Goal: Task Accomplishment & Management: Manage account settings

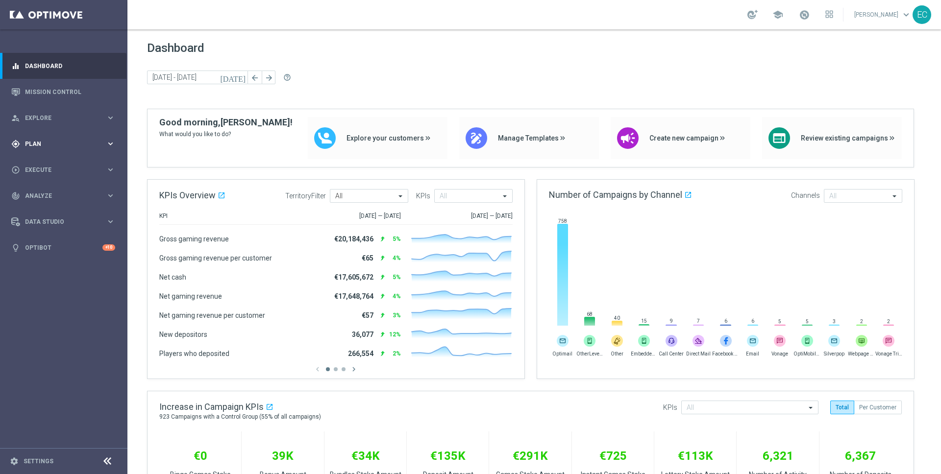
click at [68, 141] on span "Plan" at bounding box center [65, 144] width 81 height 6
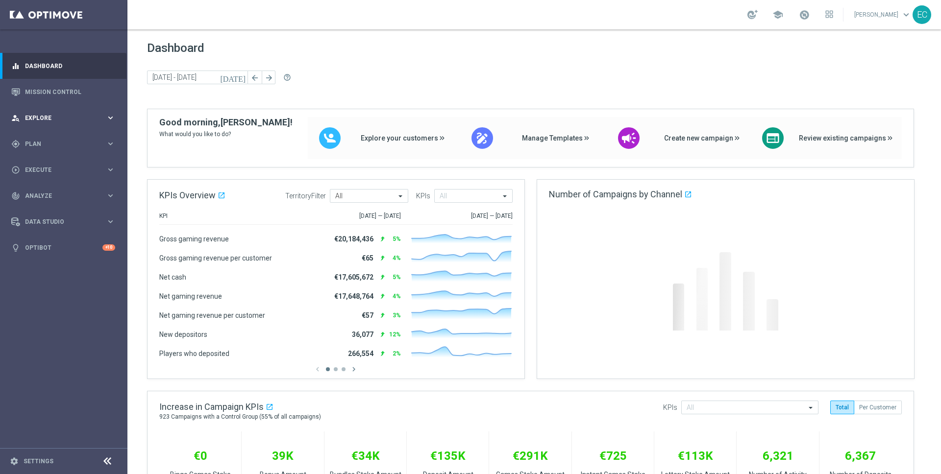
click at [72, 118] on span "Explore" at bounding box center [65, 118] width 81 height 6
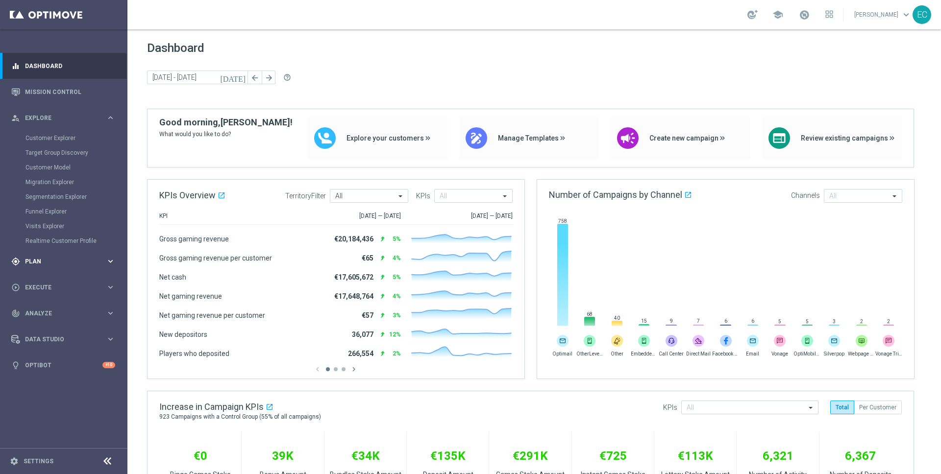
click at [44, 266] on div "gps_fixed Plan" at bounding box center [58, 261] width 95 height 9
click at [57, 167] on link "Target Groups" at bounding box center [63, 164] width 76 height 8
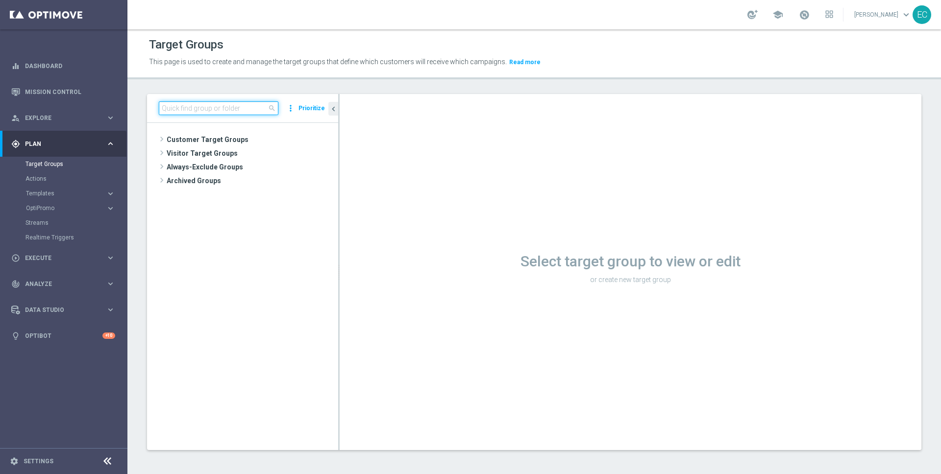
click at [208, 112] on input at bounding box center [219, 108] width 120 height 14
paste input "en_GB__PAGEVISITLOTTERY2_ALL_EMA_T&T_LT_TG"
type input "en_GB__PAGEVISITLOTTERY2_ALL_EMA_T&T_LT_TG"
click at [240, 185] on div "insert_drive_file en_GB__PAGEVISITLOTTERY2_ALL_EMA_T&T_LT_TG" at bounding box center [256, 181] width 120 height 14
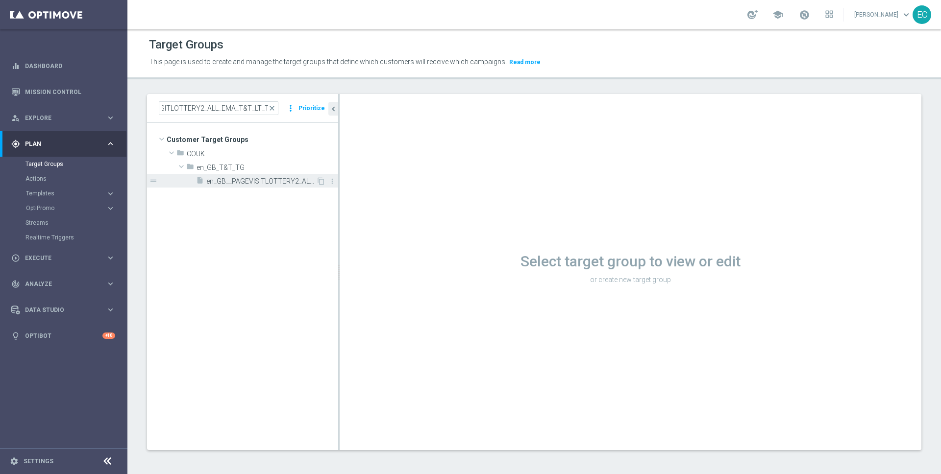
scroll to position [0, 0]
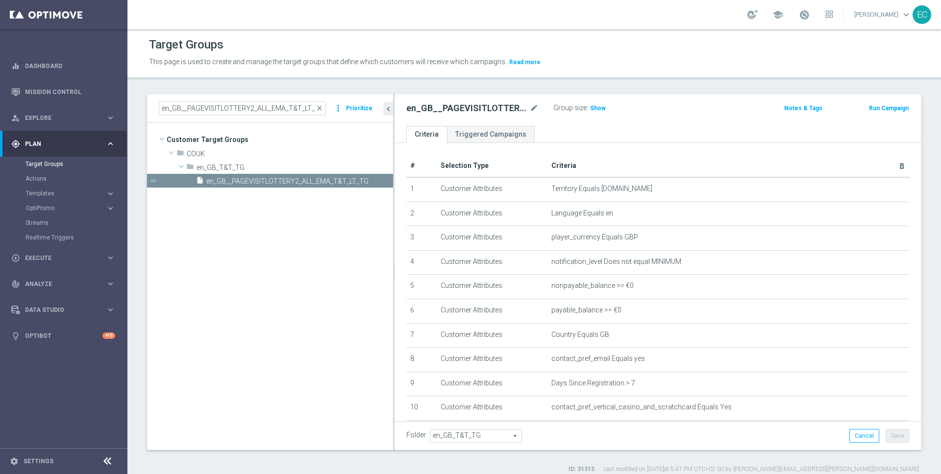
drag, startPoint x: 339, startPoint y: 157, endPoint x: 393, endPoint y: 158, distance: 54.4
click at [393, 158] on div at bounding box center [393, 272] width 1 height 356
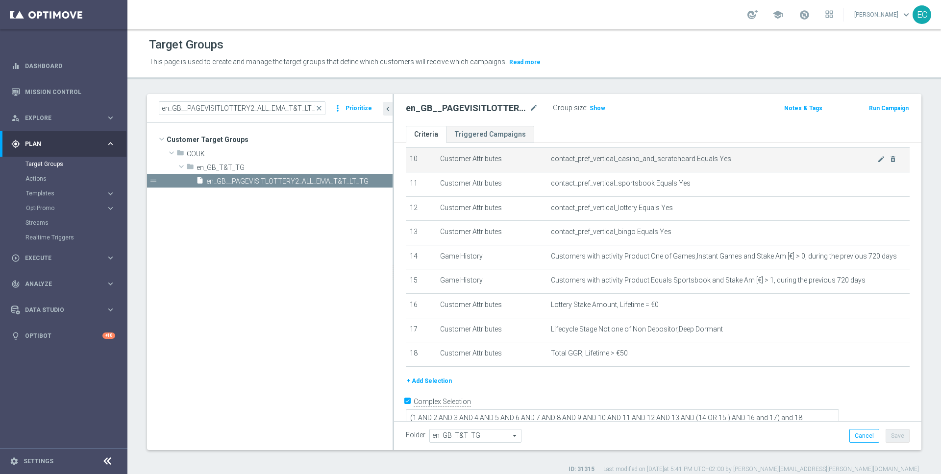
scroll to position [250, 0]
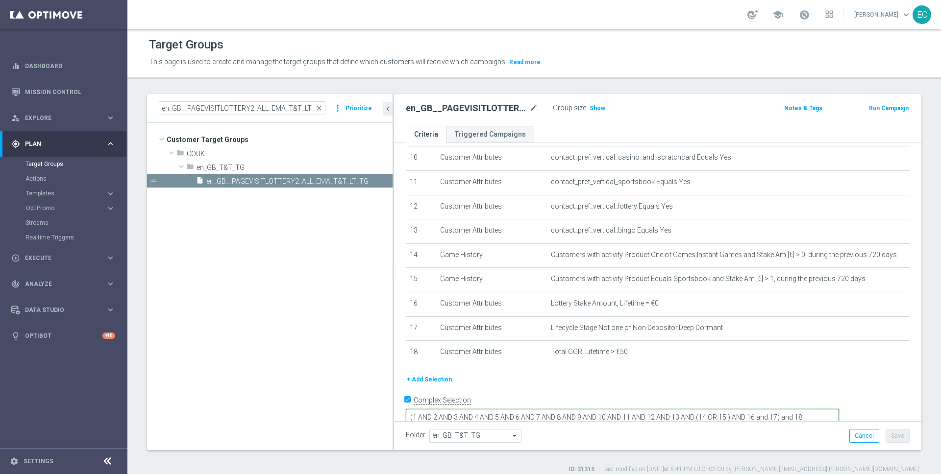
click at [839, 409] on textarea "(1 AND 2 AND 3 AND 4 AND 5 AND 6 AND 7 AND 8 AND 9 AND 10 AND 11 AND 12 AND 13 …" at bounding box center [622, 417] width 433 height 17
click at [483, 409] on textarea "(1 AND 2 AND 3 AND 4 AND 5 AND 6 AND 7 AND 8 AND 9 AND 10 AND 11 AND 12 AND 13 …" at bounding box center [622, 417] width 433 height 17
type textarea "1 AND 2 AND 3 AND 4 AND 5 AND 6 AND 7 AND 8 AND 9 AND 10 AND 11 AND 12 AND 13 A…"
click at [594, 106] on span "Show" at bounding box center [598, 108] width 16 height 7
click at [895, 432] on button "Save" at bounding box center [898, 436] width 24 height 14
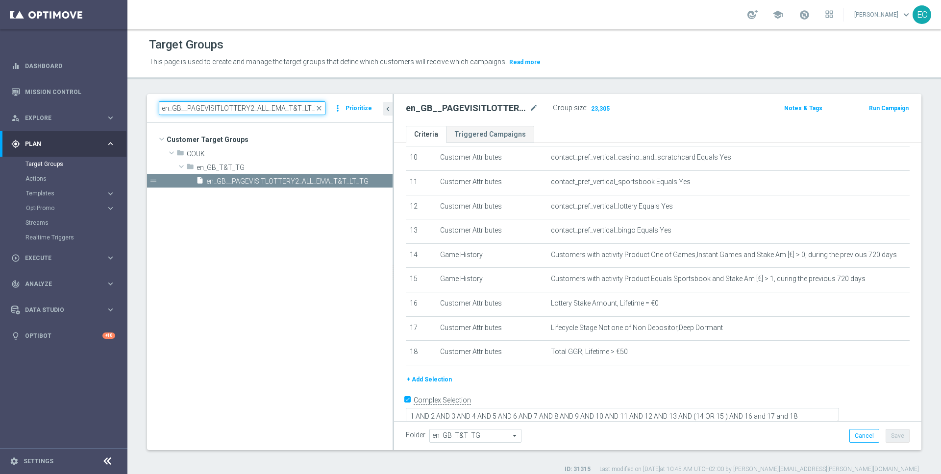
click at [251, 108] on input "en_GB__PAGEVISITLOTTERY2_ALL_EMA_T&T_LT_TG" at bounding box center [242, 108] width 167 height 14
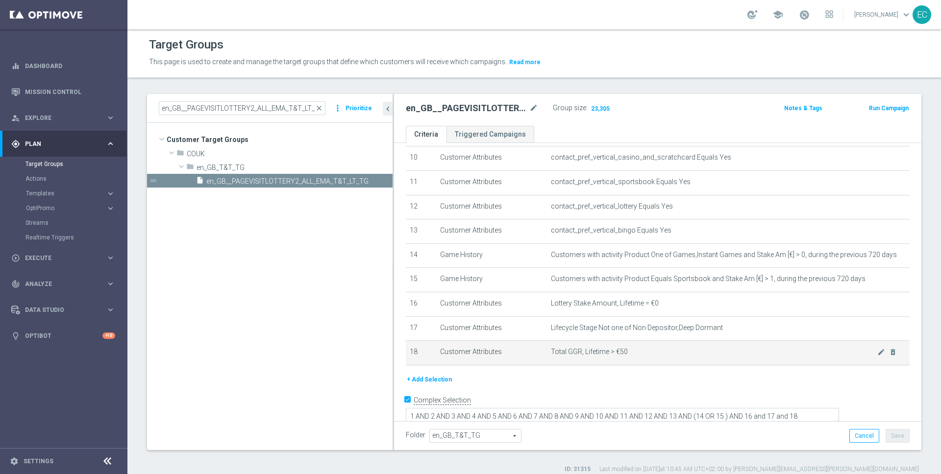
click at [688, 346] on td "Total GGR, Lifetime > €50 mode_edit delete_forever" at bounding box center [728, 353] width 363 height 25
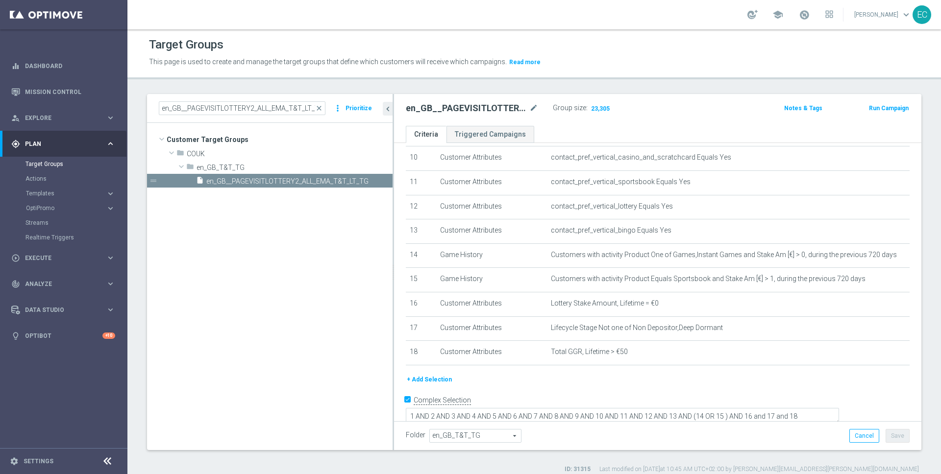
click at [675, 378] on div "+ Add Selection" at bounding box center [657, 379] width 519 height 11
click at [373, 180] on icon "content_copy" at bounding box center [374, 181] width 8 height 8
click at [534, 107] on icon "mode_edit" at bounding box center [533, 108] width 9 height 12
click at [506, 107] on input "Copy of en_GB__PAGEVISITLOTTERY2_ALL_EMA_T&T_LT_TG" at bounding box center [472, 109] width 132 height 14
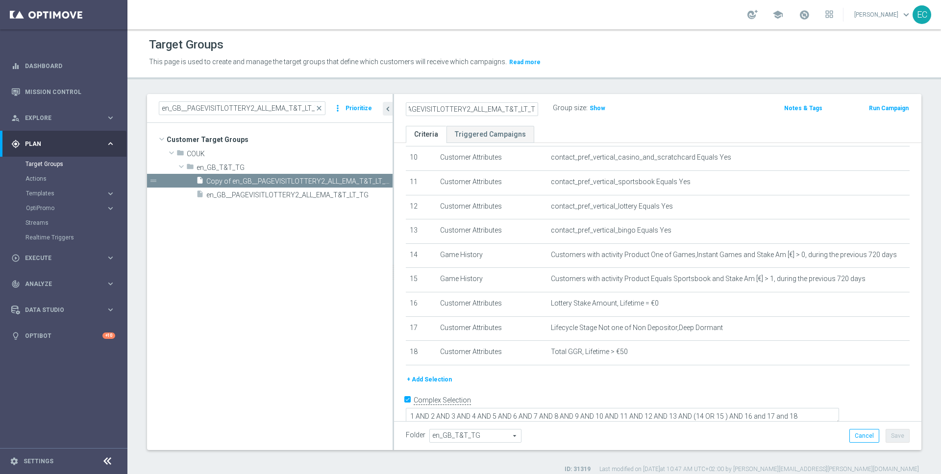
click at [506, 107] on input "Copy of en_GB__PAGEVISITLOTTERY2_ALL_EMA_T&T_LT_TG" at bounding box center [472, 109] width 132 height 14
type input "en_GB__PAGEVISITSPORTS2_ALL_EMA_T&T_SP_TG"
click at [691, 112] on div "en_GB__PAGEVISITSPORTS2_ALL_EMA_T&T_SP_TG Group size : Show" at bounding box center [571, 108] width 346 height 15
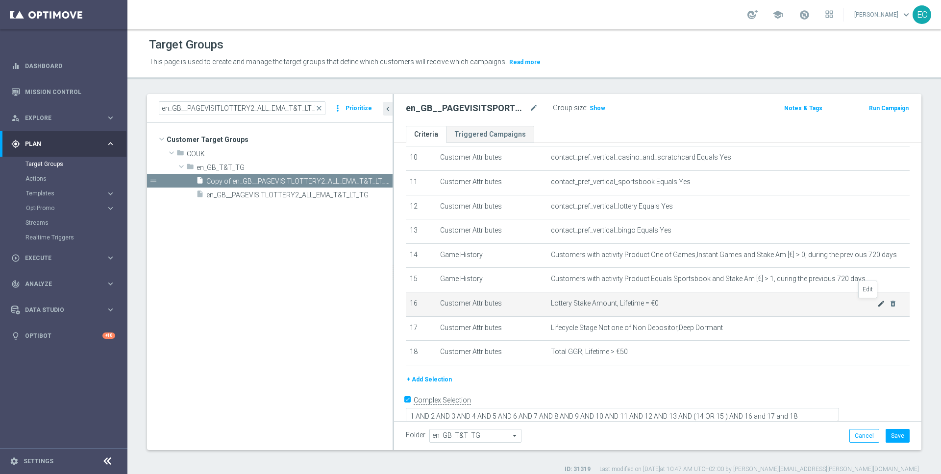
click at [877, 306] on icon "mode_edit" at bounding box center [881, 304] width 8 height 8
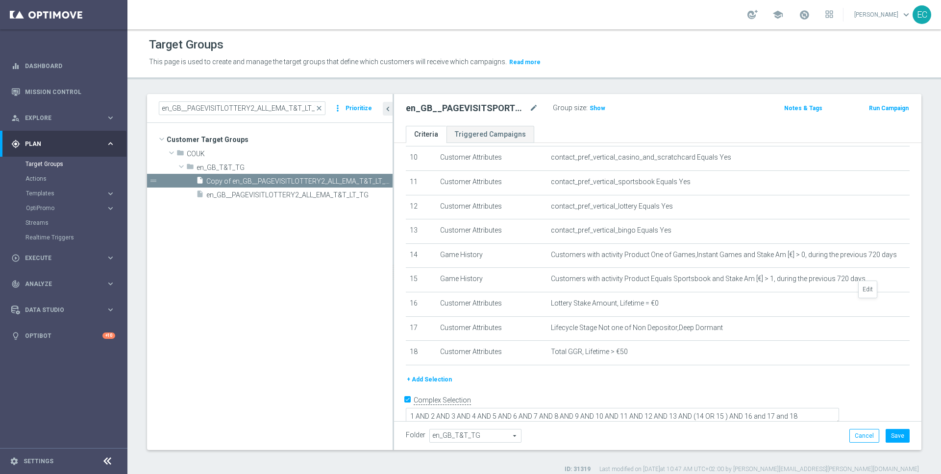
scroll to position [240, 0]
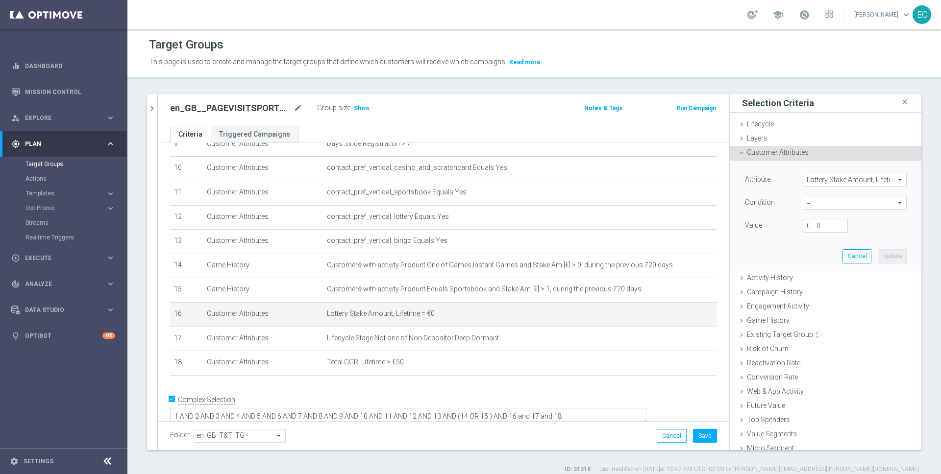
click at [826, 184] on span "Lottery Stake Amount, Lifetime" at bounding box center [855, 180] width 102 height 13
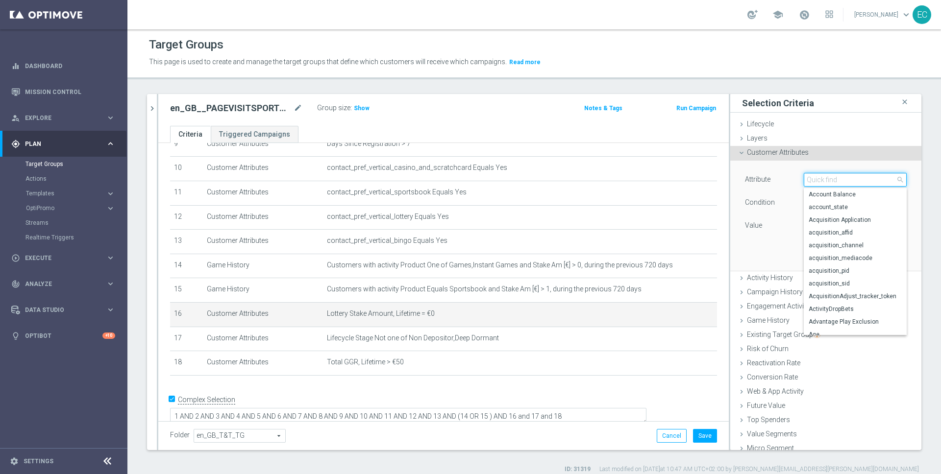
click at [829, 182] on input "search" at bounding box center [855, 180] width 103 height 14
type input "sports"
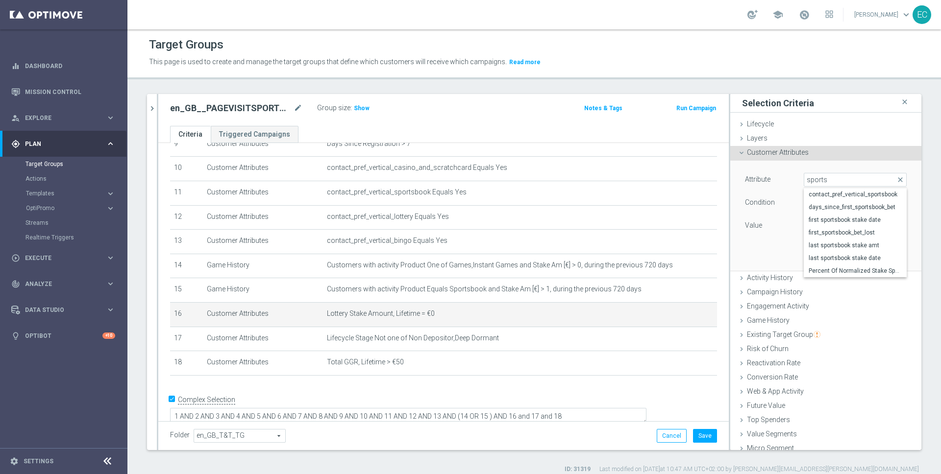
click at [802, 153] on div "Customer Attributes done" at bounding box center [825, 153] width 191 height 15
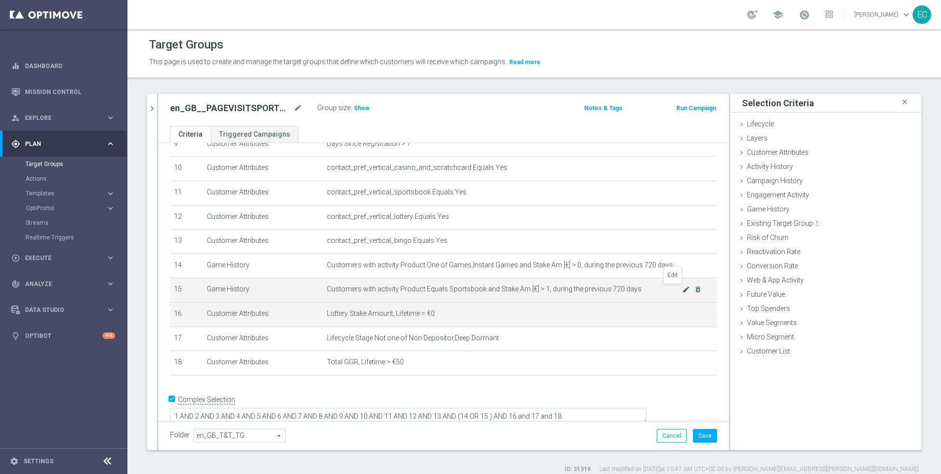
click at [682, 289] on icon "mode_edit" at bounding box center [686, 290] width 8 height 8
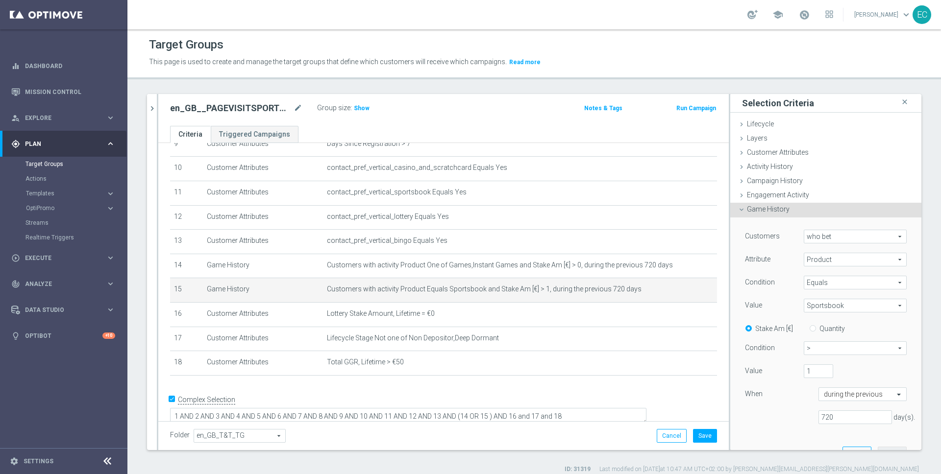
click at [840, 306] on span "Sportsbook" at bounding box center [855, 305] width 102 height 13
click at [840, 306] on input "search" at bounding box center [855, 306] width 103 height 14
click at [823, 282] on span "Equals" at bounding box center [855, 282] width 102 height 13
click at [832, 373] on span "One of" at bounding box center [855, 374] width 93 height 8
type input "One of"
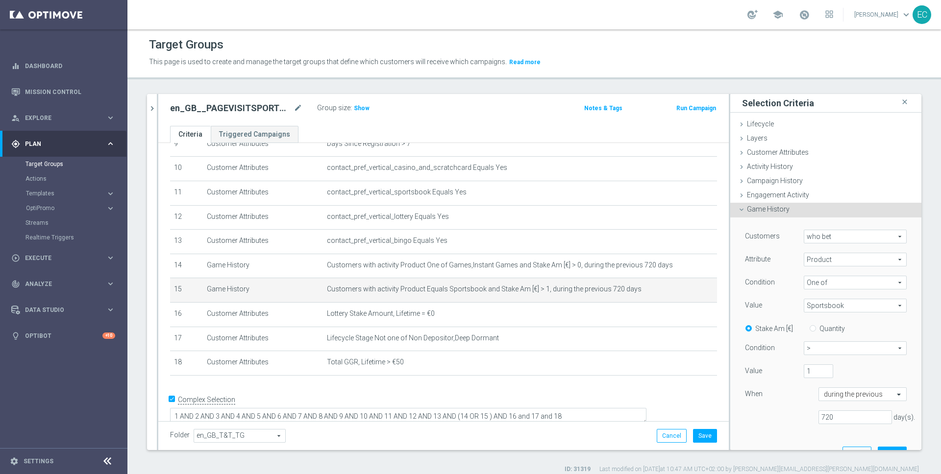
click at [827, 304] on span "Sportsbook" at bounding box center [855, 305] width 102 height 13
click at [822, 384] on span "Lottery" at bounding box center [862, 384] width 89 height 8
click at [818, 384] on input "Lottery" at bounding box center [814, 384] width 6 height 6
checkbox input "true"
type input "Selected 2 of 7"
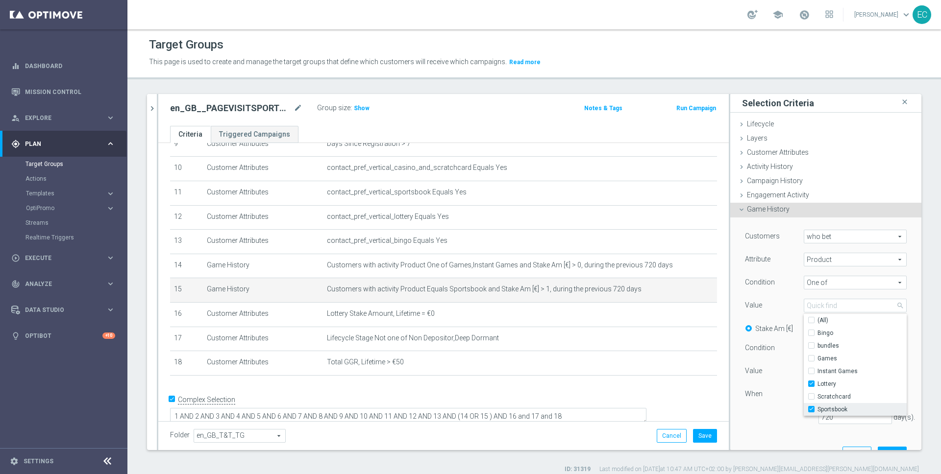
click at [845, 409] on span "Sportsbook" at bounding box center [862, 410] width 89 height 8
click at [818, 409] on input "Sportsbook" at bounding box center [814, 410] width 6 height 6
checkbox input "false"
type input "Lottery"
click at [842, 339] on label "Bingo" at bounding box center [862, 333] width 89 height 13
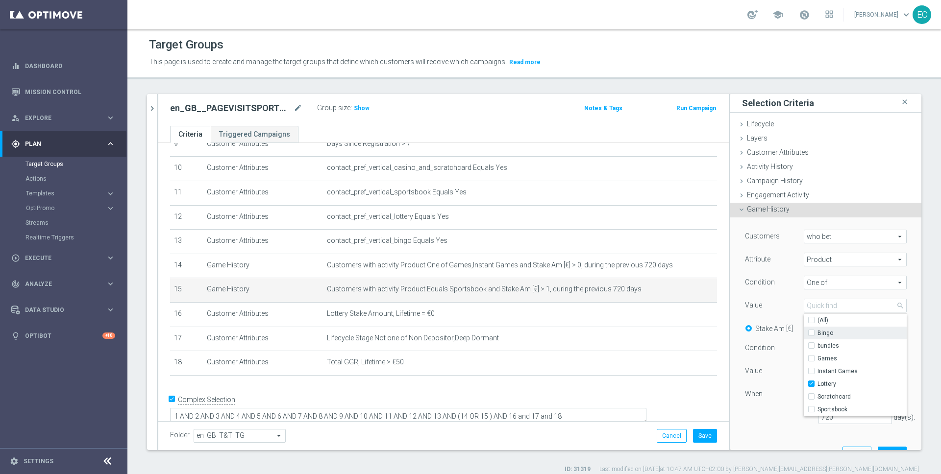
click at [818, 337] on input "Bingo" at bounding box center [814, 333] width 6 height 6
checkbox input "true"
type input "Selected 2 of 7"
click at [842, 333] on span "Bingo" at bounding box center [862, 333] width 89 height 8
click at [818, 333] on input "Bingo" at bounding box center [814, 333] width 6 height 6
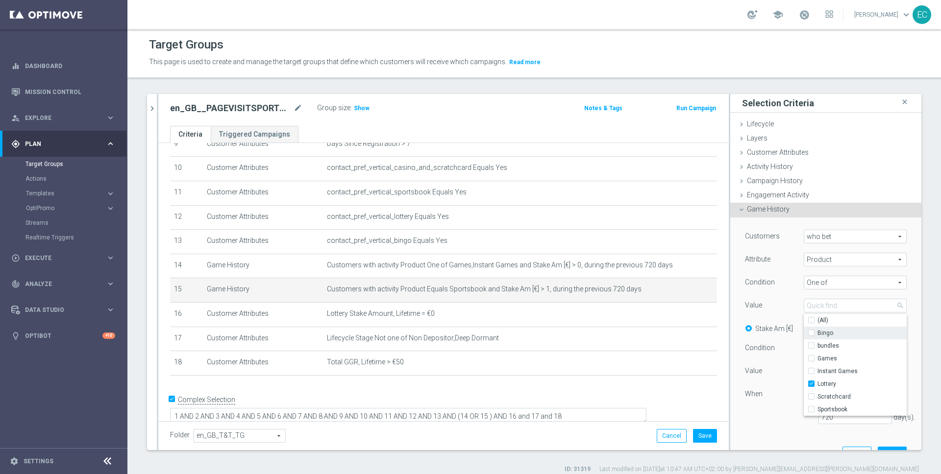
checkbox input "false"
type input "Lottery"
click at [842, 340] on label "bundles" at bounding box center [862, 346] width 89 height 13
click at [818, 343] on input "bundles" at bounding box center [814, 346] width 6 height 6
checkbox input "true"
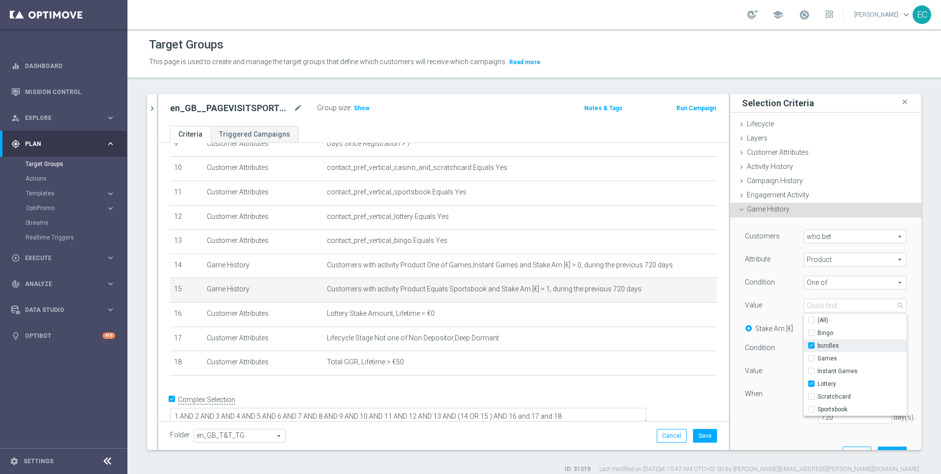
type input "Selected 2 of 7"
click at [760, 400] on div "When" at bounding box center [775, 396] width 74 height 16
click at [806, 374] on input "1" at bounding box center [818, 372] width 29 height 14
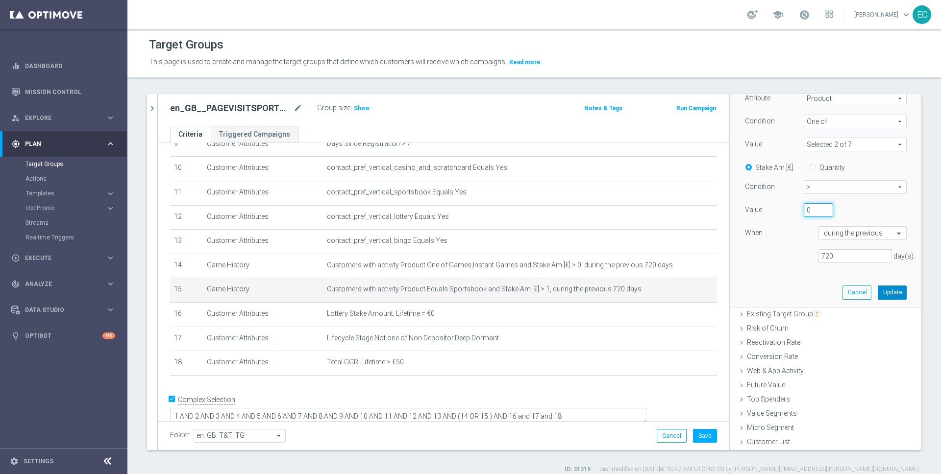
type input "0"
click at [882, 298] on button "Update" at bounding box center [892, 293] width 29 height 14
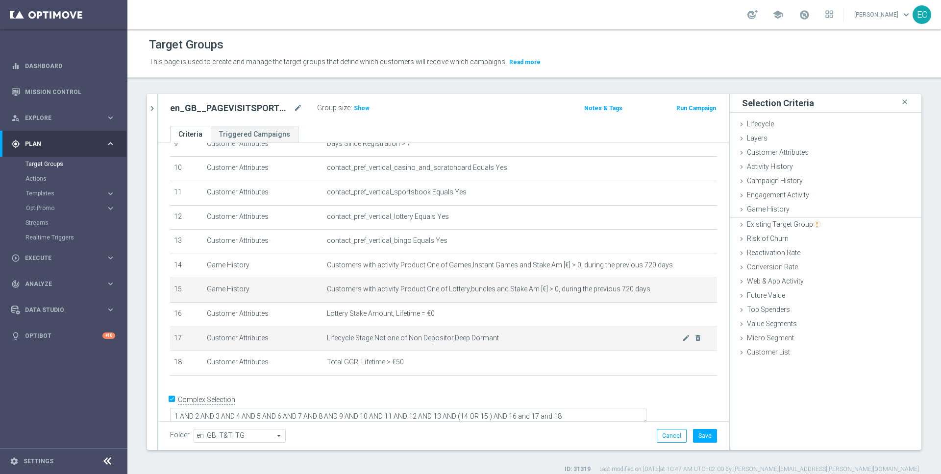
scroll to position [0, 0]
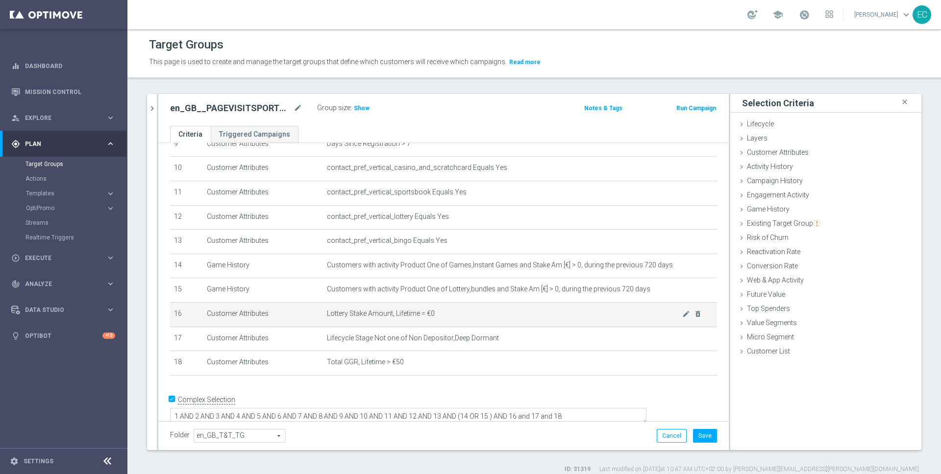
click at [590, 320] on td "Lottery Stake Amount, Lifetime = €0 mode_edit delete_forever" at bounding box center [520, 314] width 394 height 25
click at [682, 315] on div "mode_edit delete_forever" at bounding box center [692, 314] width 20 height 8
click at [682, 314] on icon "mode_edit" at bounding box center [686, 314] width 8 height 8
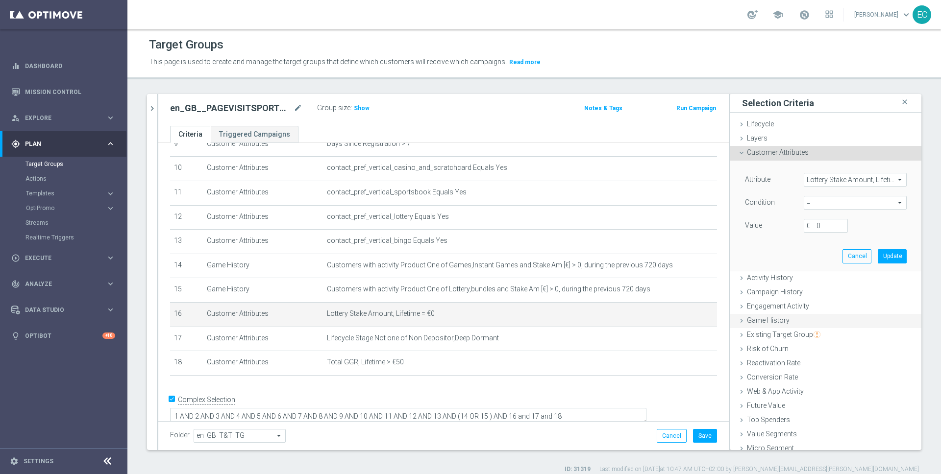
click at [796, 322] on div "Game History done selection updated" at bounding box center [825, 321] width 191 height 15
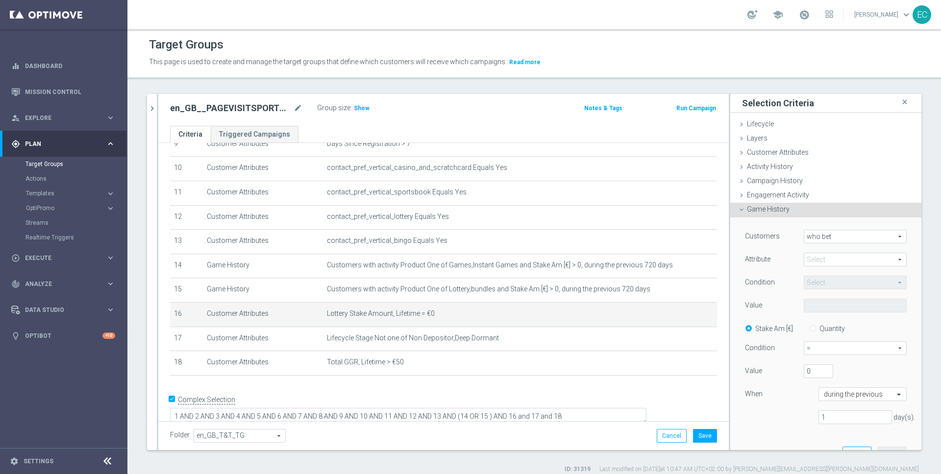
click at [836, 235] on span "who bet" at bounding box center [855, 236] width 102 height 13
click at [833, 264] on span "who did not bet" at bounding box center [855, 264] width 92 height 8
type input "who did not bet"
click at [830, 250] on div "Customers who did not bet who did not bet arrow_drop_down search Attribute Sele…" at bounding box center [826, 298] width 162 height 137
click at [833, 258] on span at bounding box center [855, 259] width 102 height 13
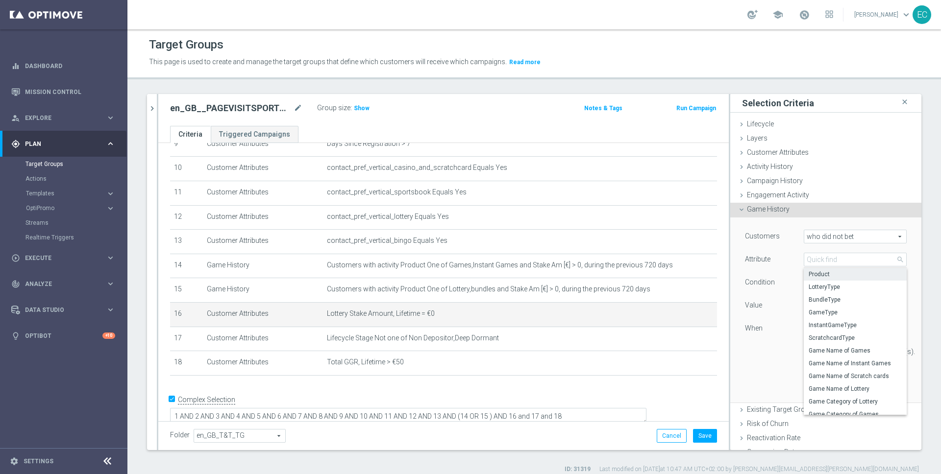
click at [838, 273] on span "Product" at bounding box center [855, 275] width 93 height 8
type input "Product"
type input "Equals"
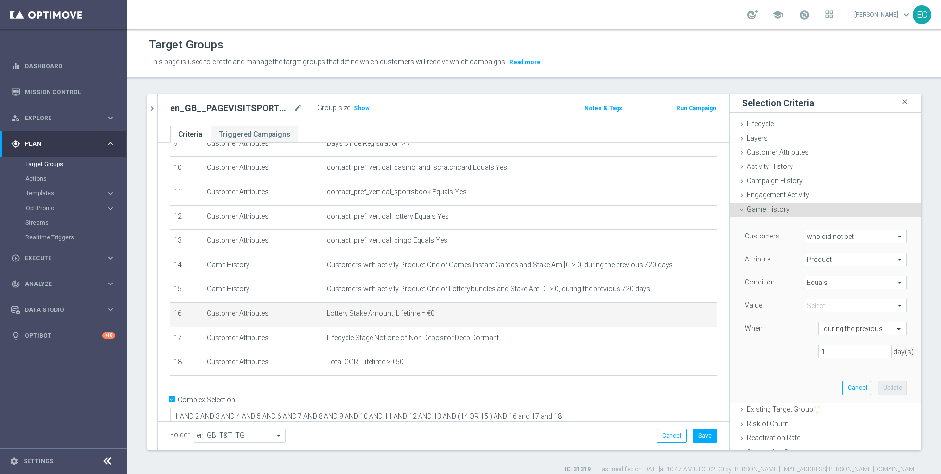
click at [820, 304] on span at bounding box center [855, 305] width 102 height 13
click at [838, 391] on label "Sportsbook" at bounding box center [855, 397] width 103 height 13
type input "Sportsbook"
click at [839, 354] on input "1" at bounding box center [856, 352] width 74 height 14
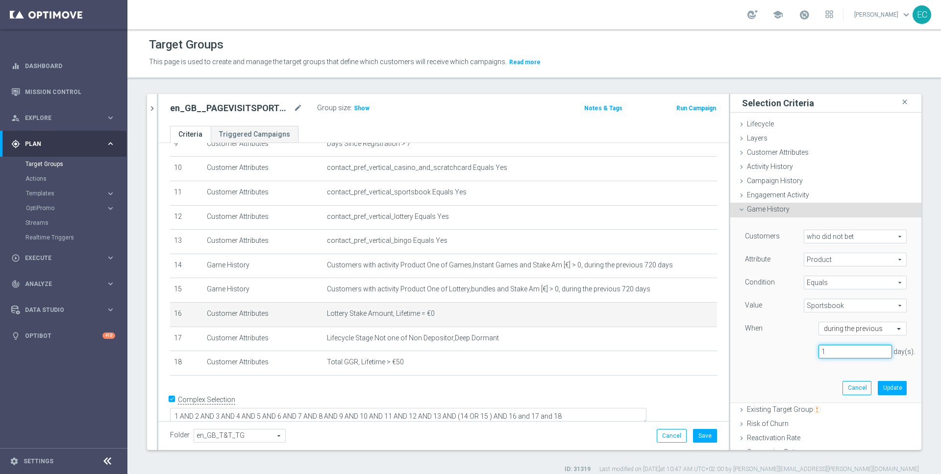
click at [839, 354] on input "1" at bounding box center [856, 352] width 74 height 14
type input "720"
click at [881, 386] on button "Update" at bounding box center [892, 388] width 29 height 14
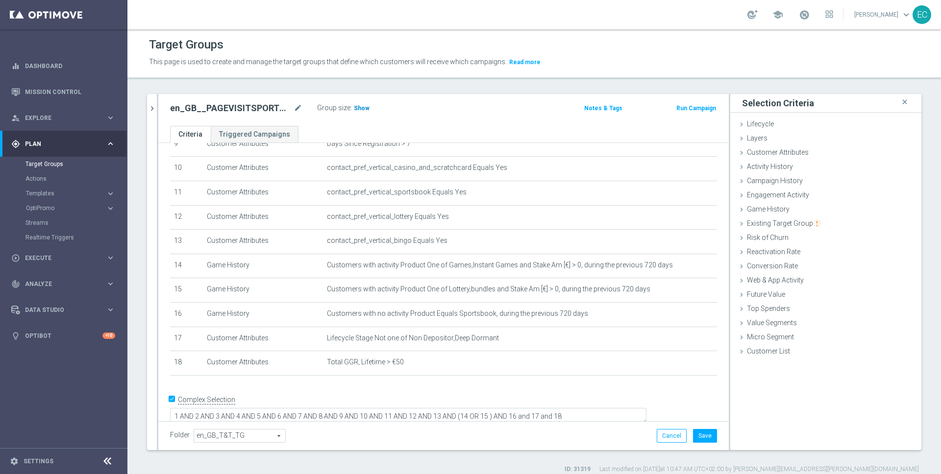
click at [354, 108] on span "Show" at bounding box center [362, 108] width 16 height 7
click at [294, 105] on icon "mode_edit" at bounding box center [298, 108] width 9 height 12
click at [696, 431] on button "Save" at bounding box center [705, 436] width 24 height 14
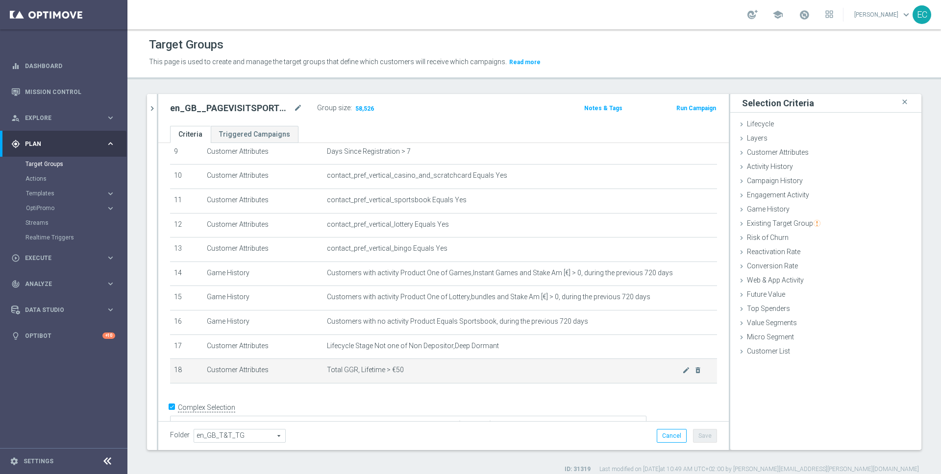
scroll to position [240, 0]
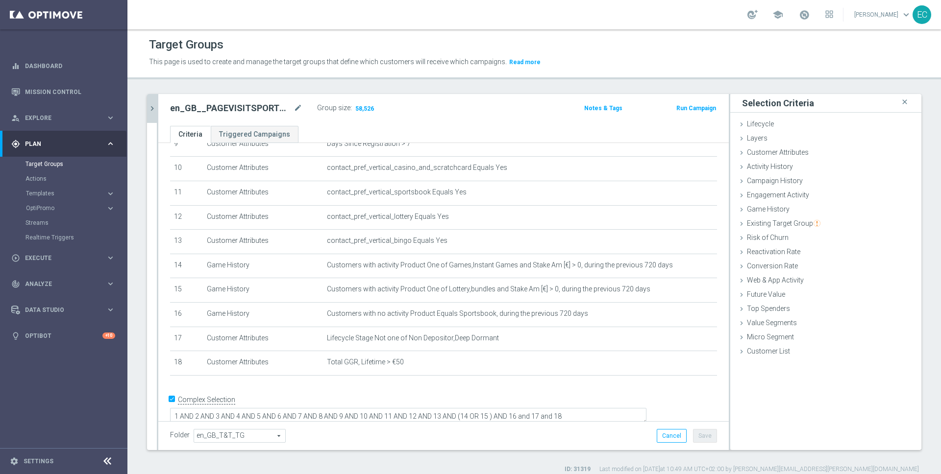
click at [154, 112] on icon "chevron_right" at bounding box center [152, 108] width 9 height 9
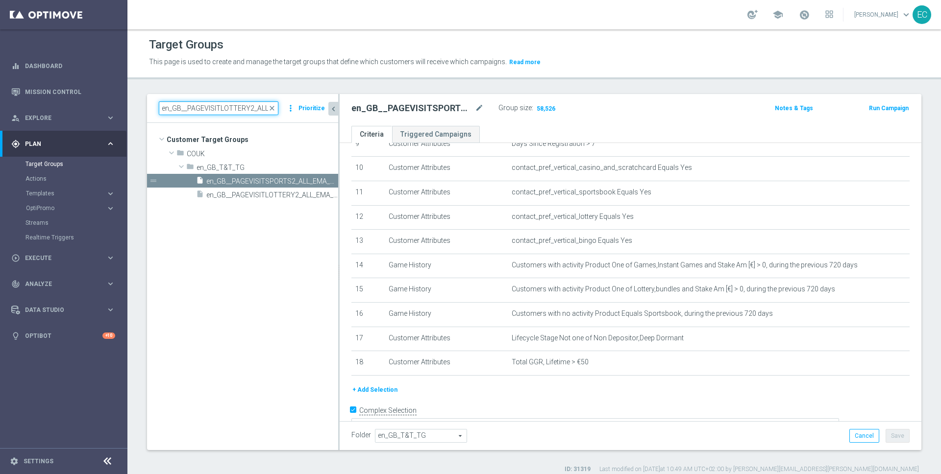
click at [232, 103] on input "en_GB__PAGEVISITLOTTERY2_ALL_EMA_T&T_LT_TG" at bounding box center [219, 108] width 120 height 14
drag, startPoint x: 221, startPoint y: 107, endPoint x: 248, endPoint y: 107, distance: 26.5
click at [248, 107] on input "en_GB__PAGEVISITLOTTERY2_ALL_EMA_T&T_LT_TG" at bounding box center [219, 108] width 120 height 14
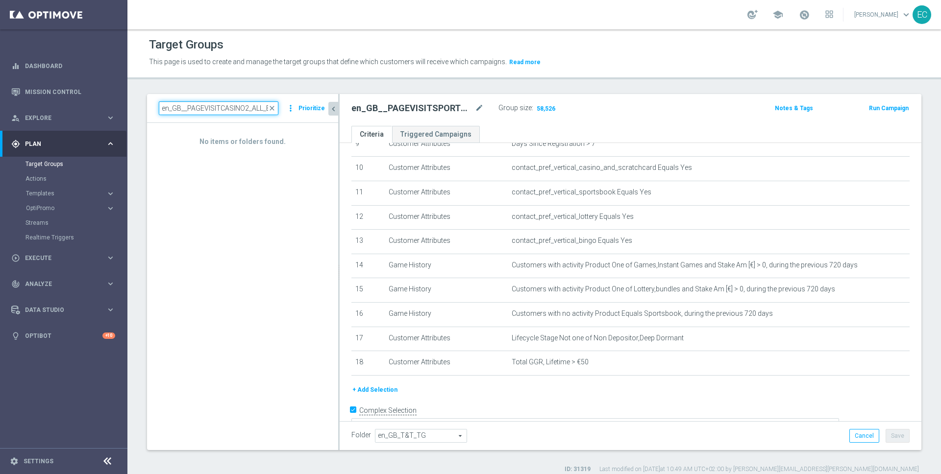
click at [232, 111] on input "en_GB__PAGEVISITCASINO2_ALL_EMA_T&T_LT_TG" at bounding box center [219, 108] width 120 height 14
drag, startPoint x: 232, startPoint y: 111, endPoint x: 301, endPoint y: 112, distance: 69.1
click at [301, 112] on div "en_GB__PAGEVISITCASINO2_ALL_EMA_T&T_LT_TG close more_vert Prioritize" at bounding box center [243, 108] width 168 height 14
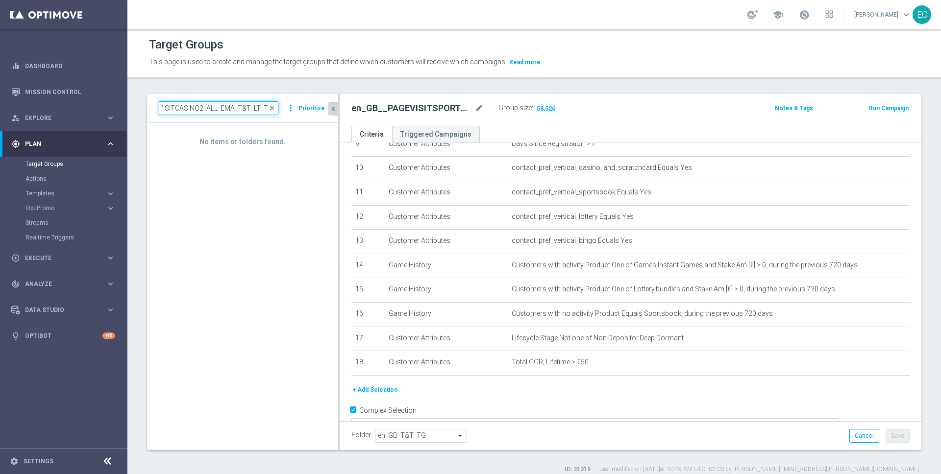
click at [233, 105] on input "en_GB__PAGEVISITCASINO2_ALL_EMA_T&T_LT_TG" at bounding box center [219, 108] width 120 height 14
drag, startPoint x: 236, startPoint y: 107, endPoint x: 316, endPoint y: 112, distance: 80.1
click at [316, 112] on div "en_GB__PAGEVISITCASINO2_ALL_EMA_T&T_LT_TG close more_vert Prioritize" at bounding box center [243, 108] width 168 height 14
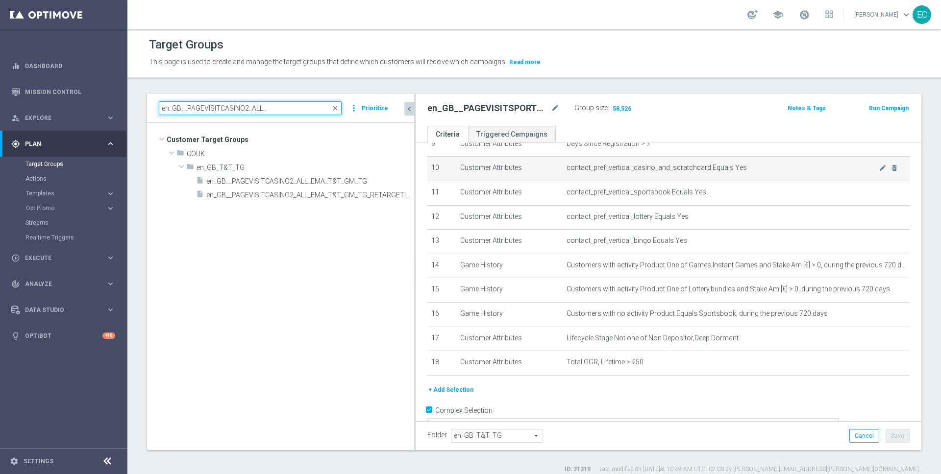
drag, startPoint x: 338, startPoint y: 160, endPoint x: 463, endPoint y: 160, distance: 125.0
click at [463, 160] on as-split "en_GB__PAGEVISITCASINO2_ALL_ close more_vert Prioritize Customer Target Groups …" at bounding box center [534, 272] width 774 height 356
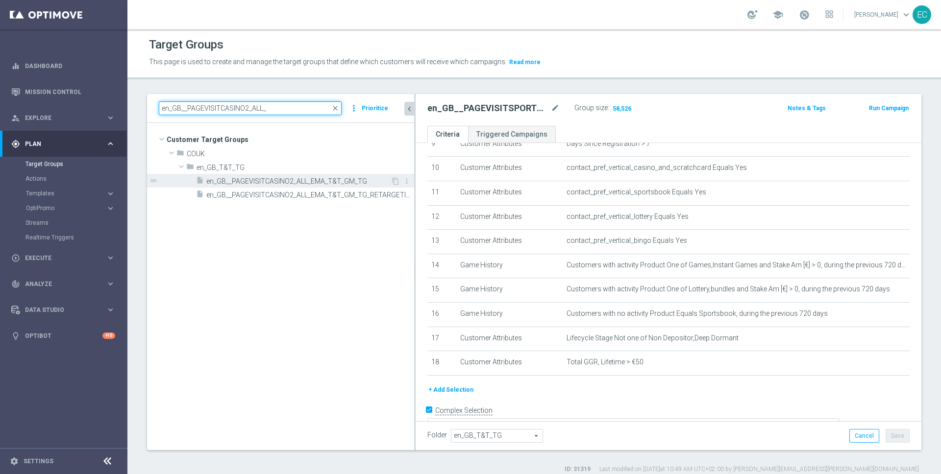
type input "en_GB__PAGEVISITCASINO2_ALL_"
click at [286, 176] on div "insert_drive_file en_GB__PAGEVISITCASINO2_ALL_EMA_T&T_GM_TG" at bounding box center [293, 181] width 195 height 14
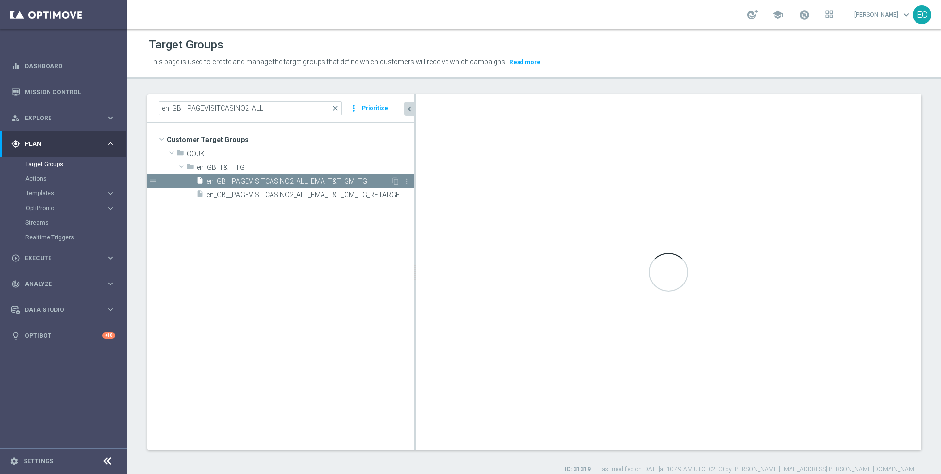
type textarea "(1 AND 2 AND 3 AND 4 AND 5 AND 6 AND 7 AND 8 AND 9 AND 10 AND 11 AND 12 AND 13 …"
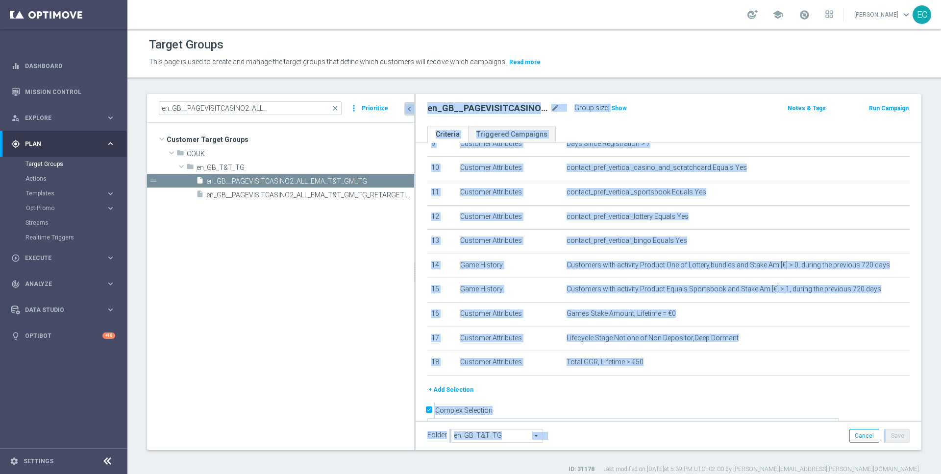
drag, startPoint x: 415, startPoint y: 222, endPoint x: 326, endPoint y: 232, distance: 89.3
click at [321, 219] on as-split "en_GB__PAGEVISITCASINO2_ALL_ close more_vert Prioritize Customer Target Groups …" at bounding box center [534, 272] width 774 height 356
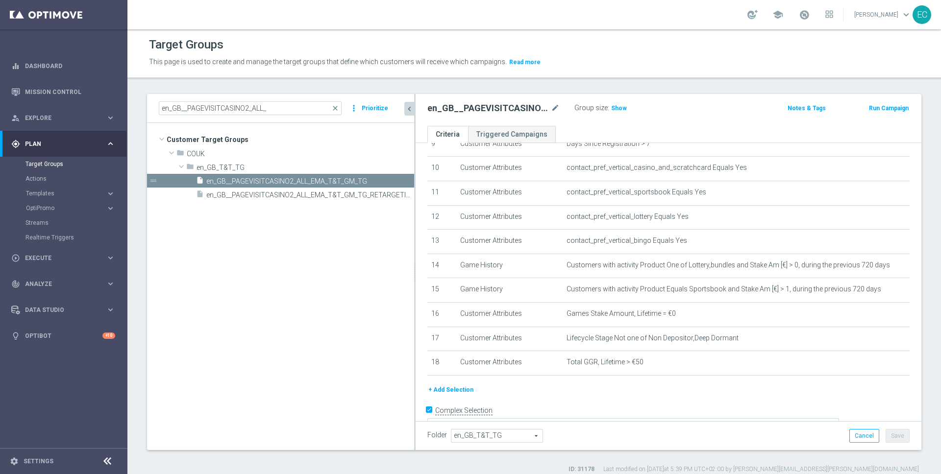
click at [343, 275] on tree-viewport "Customer Target Groups library_add create_new_folder folder" at bounding box center [280, 286] width 267 height 327
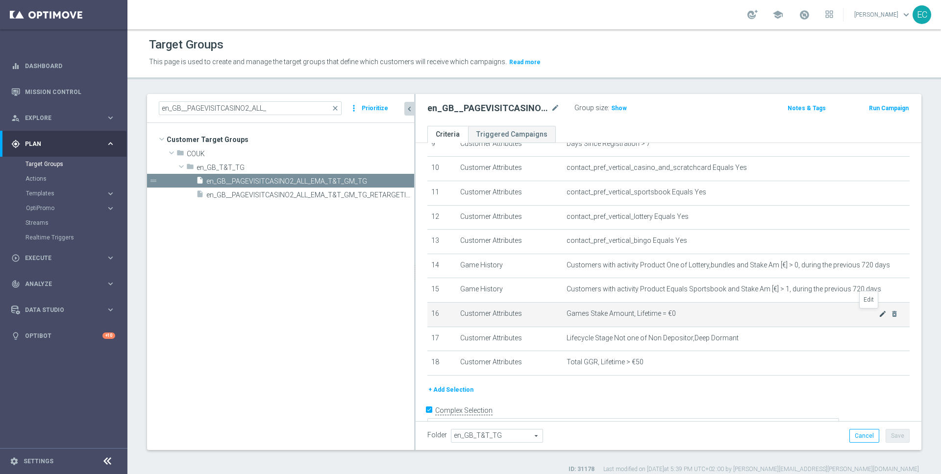
click at [879, 314] on icon "mode_edit" at bounding box center [883, 314] width 8 height 8
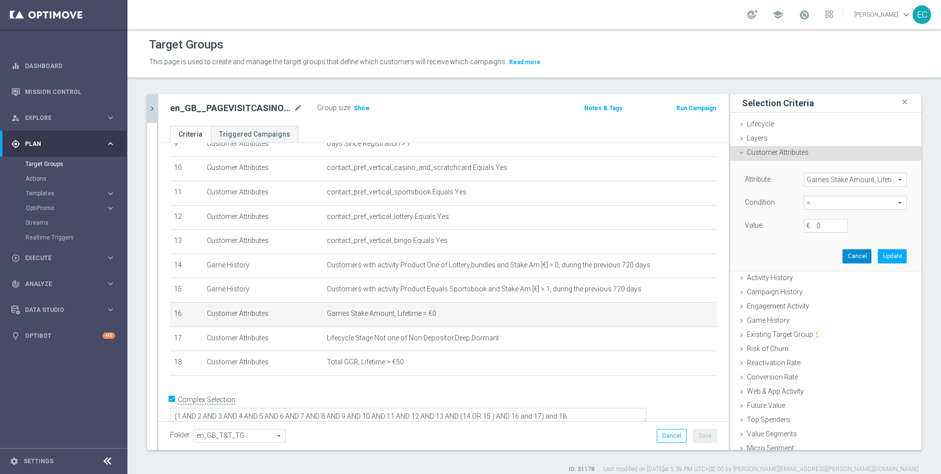
click at [846, 260] on button "Cancel" at bounding box center [857, 256] width 29 height 14
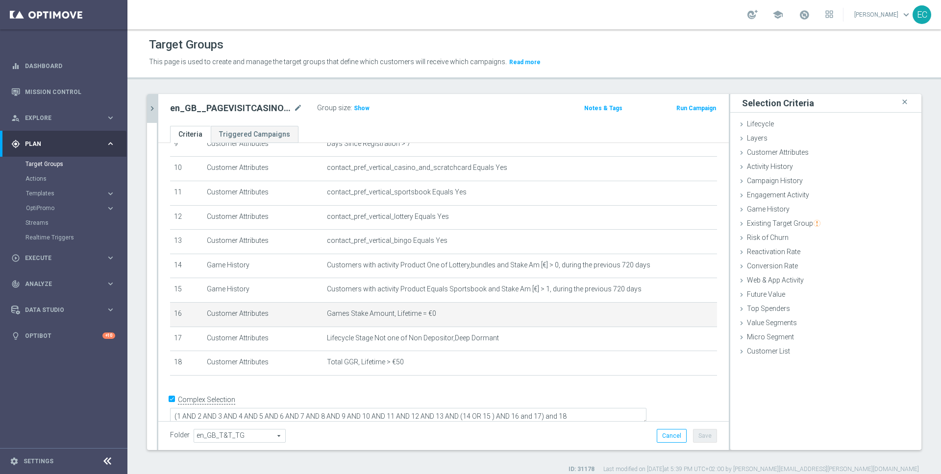
click at [156, 110] on icon "chevron_right" at bounding box center [152, 108] width 9 height 9
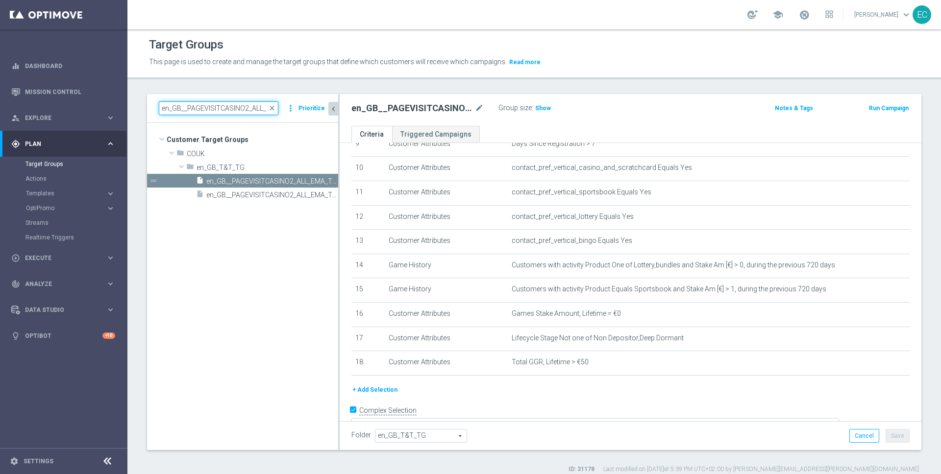
drag, startPoint x: 220, startPoint y: 108, endPoint x: 355, endPoint y: 110, distance: 135.8
click at [355, 110] on as-split "en_GB__PAGEVISITCASINO2_ALL_ close more_vert Prioritize Customer Target Groups …" at bounding box center [534, 272] width 774 height 356
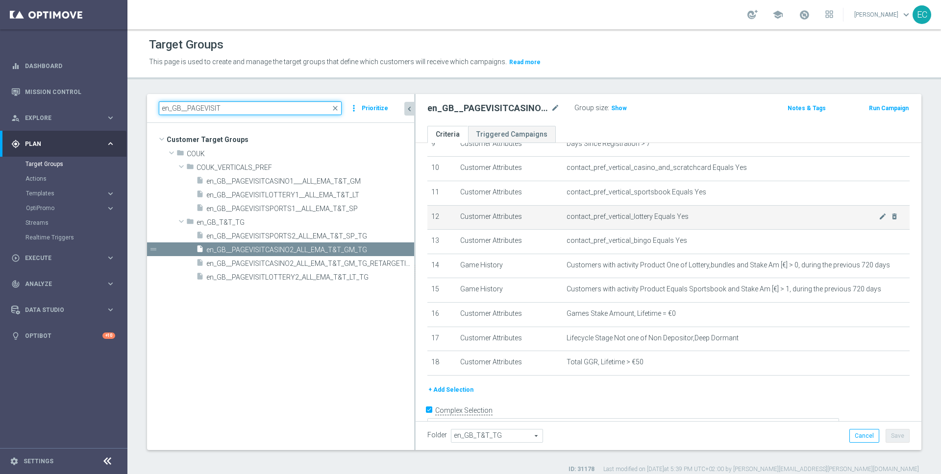
drag, startPoint x: 338, startPoint y: 210, endPoint x: 449, endPoint y: 210, distance: 110.8
click at [449, 210] on as-split "en_GB__PAGEVISIT close more_vert Prioritize Customer Target Groups library_add …" at bounding box center [534, 272] width 774 height 356
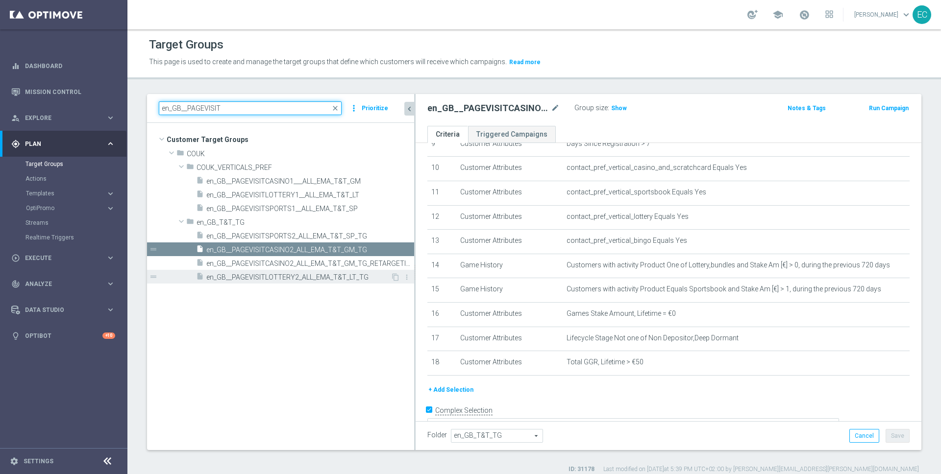
type input "en_GB__PAGEVISIT"
click at [346, 278] on span "en_GB__PAGEVISITLOTTERY2_ALL_EMA_T&T_LT_TG" at bounding box center [298, 277] width 184 height 8
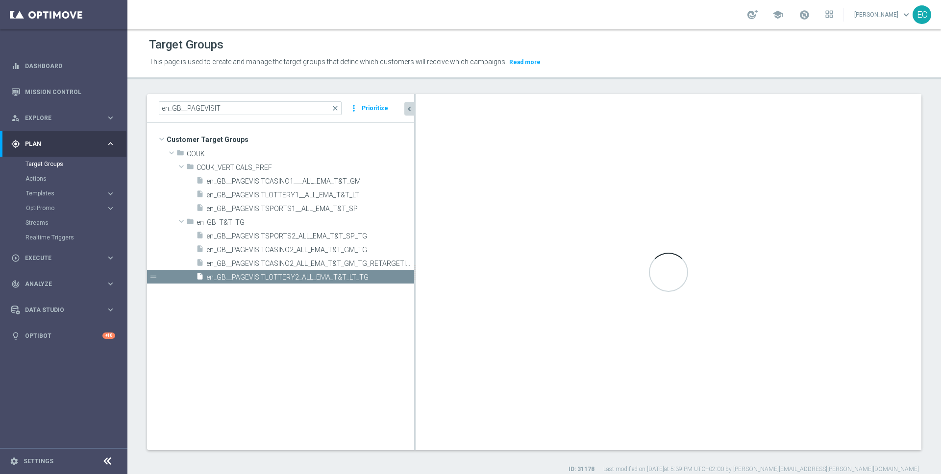
type textarea "1 AND 2 AND 3 AND 4 AND 5 AND 6 AND 7 AND 8 AND 9 AND 10 AND 11 AND 12 AND 13 A…"
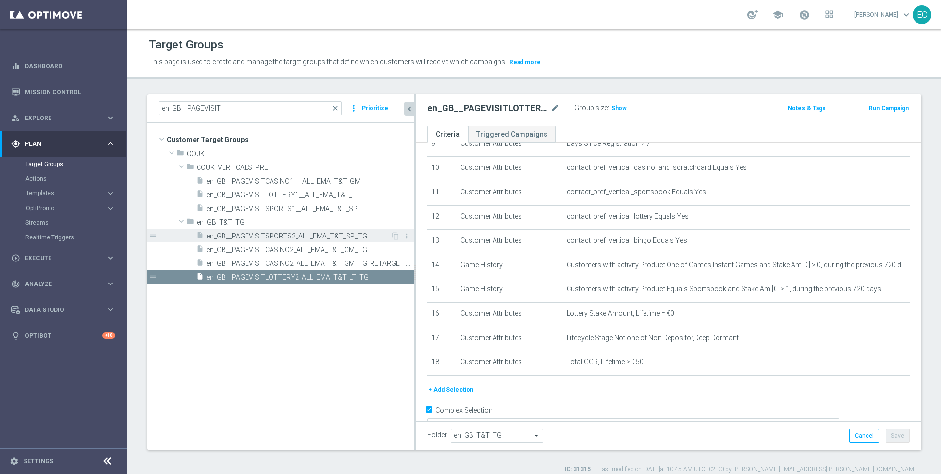
click at [320, 233] on span "en_GB__PAGEVISITSPORTS2_ALL_EMA_T&T_SP_TG" at bounding box center [298, 236] width 184 height 8
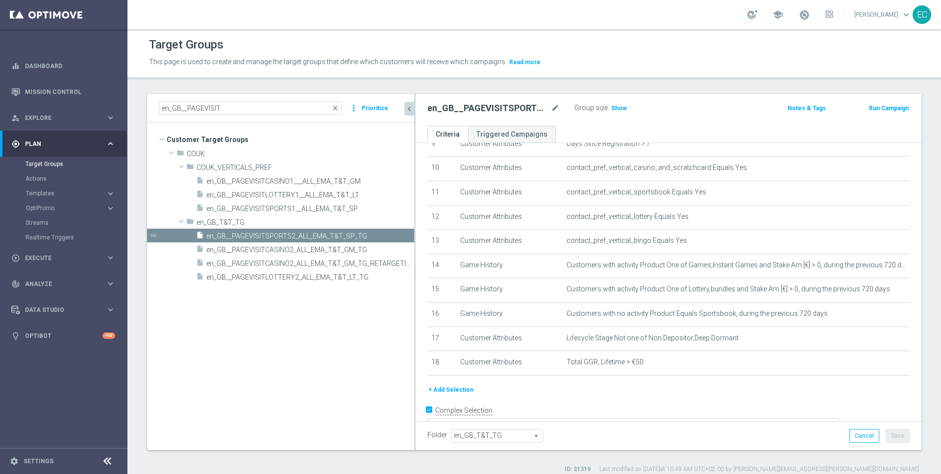
scroll to position [240, 0]
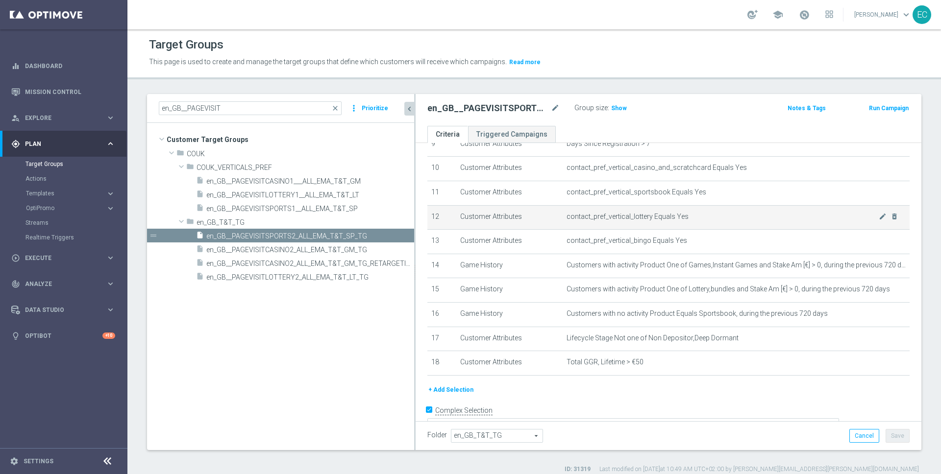
drag, startPoint x: 415, startPoint y: 221, endPoint x: 474, endPoint y: 227, distance: 60.1
click at [474, 227] on as-split "en_GB__PAGEVISIT close more_vert Prioritize Customer Target Groups library_add …" at bounding box center [534, 272] width 774 height 356
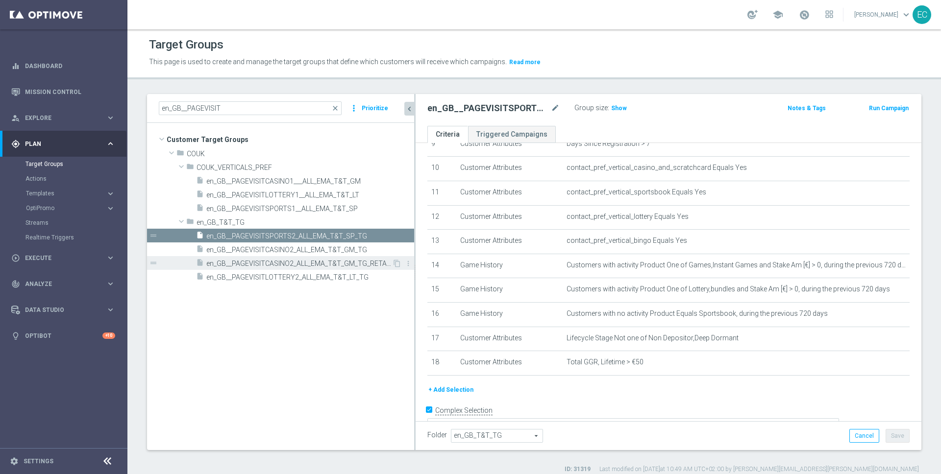
click at [353, 263] on span "en_GB__PAGEVISITCASINO2_ALL_EMA_T&T_GM_TG_RETARGETING" at bounding box center [299, 264] width 186 height 8
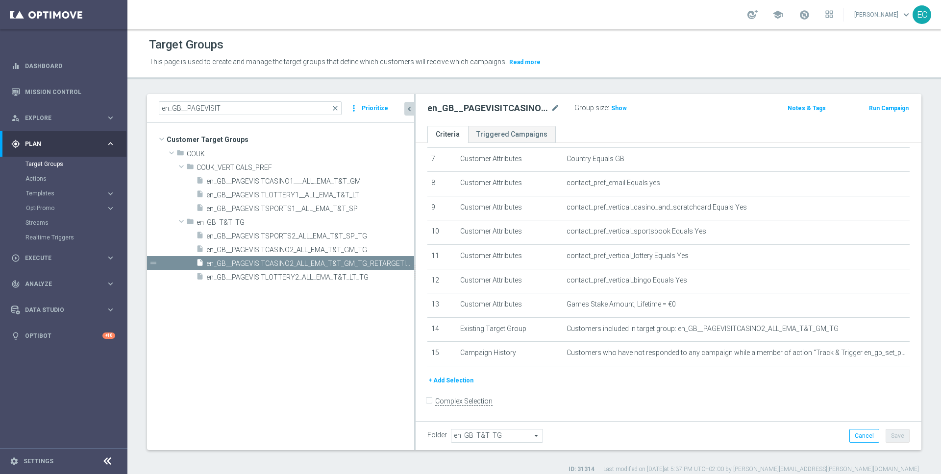
scroll to position [176, 0]
click at [613, 111] on span "Show" at bounding box center [619, 108] width 16 height 7
drag, startPoint x: 415, startPoint y: 191, endPoint x: 442, endPoint y: 194, distance: 27.6
click at [442, 194] on as-split "en_GB__PAGEVISIT close more_vert Prioritize Customer Target Groups library_add …" at bounding box center [534, 272] width 774 height 356
click at [396, 276] on icon "content_copy" at bounding box center [396, 277] width 8 height 8
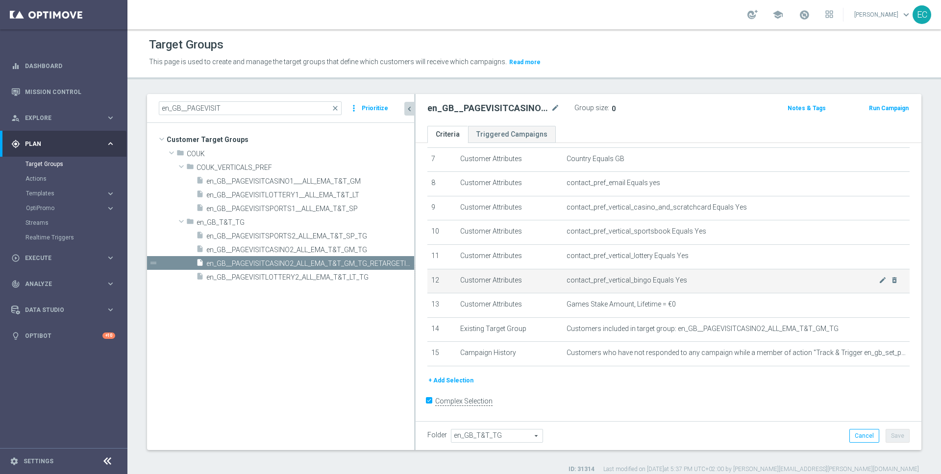
checkbox input "true"
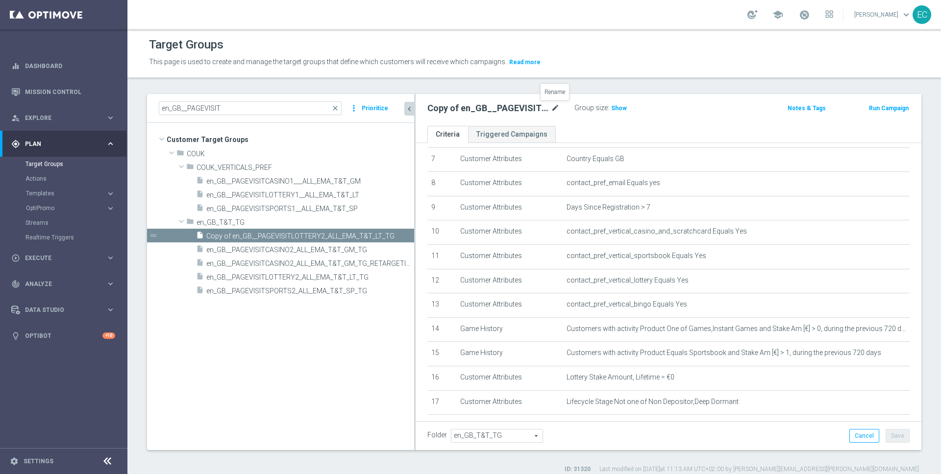
click at [551, 107] on icon "mode_edit" at bounding box center [555, 108] width 9 height 12
click at [541, 107] on input "Copy of en_GB__PAGEVISITLOTTERY2_ALL_EMA_T&T_LT_TG" at bounding box center [493, 109] width 132 height 14
click at [555, 110] on input "Copy of en_GB__PAGEVISITLOTTERY2_ALL_EMA_T&T_LT_TG" at bounding box center [493, 109] width 132 height 14
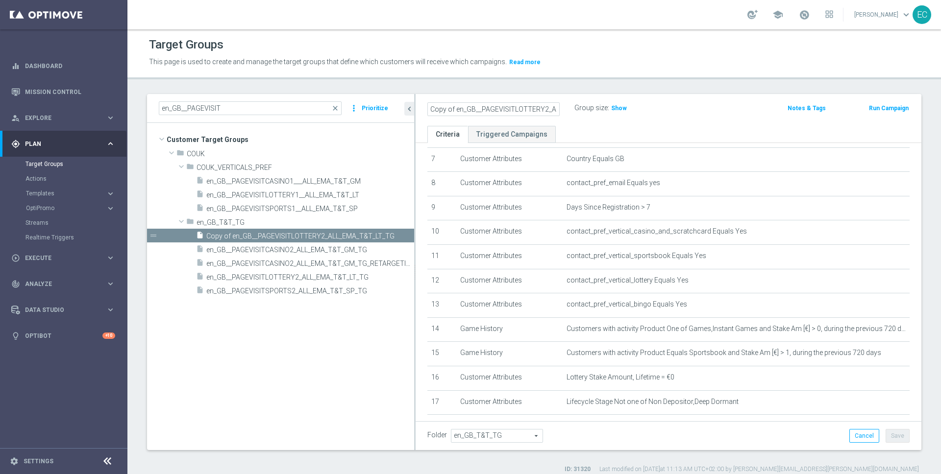
drag, startPoint x: 492, startPoint y: 110, endPoint x: 460, endPoint y: 102, distance: 32.7
click at [414, 102] on as-split "en_GB__PAGEVISIT close more_vert Prioritize Customer Target Groups library_add …" at bounding box center [534, 272] width 774 height 356
click at [460, 102] on input "Copy of en_GB__PAGEVISITLOTTERY2_ALL_EMA_T&T_LT_TG_RETARGETING" at bounding box center [493, 109] width 132 height 14
drag, startPoint x: 456, startPoint y: 108, endPoint x: 388, endPoint y: 108, distance: 67.6
click at [388, 108] on as-split "en_GB__PAGEVISIT close more_vert Prioritize Customer Target Groups library_add …" at bounding box center [534, 272] width 774 height 356
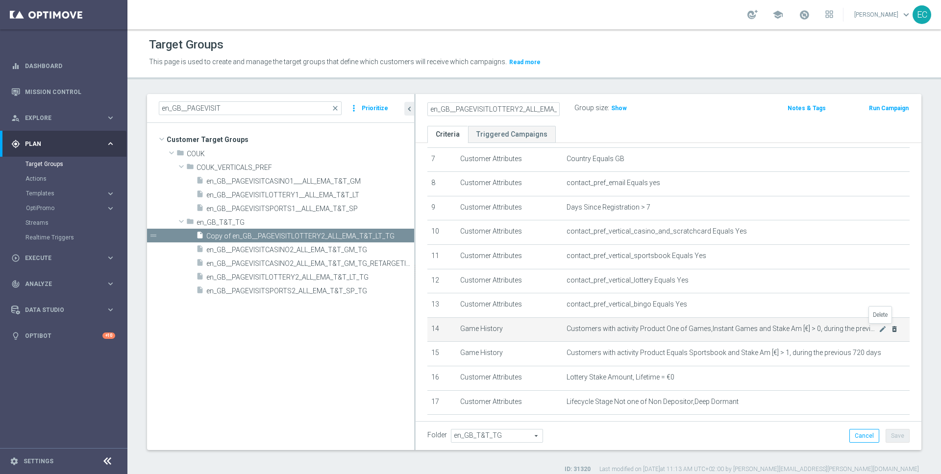
type input "en_GB__PAGEVISITLOTTERY2_ALL_EMA_T&T_LT_TG_RETARGETING"
click at [891, 327] on icon "delete_forever" at bounding box center [895, 329] width 8 height 8
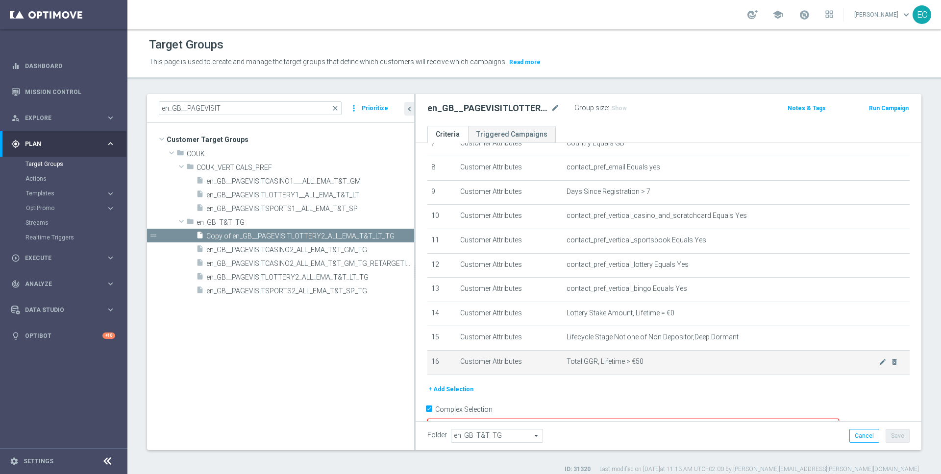
scroll to position [202, 0]
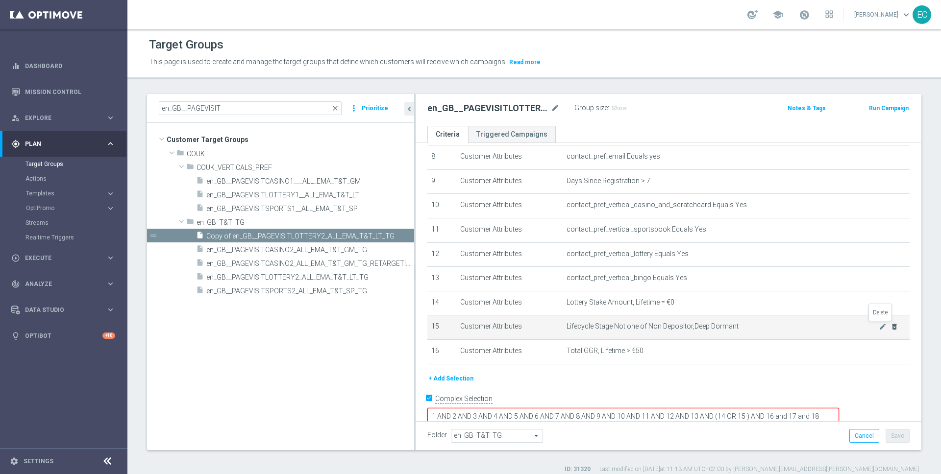
click at [891, 327] on icon "delete_forever" at bounding box center [895, 327] width 8 height 8
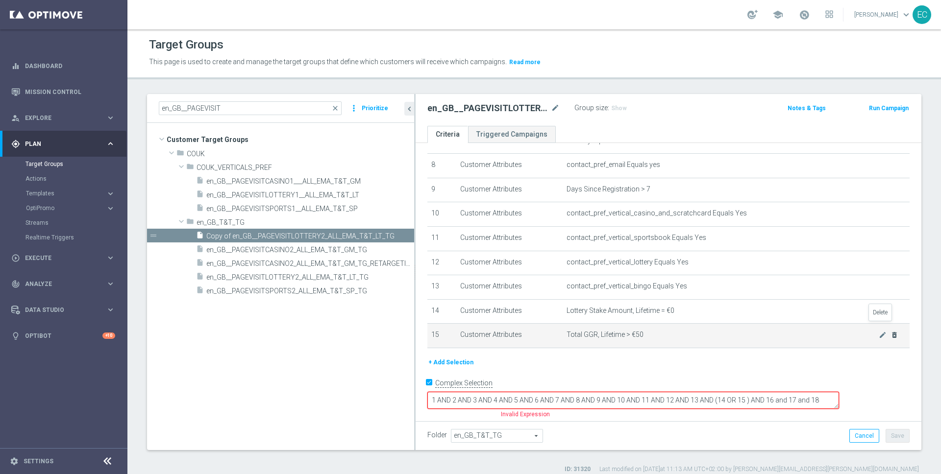
scroll to position [178, 0]
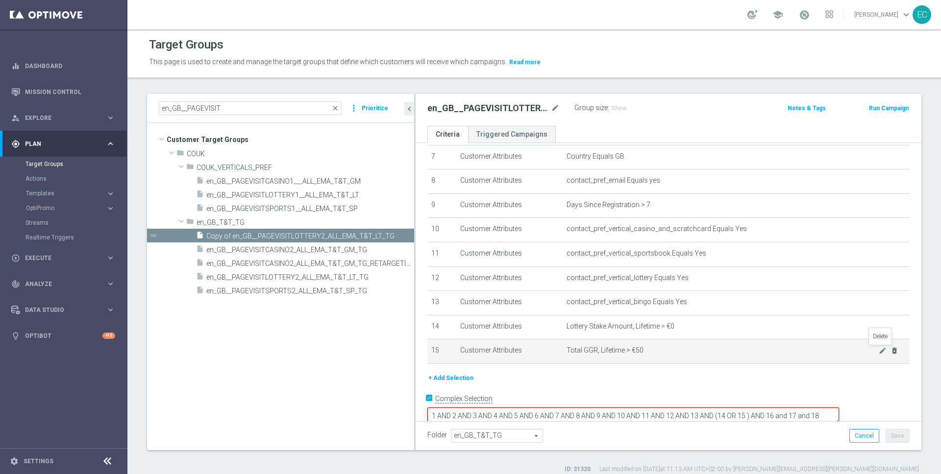
click at [891, 351] on icon "delete_forever" at bounding box center [895, 351] width 8 height 8
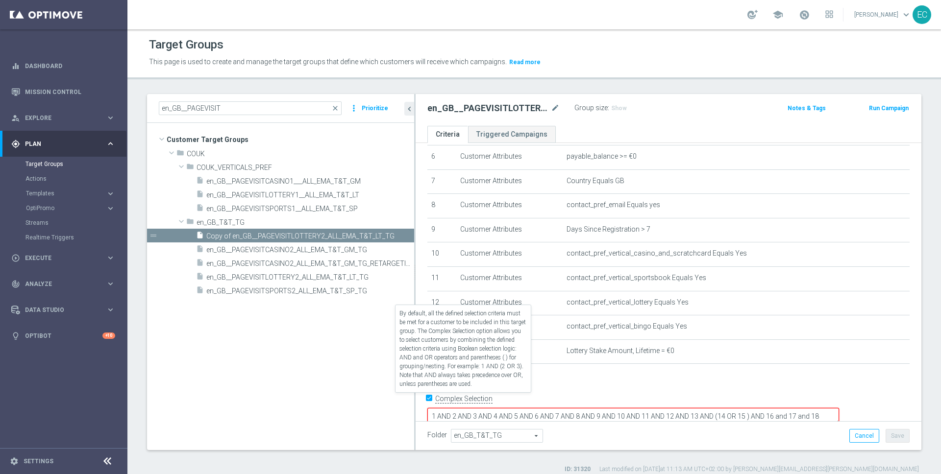
click at [435, 400] on label "Complex Selection" at bounding box center [463, 399] width 57 height 9
click at [427, 400] on input "Complex Selection" at bounding box center [430, 401] width 6 height 14
checkbox input "false"
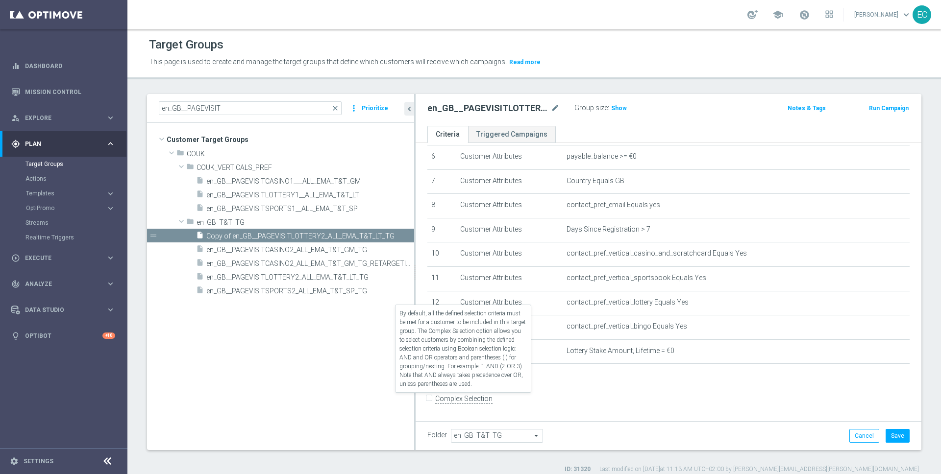
scroll to position [151, 0]
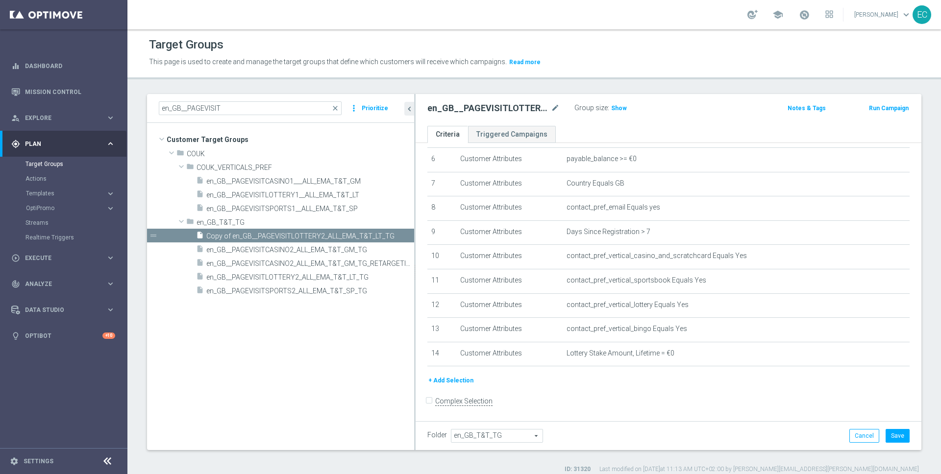
click at [460, 384] on button "+ Add Selection" at bounding box center [450, 380] width 47 height 11
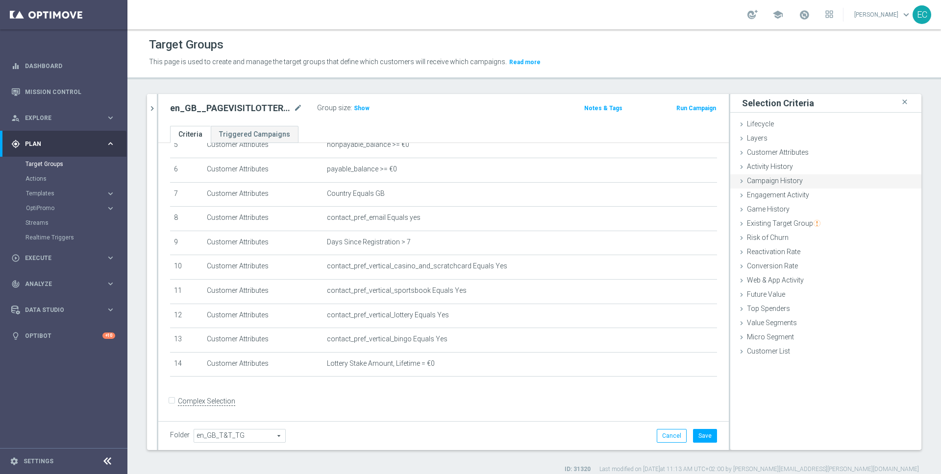
click at [803, 177] on div "Campaign History done" at bounding box center [825, 181] width 191 height 15
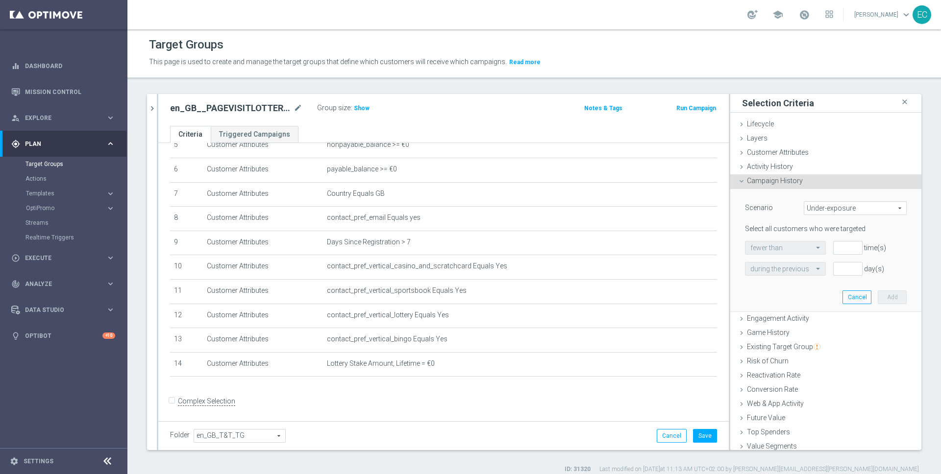
click at [827, 210] on span "Under-exposure" at bounding box center [855, 208] width 102 height 13
click at [774, 226] on lable "Select all customers who were targeted" at bounding box center [805, 229] width 121 height 8
click at [748, 177] on span "Campaign History" at bounding box center [775, 181] width 56 height 8
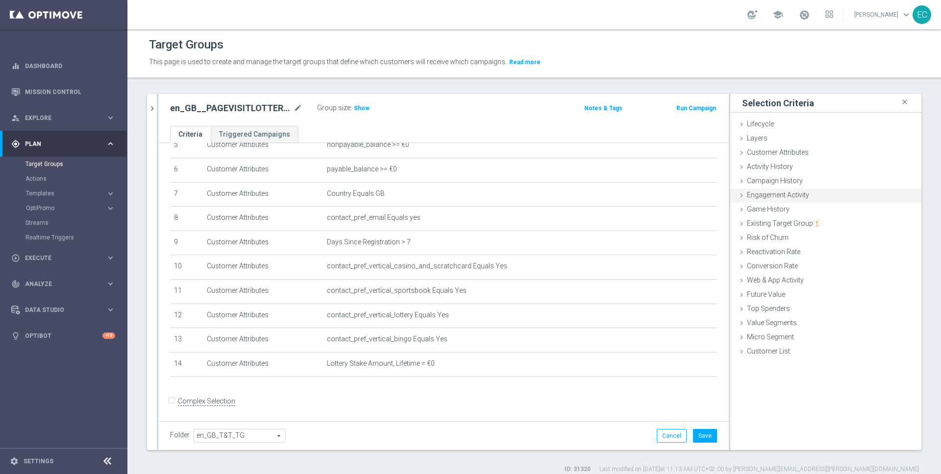
click at [817, 196] on div "Engagement Activity done" at bounding box center [825, 196] width 191 height 15
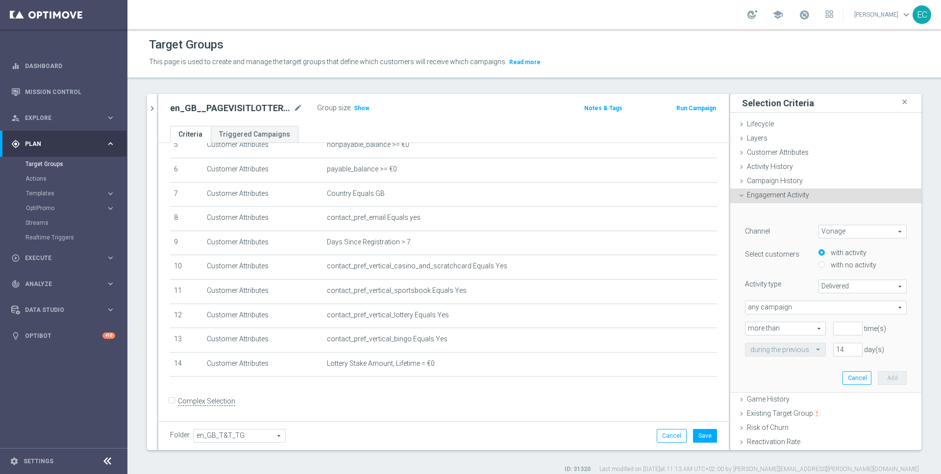
click at [838, 232] on span "Vonage" at bounding box center [862, 231] width 87 height 13
click at [846, 269] on span "Optimail" at bounding box center [862, 272] width 77 height 8
type input "Optimail"
type input "Bounced"
click at [842, 268] on label "with no activity" at bounding box center [852, 265] width 48 height 9
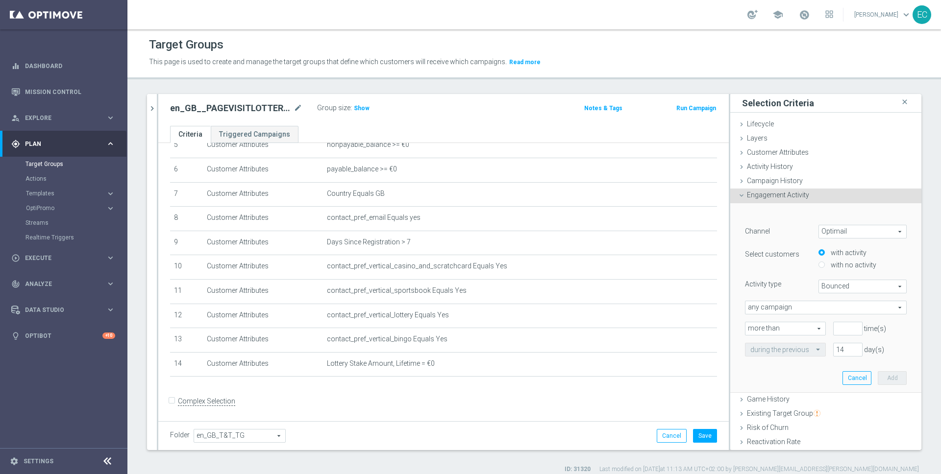
click at [825, 268] on input "with no activity" at bounding box center [822, 265] width 6 height 6
radio input "true"
click at [828, 255] on label "with activity" at bounding box center [847, 252] width 38 height 9
click at [823, 255] on input "with activity" at bounding box center [822, 253] width 6 height 6
radio input "true"
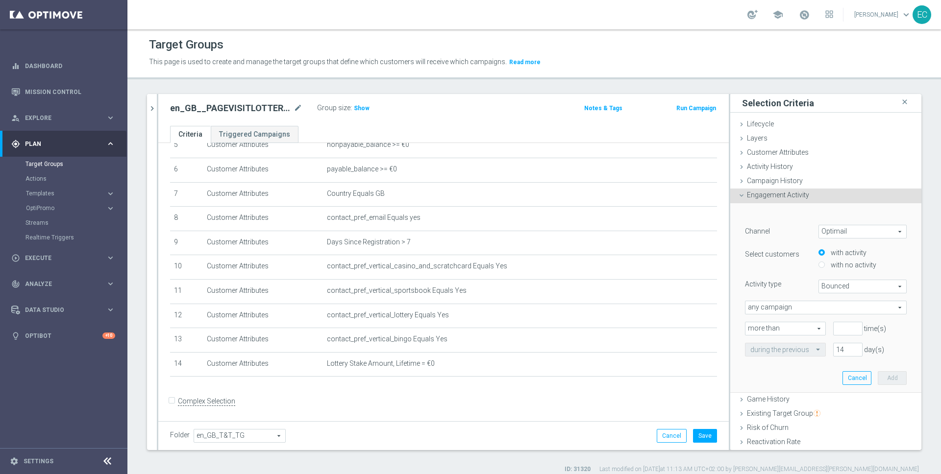
click at [789, 310] on span "any campaign" at bounding box center [825, 307] width 161 height 13
click at [819, 280] on span "Bounced" at bounding box center [862, 286] width 87 height 13
click at [820, 281] on span "Bounced" at bounding box center [862, 286] width 87 height 13
click at [847, 280] on div "Bounced Bounced arrow_drop_down search" at bounding box center [863, 287] width 88 height 14
click at [849, 313] on span "Clicked" at bounding box center [862, 314] width 77 height 8
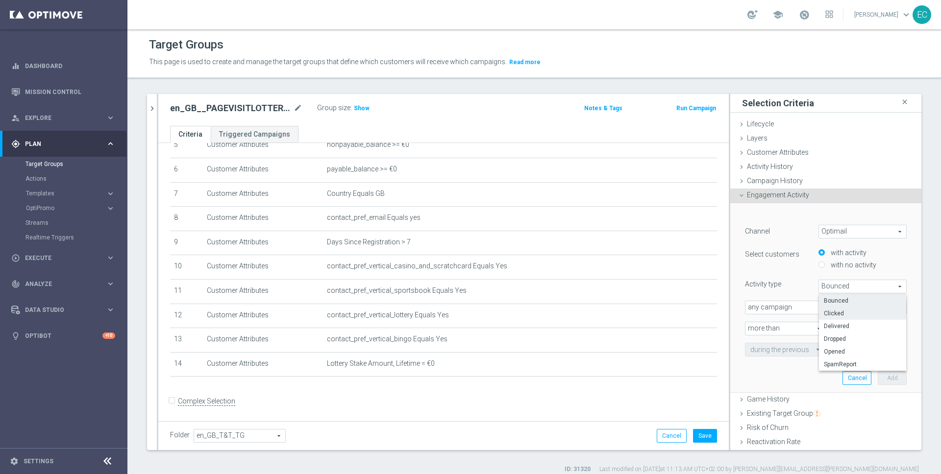
type input "Clicked"
click at [844, 267] on label "with no activity" at bounding box center [852, 265] width 48 height 9
click at [825, 267] on input "with no activity" at bounding box center [822, 265] width 6 height 6
radio input "true"
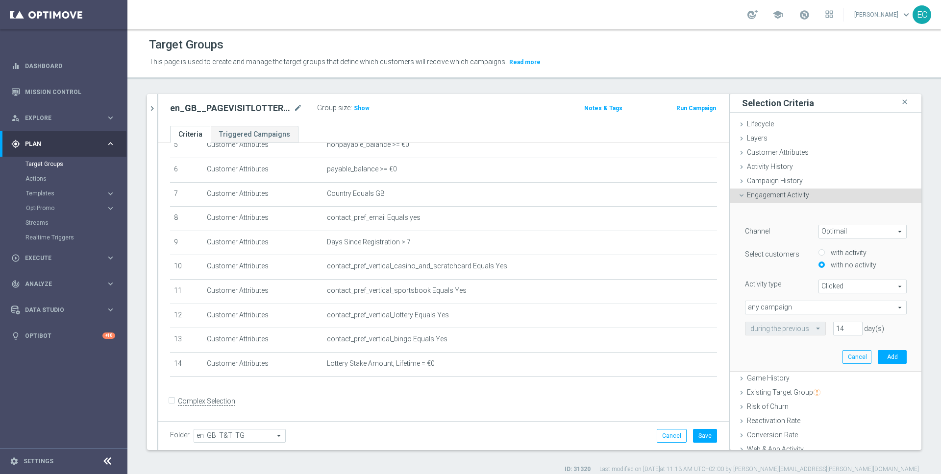
click at [827, 307] on span "any campaign" at bounding box center [825, 307] width 161 height 13
click at [811, 350] on span "one or more actions" at bounding box center [825, 348] width 151 height 8
type input "one or more actions"
click at [753, 326] on span at bounding box center [825, 329] width 161 height 13
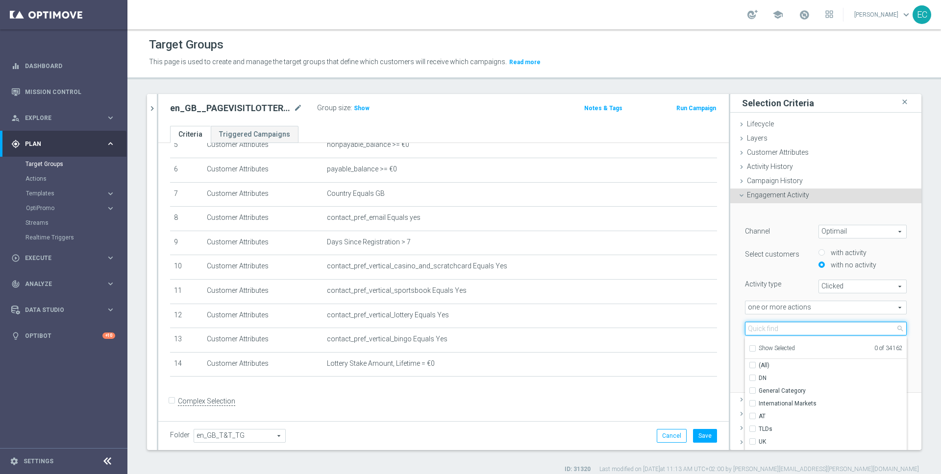
click at [798, 329] on input "search" at bounding box center [826, 329] width 162 height 14
click at [806, 330] on input "search" at bounding box center [826, 329] width 162 height 14
paste input "Track & Trigger en_gb_set_page_visit_lottery"
type input "Track & Trigger en_gb_set_page_visit_lottery"
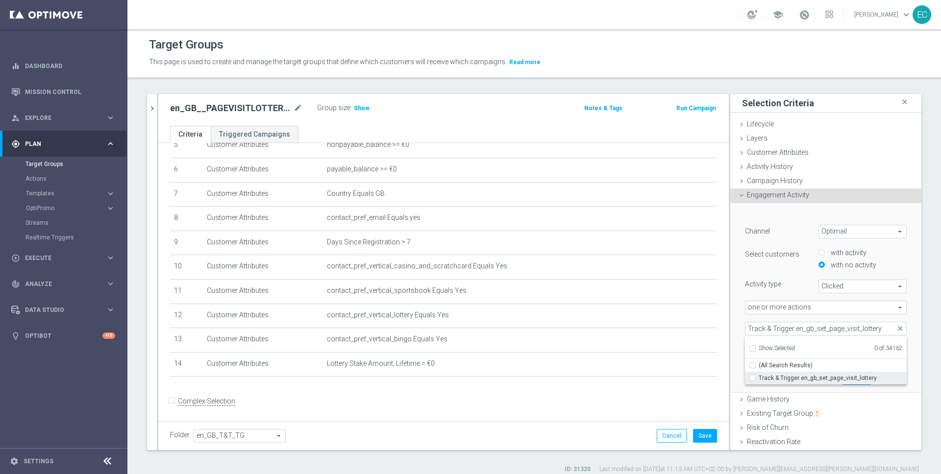
click at [803, 379] on span "Track & Trigger en_gb_set_page_visit_lottery" at bounding box center [833, 378] width 148 height 8
click at [759, 379] on input "Track & Trigger en_gb_set_page_visit_lottery" at bounding box center [755, 378] width 6 height 6
checkbox input "true"
type input "Track & Trigger en_gb_set_page_visit_lottery"
checkbox input "true"
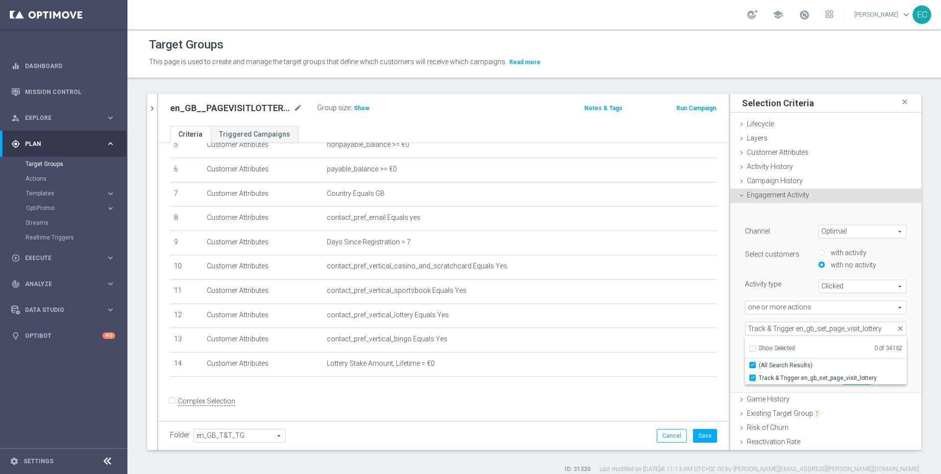
scroll to position [0, 0]
click at [749, 283] on lable "Activity type" at bounding box center [763, 284] width 36 height 8
click at [833, 347] on input "14" at bounding box center [847, 350] width 29 height 14
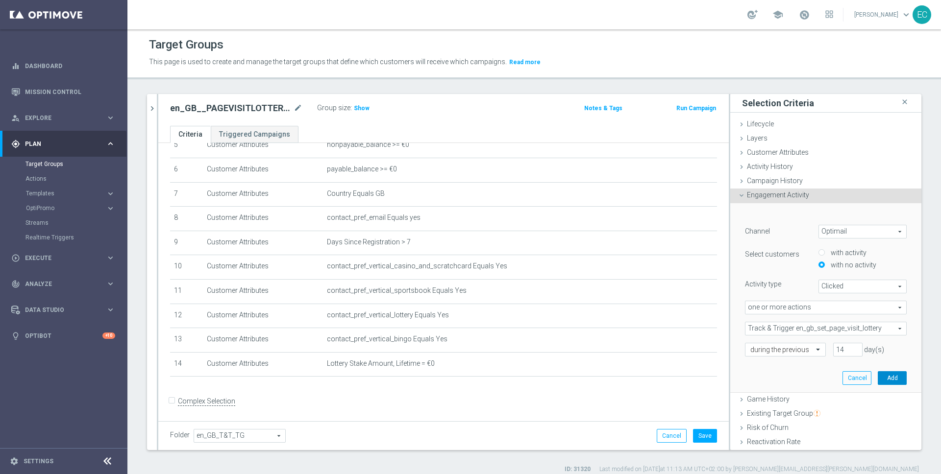
click at [878, 376] on button "Add" at bounding box center [892, 379] width 29 height 14
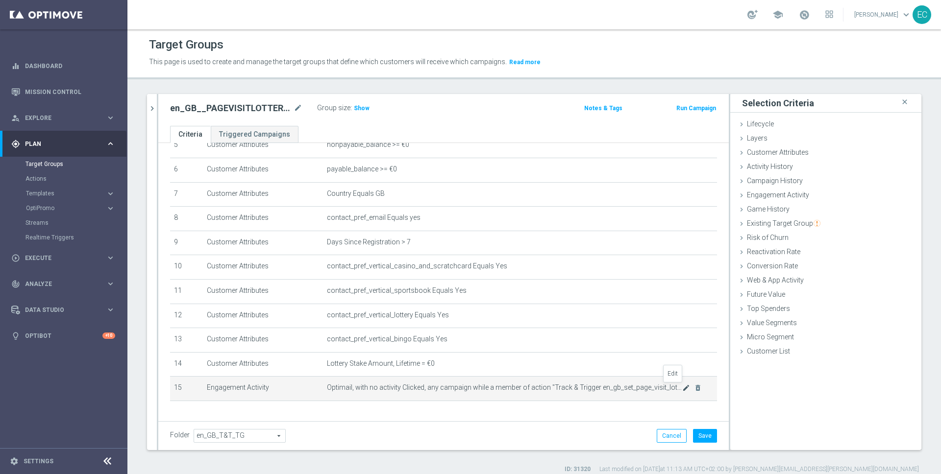
click at [682, 389] on icon "mode_edit" at bounding box center [686, 388] width 8 height 8
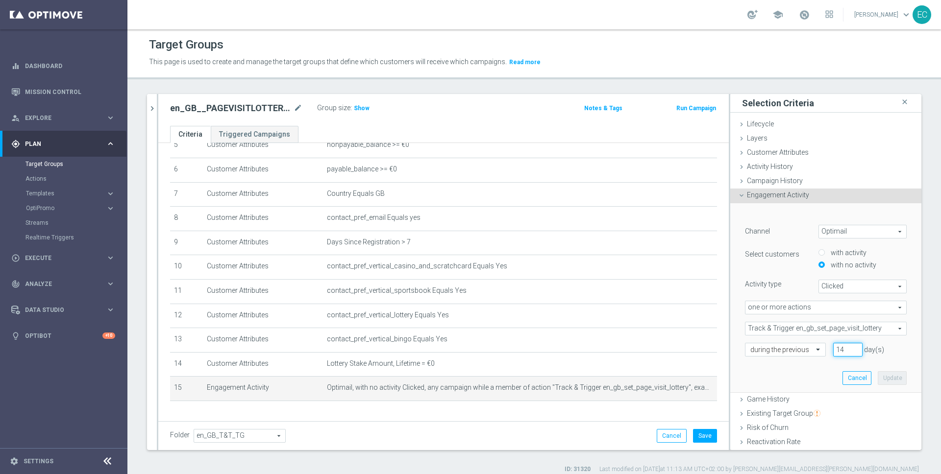
click at [833, 346] on input "14" at bounding box center [847, 350] width 29 height 14
type input "3"
click at [878, 380] on button "Update" at bounding box center [892, 379] width 29 height 14
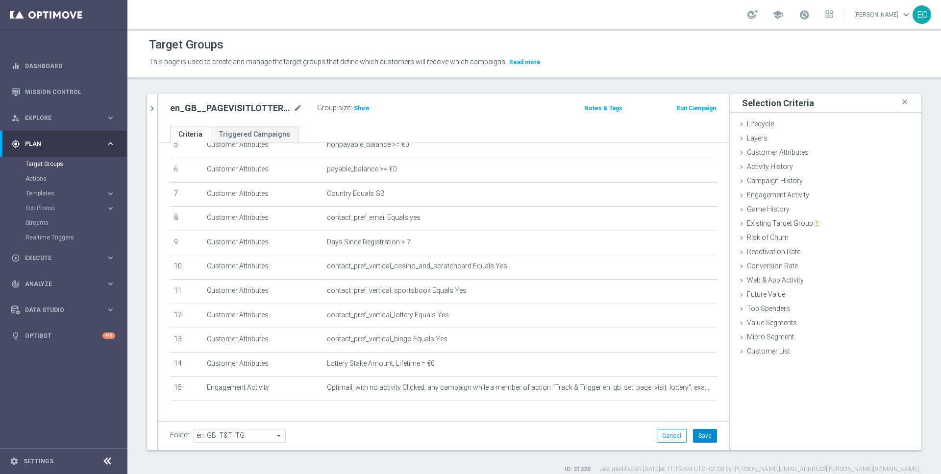
click at [703, 441] on button "Save" at bounding box center [705, 436] width 24 height 14
click at [355, 110] on span "Show" at bounding box center [362, 108] width 16 height 7
click at [154, 102] on button "chevron_right" at bounding box center [152, 108] width 10 height 29
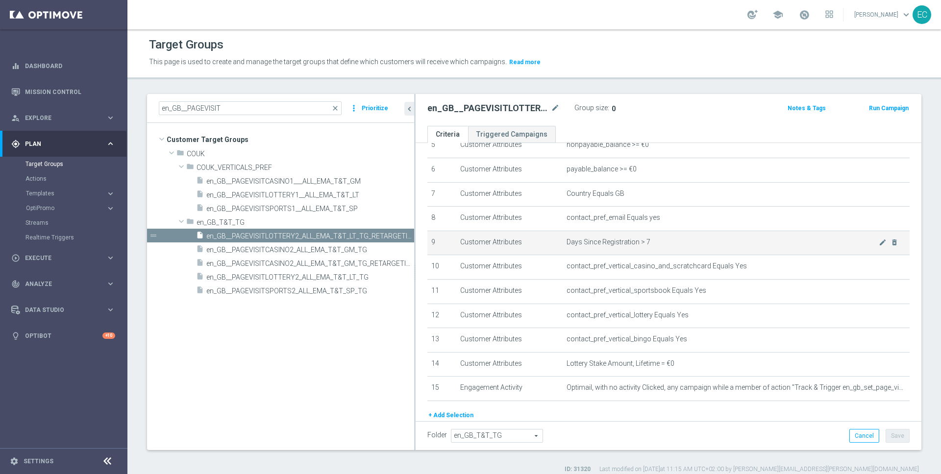
drag, startPoint x: 339, startPoint y: 215, endPoint x: 488, endPoint y: 234, distance: 150.2
click at [488, 234] on as-split "en_GB__PAGEVISIT close more_vert Prioritize Customer Target Groups library_add …" at bounding box center [534, 272] width 774 height 356
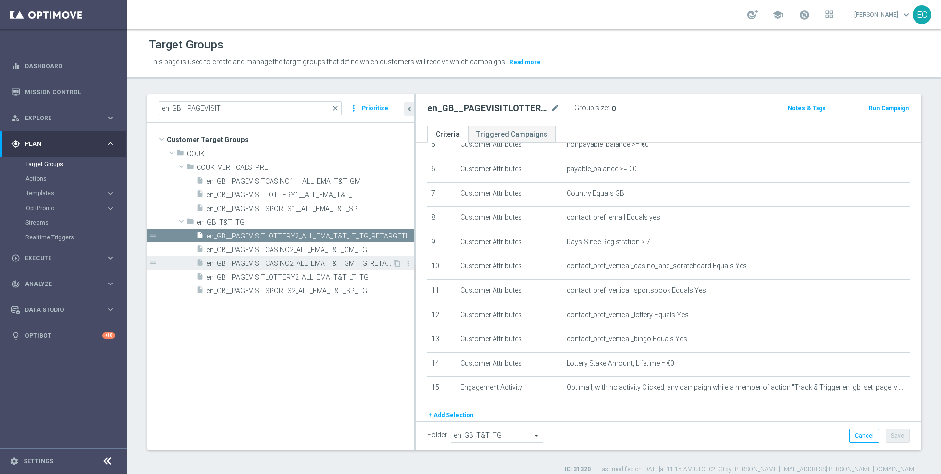
click at [342, 267] on span "en_GB__PAGEVISITCASINO2_ALL_EMA_T&T_GM_TG_RETARGETING" at bounding box center [299, 264] width 186 height 8
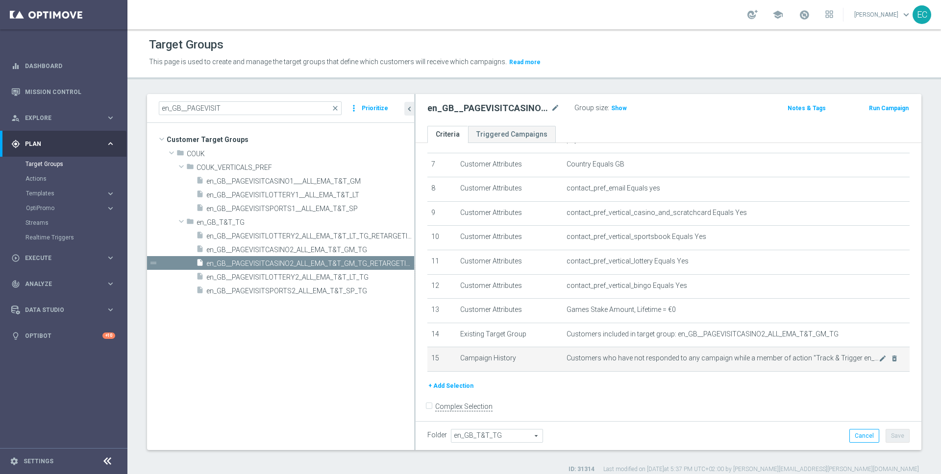
scroll to position [176, 0]
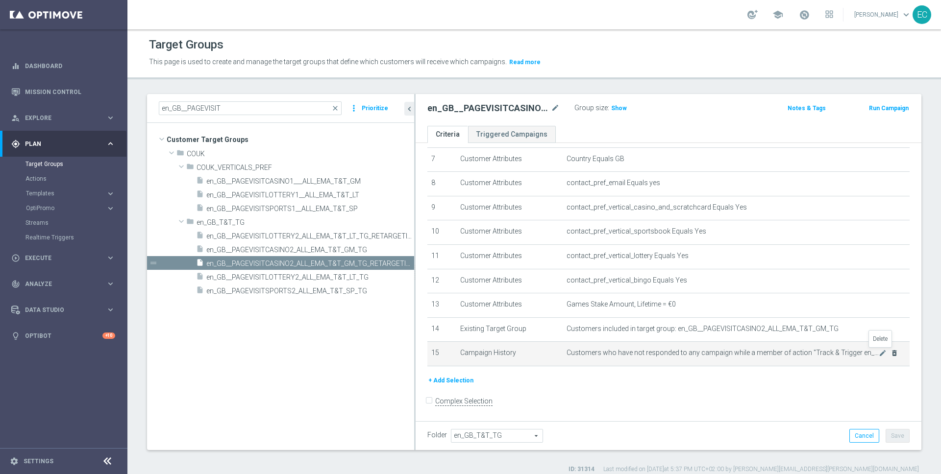
click at [891, 352] on icon "delete_forever" at bounding box center [895, 353] width 8 height 8
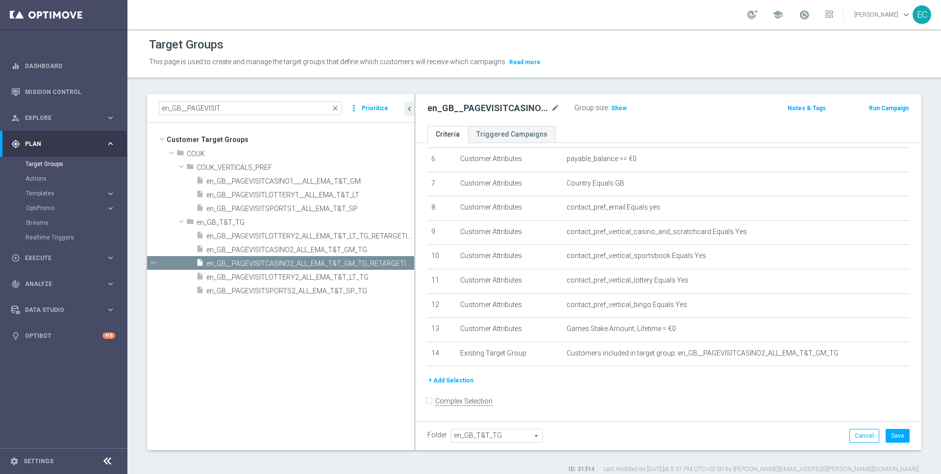
click at [451, 381] on button "+ Add Selection" at bounding box center [450, 380] width 47 height 11
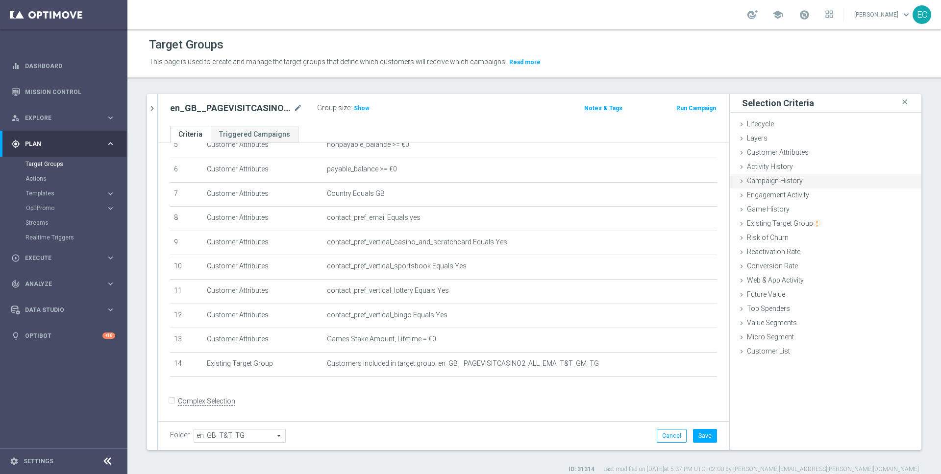
click at [789, 183] on span "Campaign History" at bounding box center [775, 181] width 56 height 8
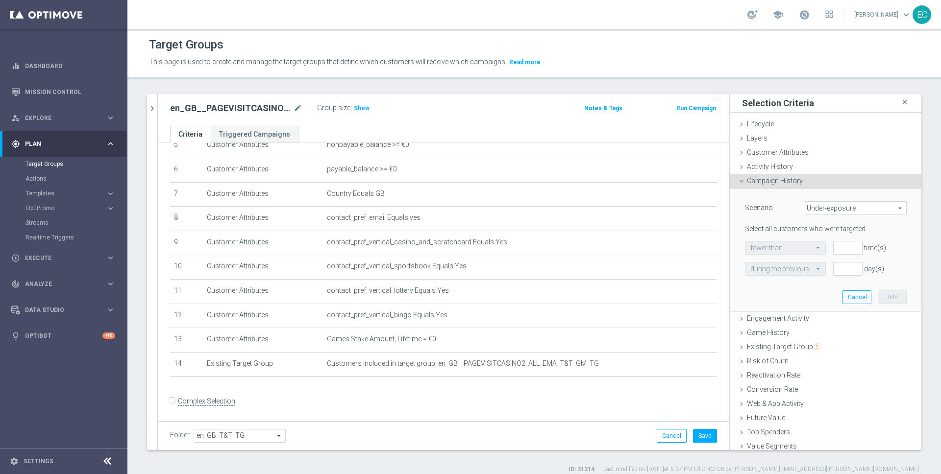
click at [787, 179] on span "Campaign History" at bounding box center [775, 181] width 56 height 8
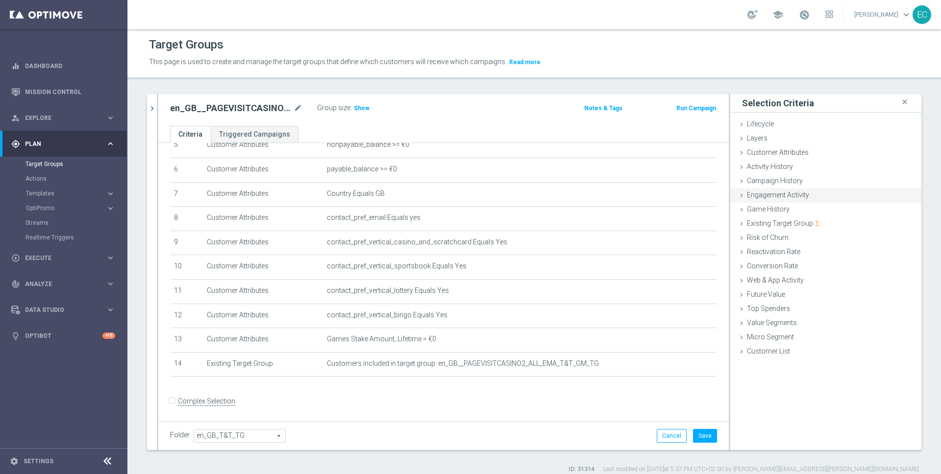
click at [799, 195] on span "Engagement Activity" at bounding box center [778, 195] width 62 height 8
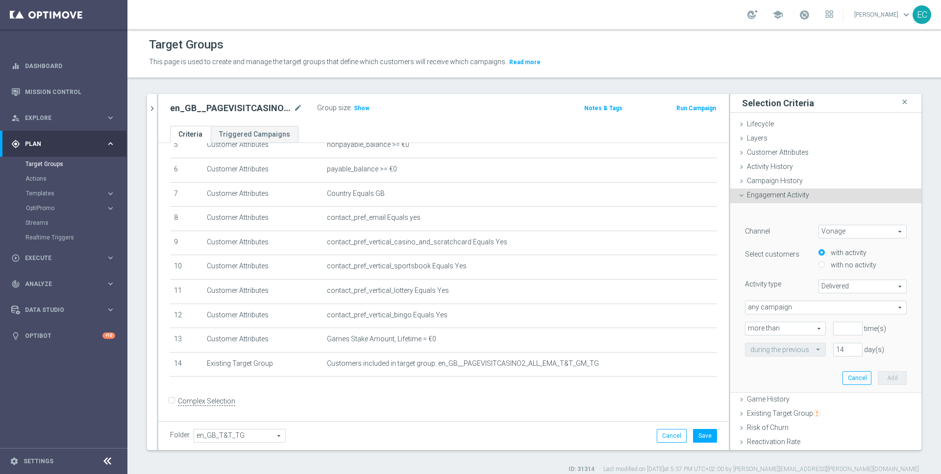
click at [860, 226] on span "Vonage" at bounding box center [862, 231] width 87 height 13
click at [830, 272] on span "Optimail" at bounding box center [862, 272] width 77 height 8
type input "Optimail"
type input "Bounced"
click at [830, 267] on label "with no activity" at bounding box center [852, 265] width 48 height 9
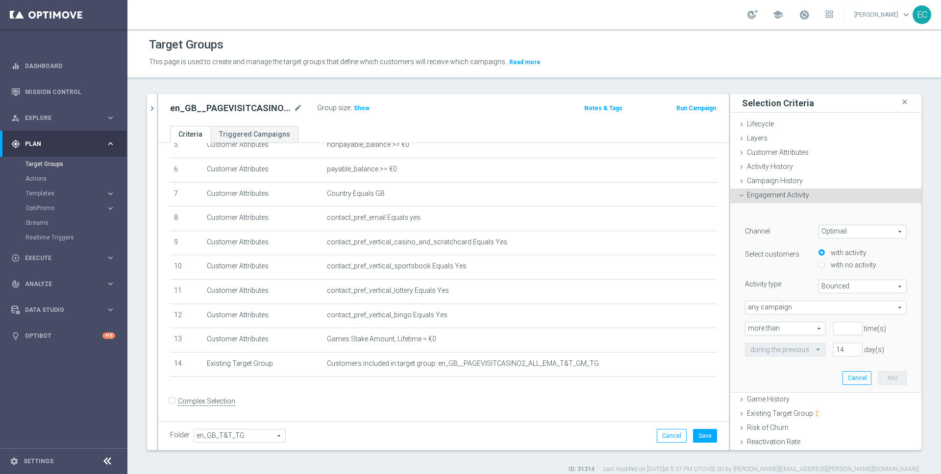
click at [825, 267] on input "with no activity" at bounding box center [822, 265] width 6 height 6
radio input "true"
click at [854, 278] on div "Channel Optimail Optimail arrow_drop_down search Select customers with activity…" at bounding box center [826, 280] width 162 height 111
click at [854, 288] on span "Bounced" at bounding box center [862, 286] width 87 height 13
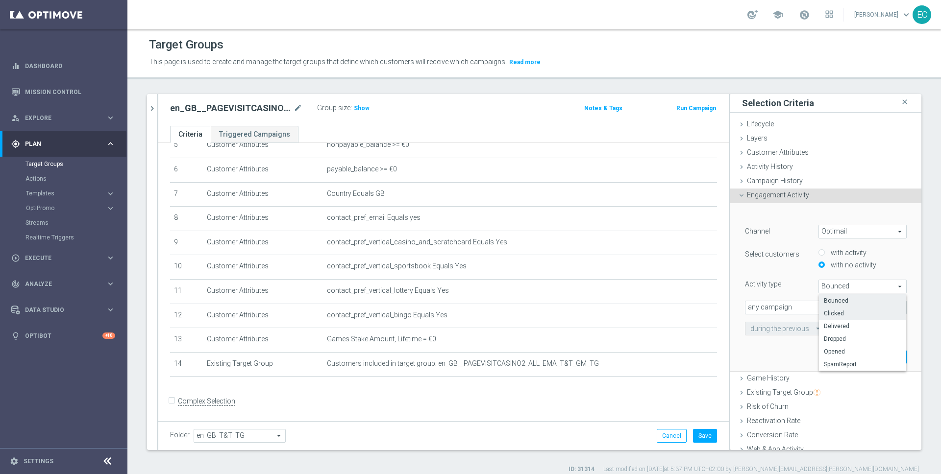
click at [839, 311] on span "Clicked" at bounding box center [862, 314] width 77 height 8
type input "Clicked"
click at [807, 315] on div "Channel Optimail Optimail arrow_drop_down search Select customers with activity…" at bounding box center [826, 280] width 162 height 111
click at [808, 310] on span "any campaign" at bounding box center [825, 307] width 161 height 13
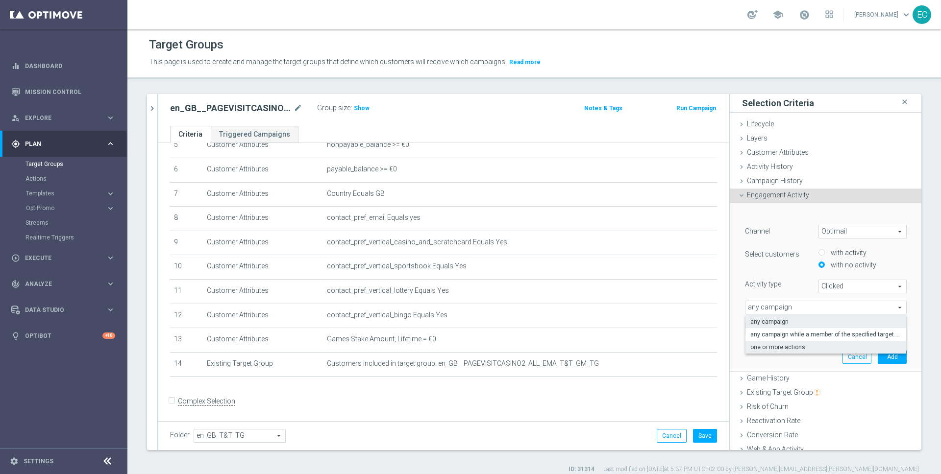
click at [805, 351] on label "one or more actions" at bounding box center [825, 347] width 161 height 13
type input "one or more actions"
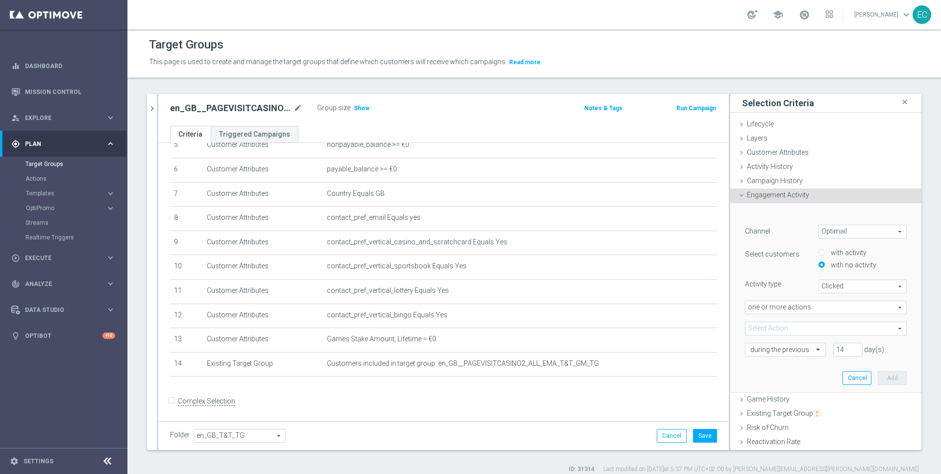
click at [779, 334] on span at bounding box center [825, 329] width 161 height 13
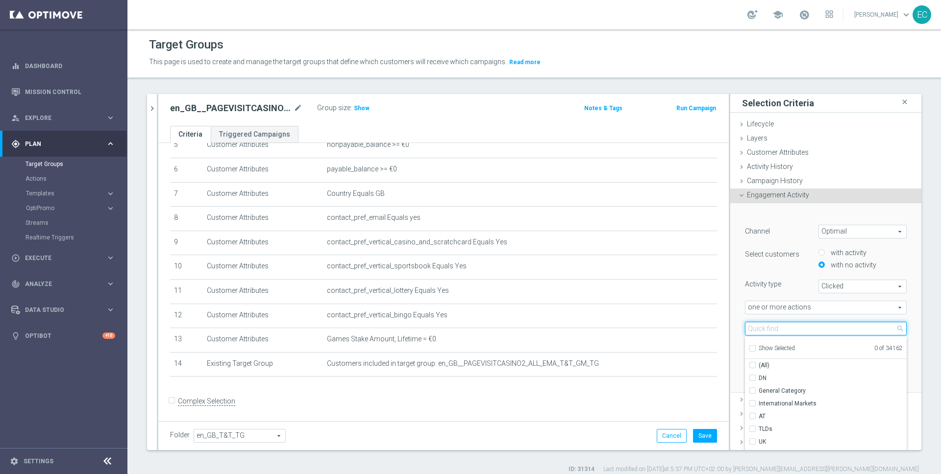
click at [779, 327] on input "search" at bounding box center [826, 329] width 162 height 14
click at [790, 330] on input "search" at bounding box center [826, 329] width 162 height 14
paste input "Track & Trigger en_gb_set_page_visit_casino"
type input "Track & Trigger en_gb_set_page_visit_casino"
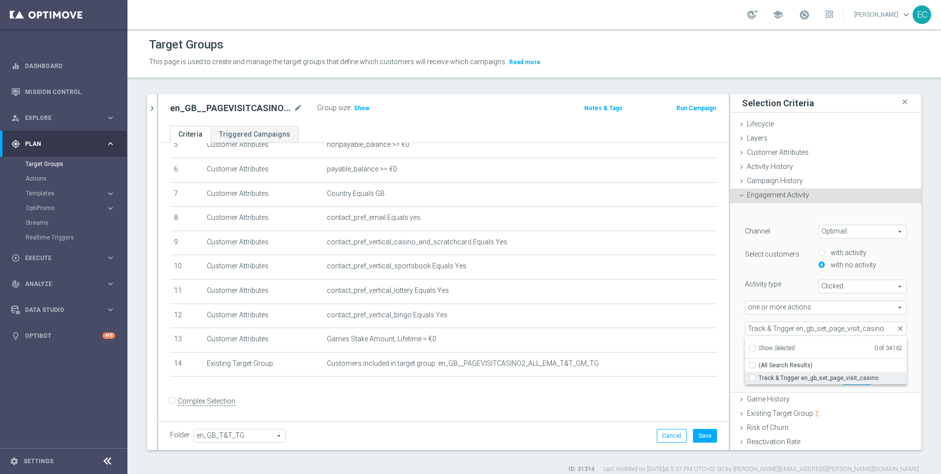
click at [798, 378] on span "Track & Trigger en_gb_set_page_visit_casino" at bounding box center [833, 378] width 148 height 8
click at [759, 378] on input "Track & Trigger en_gb_set_page_visit_casino" at bounding box center [755, 378] width 6 height 6
checkbox input "true"
type input "Track & Trigger en_gb_set_page_visit_casino"
checkbox input "true"
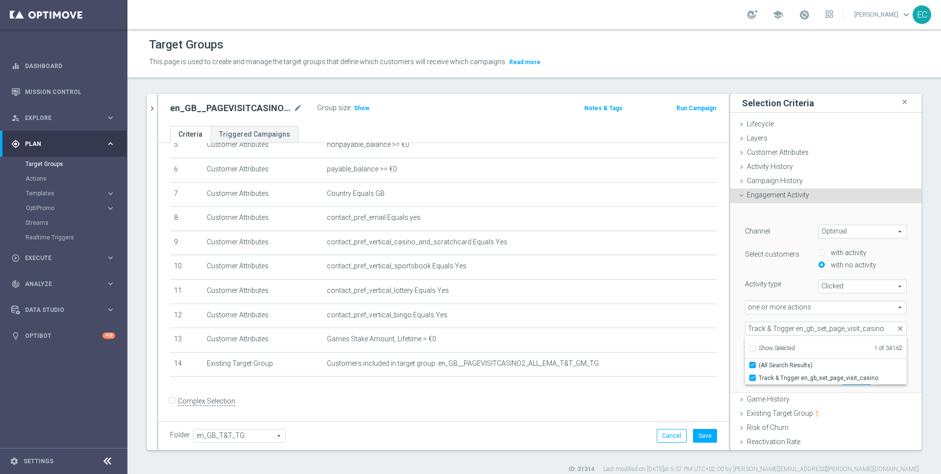
click at [760, 291] on div "Activity type Clicked Clicked arrow_drop_down search" at bounding box center [826, 287] width 176 height 14
click at [836, 350] on input "14" at bounding box center [847, 350] width 29 height 14
type input "3"
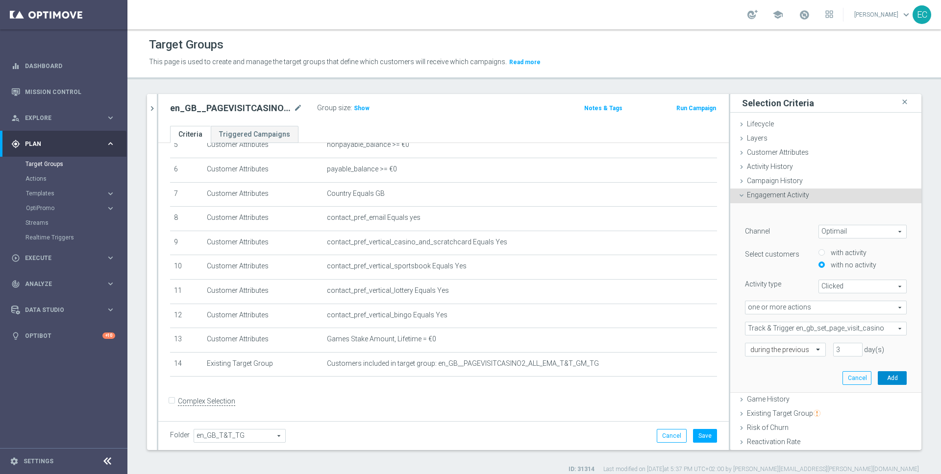
click at [878, 378] on button "Add" at bounding box center [892, 379] width 29 height 14
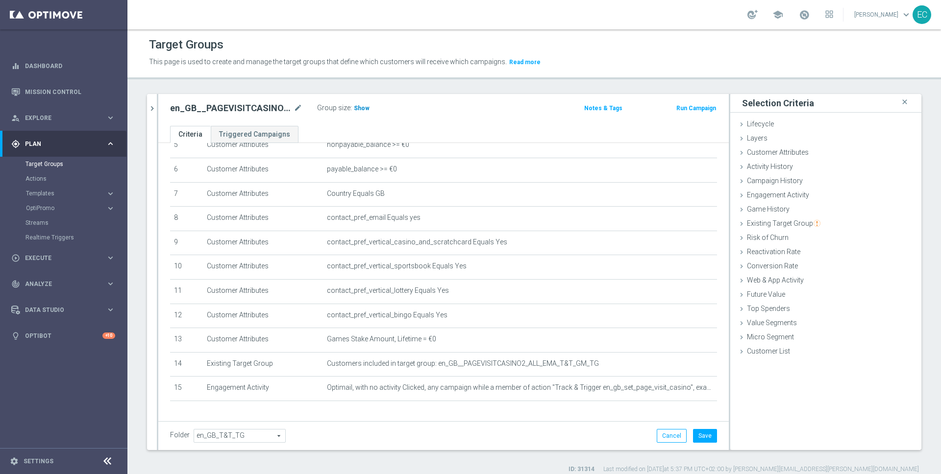
click at [363, 107] on span "Show" at bounding box center [362, 108] width 16 height 7
click at [701, 435] on button "Save" at bounding box center [705, 436] width 24 height 14
click at [150, 101] on button "chevron_right" at bounding box center [152, 108] width 10 height 29
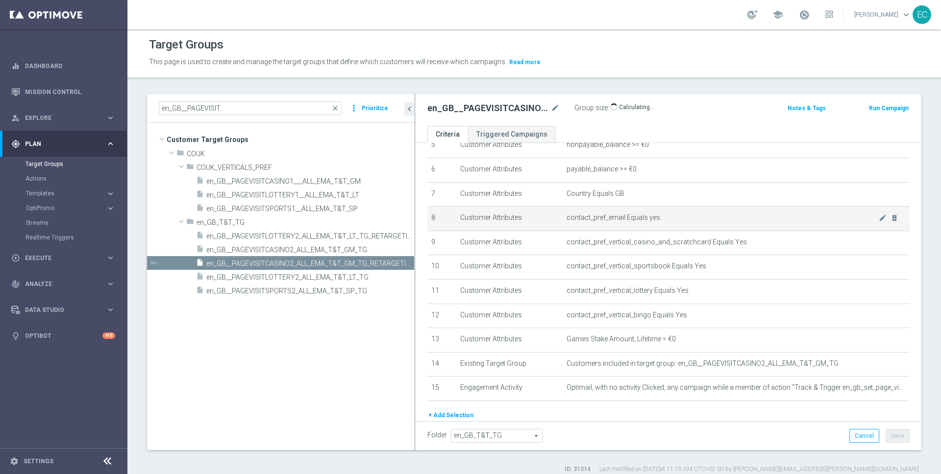
drag, startPoint x: 338, startPoint y: 227, endPoint x: 510, endPoint y: 222, distance: 171.6
click at [510, 222] on as-split "en_GB__PAGEVISIT close more_vert Prioritize Customer Target Groups library_add …" at bounding box center [534, 272] width 774 height 356
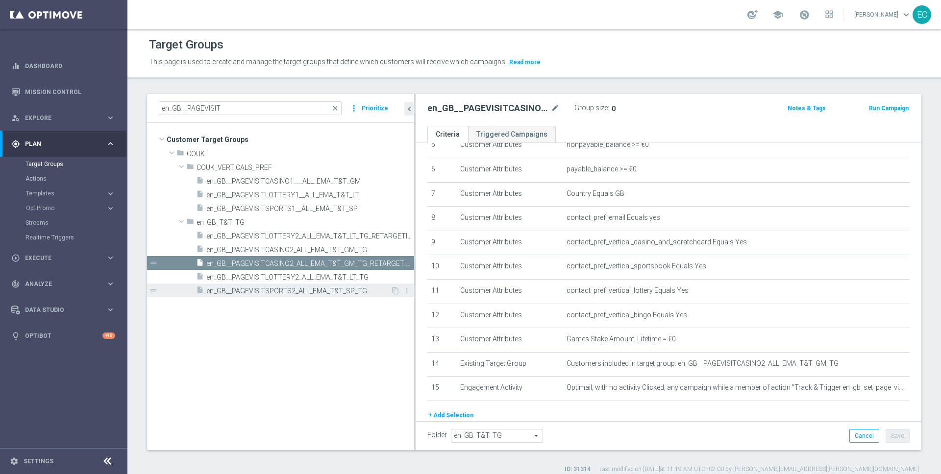
click at [354, 293] on span "en_GB__PAGEVISITSPORTS2_ALL_EMA_T&T_SP_TG" at bounding box center [298, 291] width 184 height 8
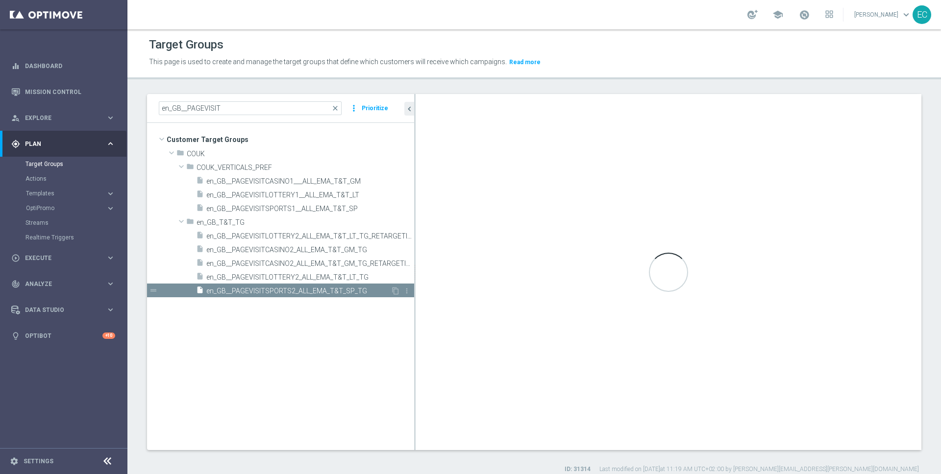
checkbox input "true"
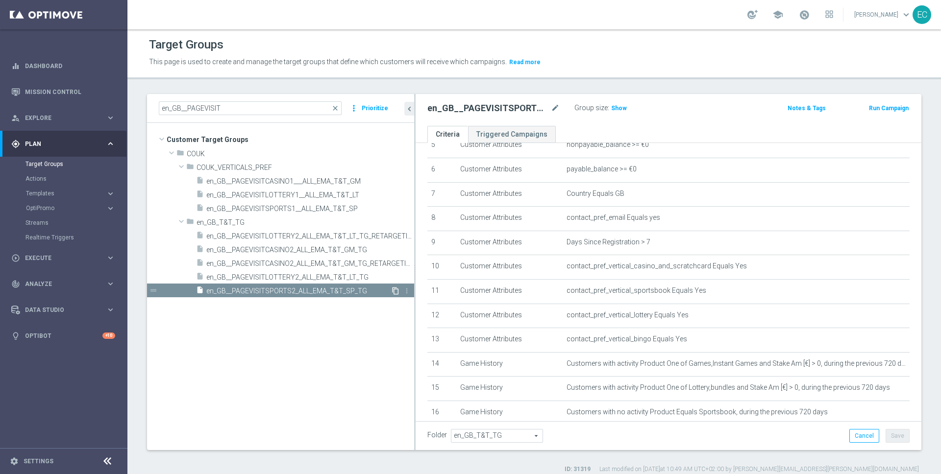
click at [394, 289] on icon "content_copy" at bounding box center [396, 291] width 8 height 8
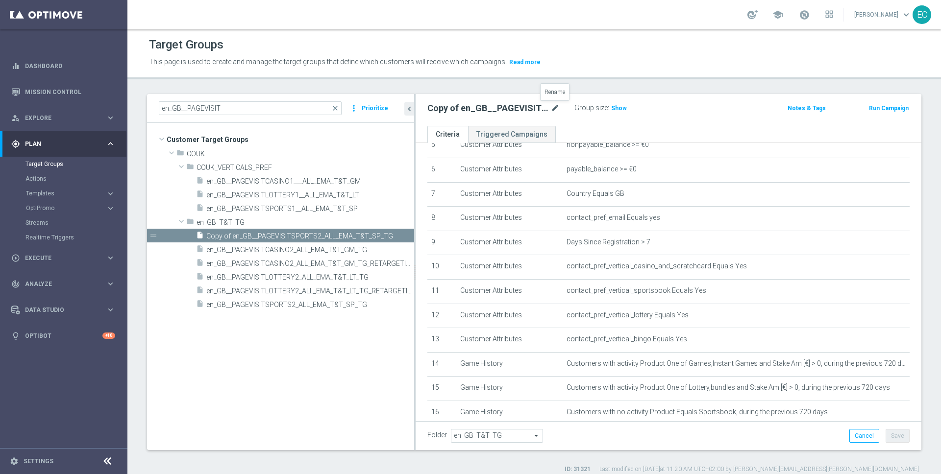
click at [558, 105] on icon "mode_edit" at bounding box center [555, 108] width 9 height 12
click at [513, 109] on input "Copy of en_GB__PAGEVISITSPORTS2_ALL_EMA_T&T_SP_TG" at bounding box center [493, 109] width 132 height 14
click at [556, 110] on input "Copy of en_GB__PAGEVISITSPORTS2_ALL_EMA_T&T_SP_TG" at bounding box center [493, 109] width 132 height 14
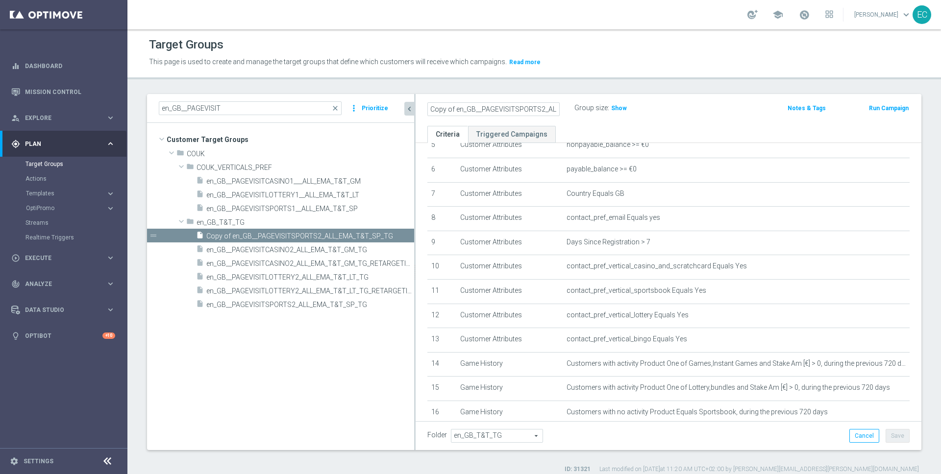
drag, startPoint x: 484, startPoint y: 108, endPoint x: 411, endPoint y: 107, distance: 72.5
click at [411, 107] on as-split "en_GB__PAGEVISIT close more_vert Prioritize Customer Target Groups library_add …" at bounding box center [534, 272] width 774 height 356
click at [460, 108] on input "Copy of en_GB__PAGEVISITSPORTS2_ALL_EMA_T&T_SP_TG_RETARGETING" at bounding box center [493, 109] width 132 height 14
drag, startPoint x: 455, startPoint y: 108, endPoint x: 388, endPoint y: 108, distance: 67.1
click at [388, 108] on as-split "en_GB__PAGEVISIT close more_vert Prioritize Customer Target Groups library_add …" at bounding box center [534, 272] width 774 height 356
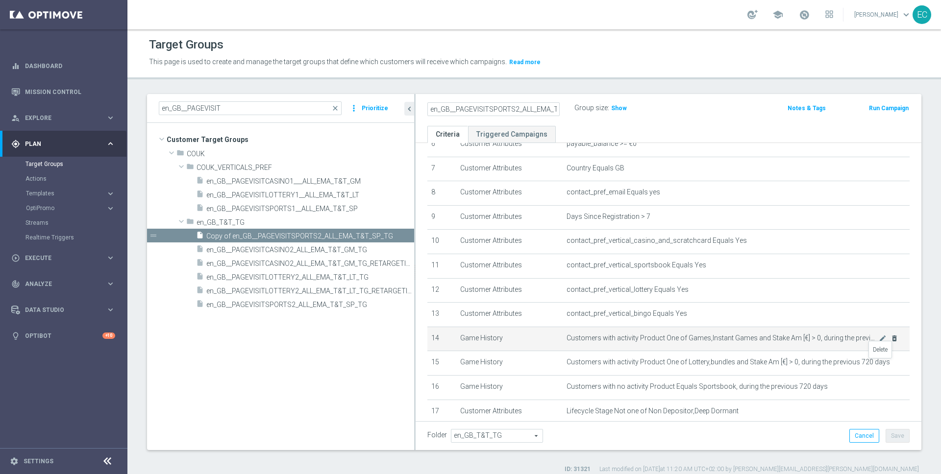
scroll to position [234, 0]
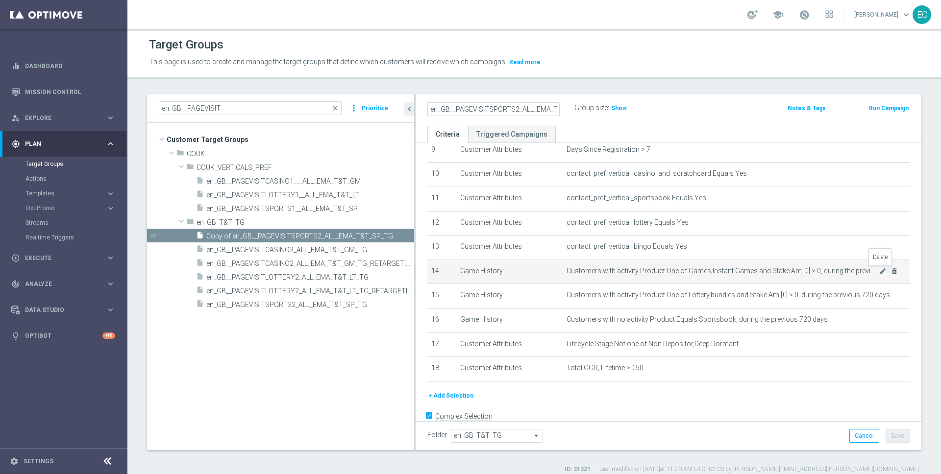
type input "en_GB__PAGEVISITSPORTS2_ALL_EMA_T&T_SP_TG_RETARGETING"
click at [891, 272] on icon "delete_forever" at bounding box center [895, 272] width 8 height 8
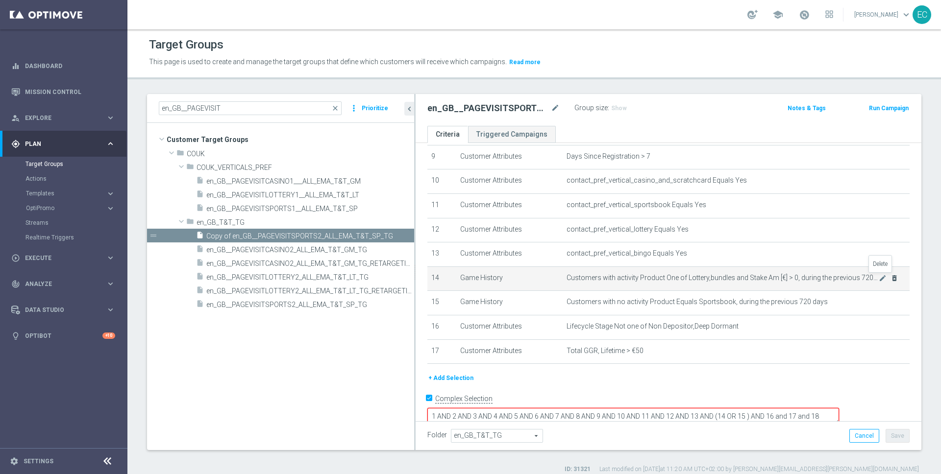
click at [891, 278] on icon "delete_forever" at bounding box center [895, 278] width 8 height 8
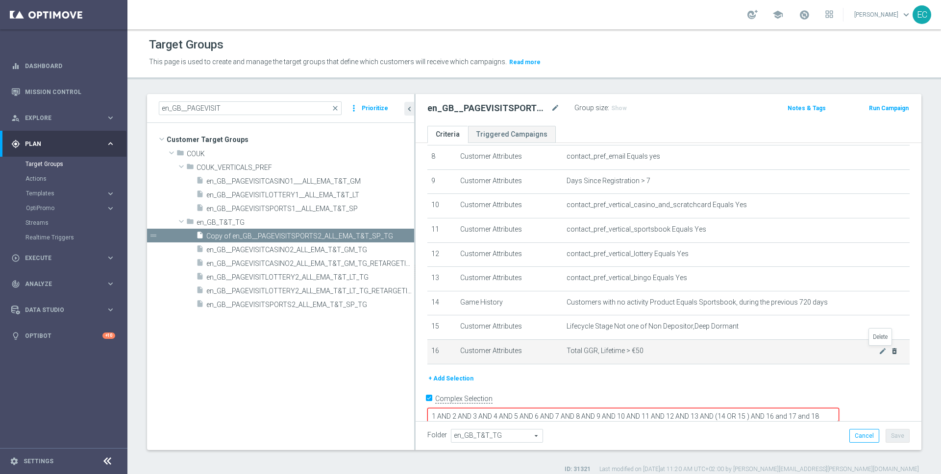
click at [891, 352] on icon "delete_forever" at bounding box center [895, 352] width 8 height 8
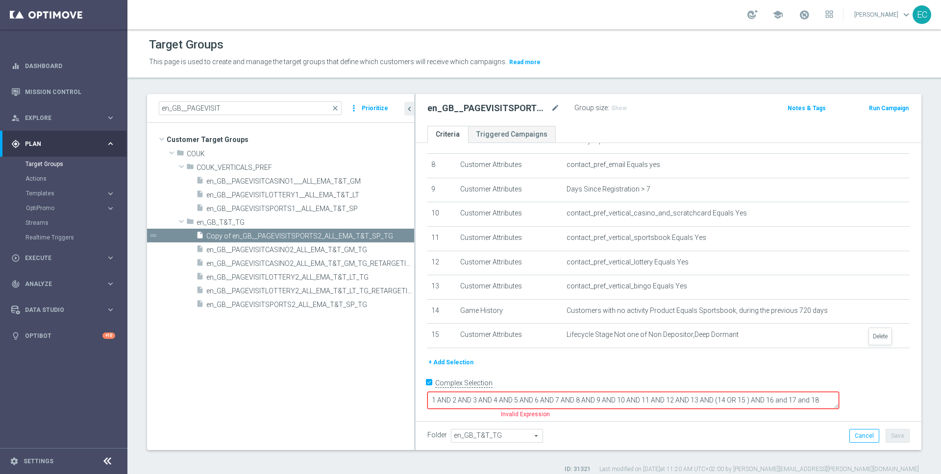
scroll to position [178, 0]
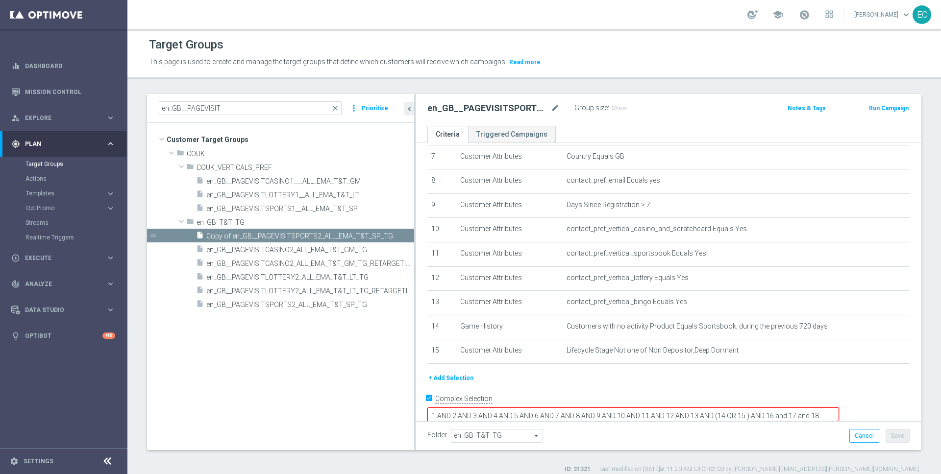
click at [427, 398] on input "Complex Selection" at bounding box center [430, 400] width 6 height 14
checkbox input "false"
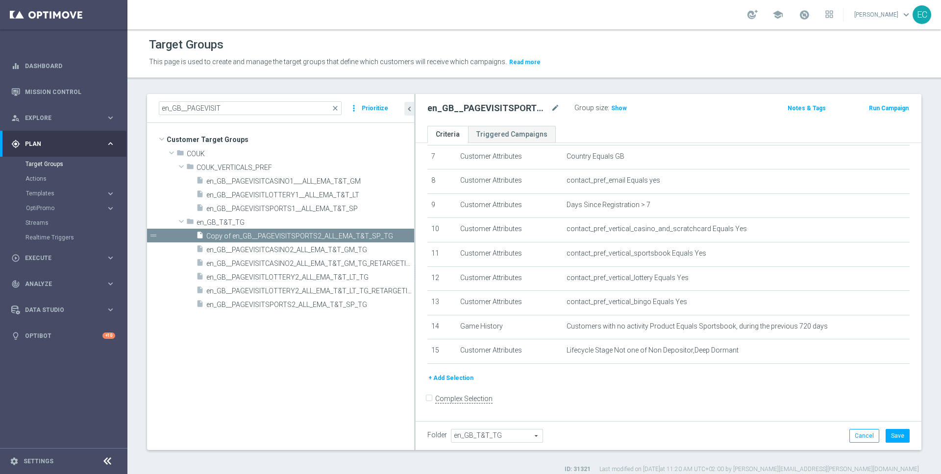
scroll to position [176, 0]
click at [460, 380] on button "+ Add Selection" at bounding box center [450, 380] width 47 height 11
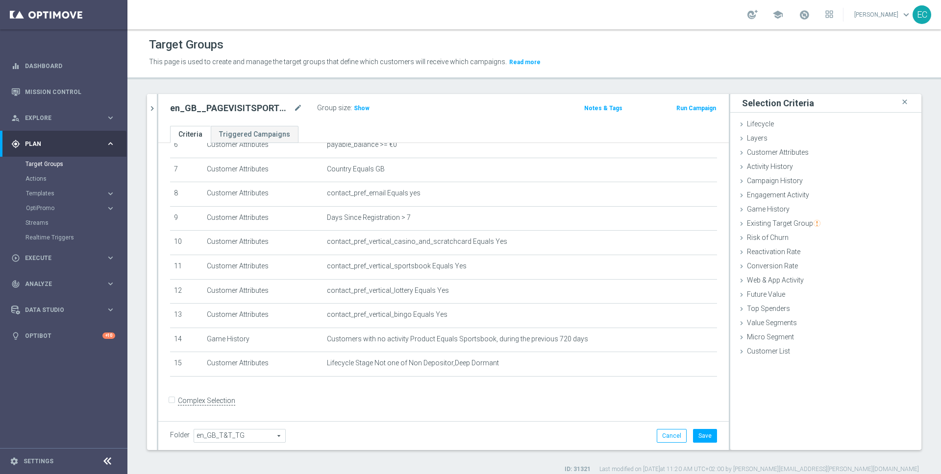
scroll to position [166, 0]
click at [792, 218] on div "Existing Target Group done" at bounding box center [825, 224] width 191 height 15
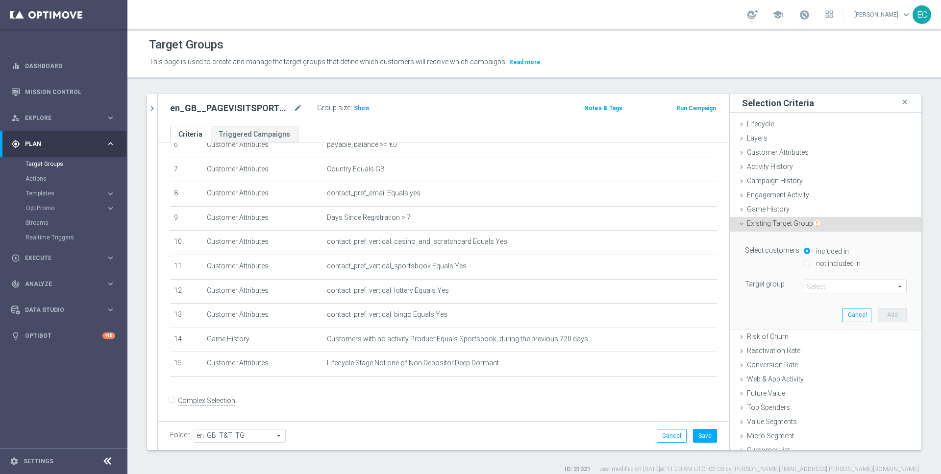
click at [815, 283] on span at bounding box center [855, 286] width 102 height 13
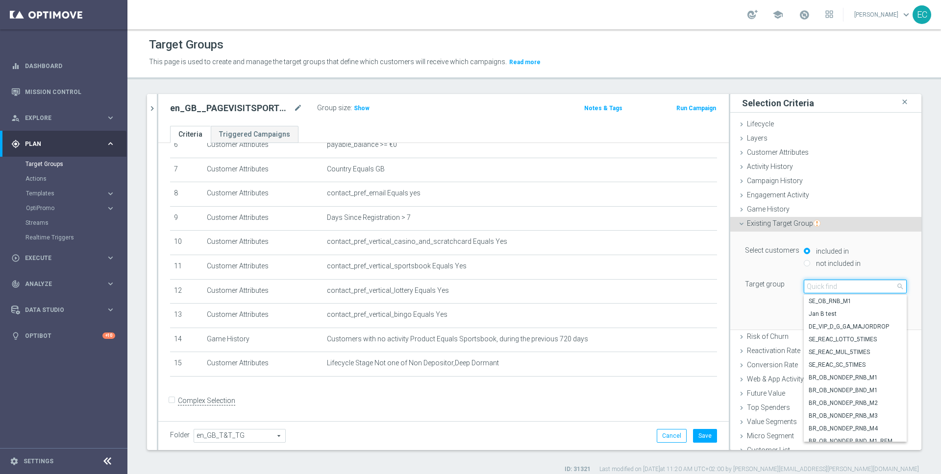
click at [847, 283] on input "search" at bounding box center [855, 287] width 103 height 14
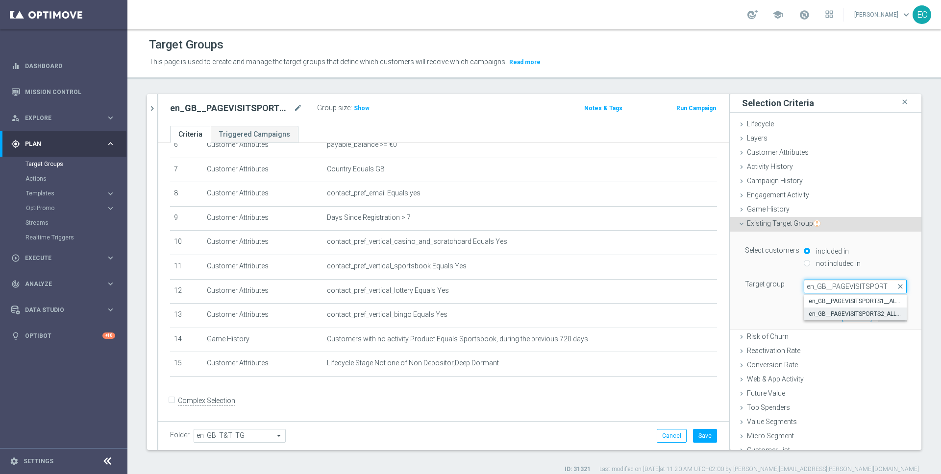
type input "en_GB__PAGEVISITSPORT"
click at [860, 314] on span "en_GB__PAGEVISITSPORTS2_ALL_EMA_T&T_SP_TG" at bounding box center [855, 314] width 93 height 8
type input "en_GB__PAGEVISITSPORTS2_ALL_EMA_T&T_SP_TG"
click at [879, 319] on button "Add" at bounding box center [892, 315] width 29 height 14
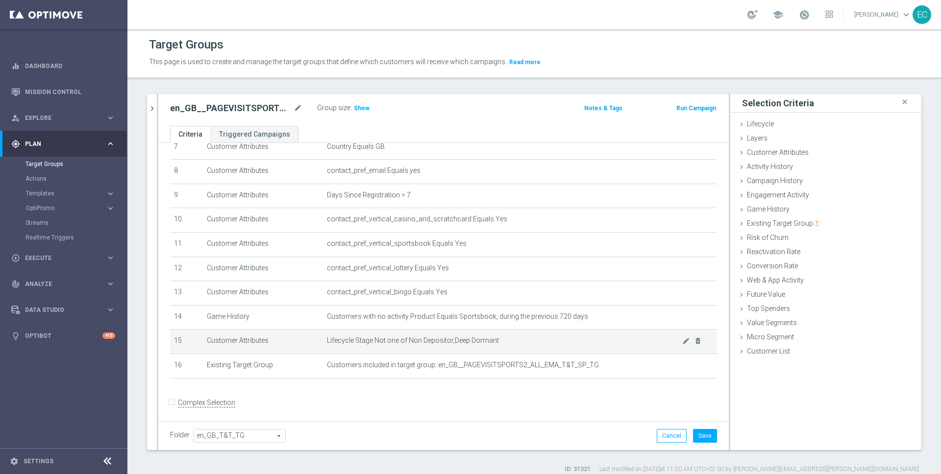
scroll to position [190, 0]
click at [789, 200] on div "Engagement Activity done selection saved" at bounding box center [825, 196] width 191 height 15
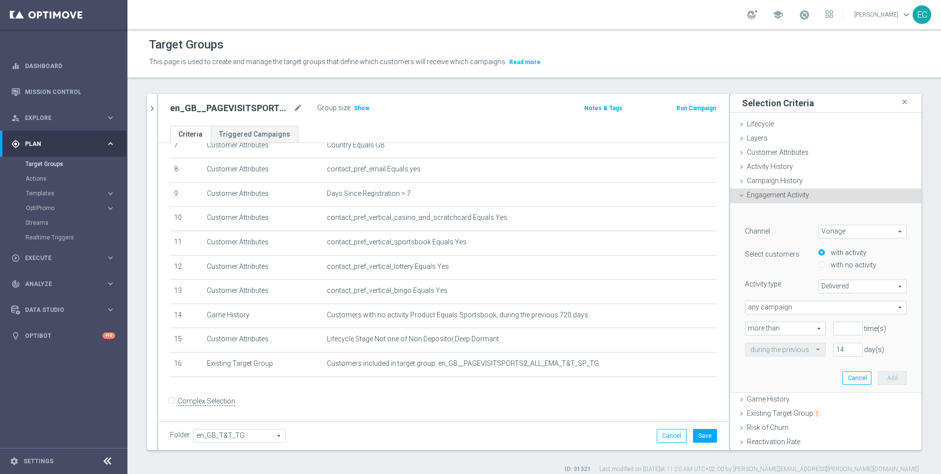
click at [855, 228] on span "Vonage" at bounding box center [862, 231] width 87 height 13
click at [843, 273] on span "Optimail" at bounding box center [862, 272] width 77 height 8
type input "Optimail"
type input "Bounced"
click at [848, 268] on label "with no activity" at bounding box center [852, 265] width 48 height 9
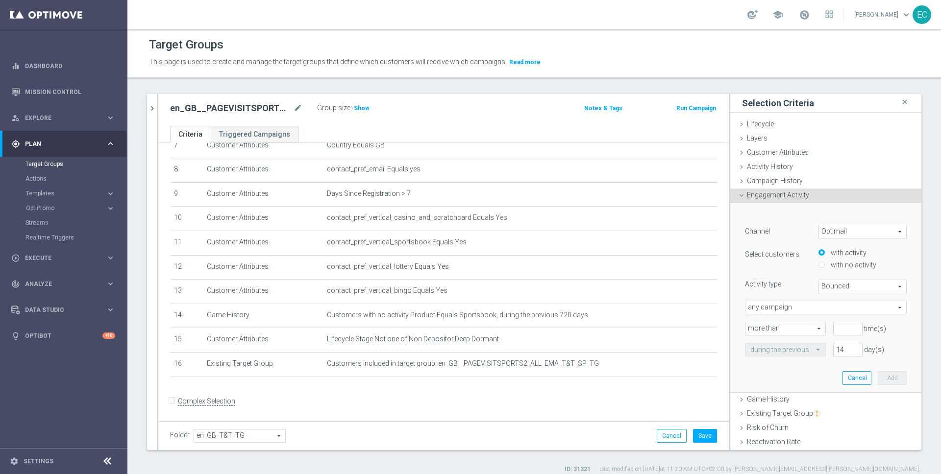
click at [825, 268] on input "with no activity" at bounding box center [822, 265] width 6 height 6
radio input "true"
click at [854, 288] on span "Bounced" at bounding box center [862, 286] width 87 height 13
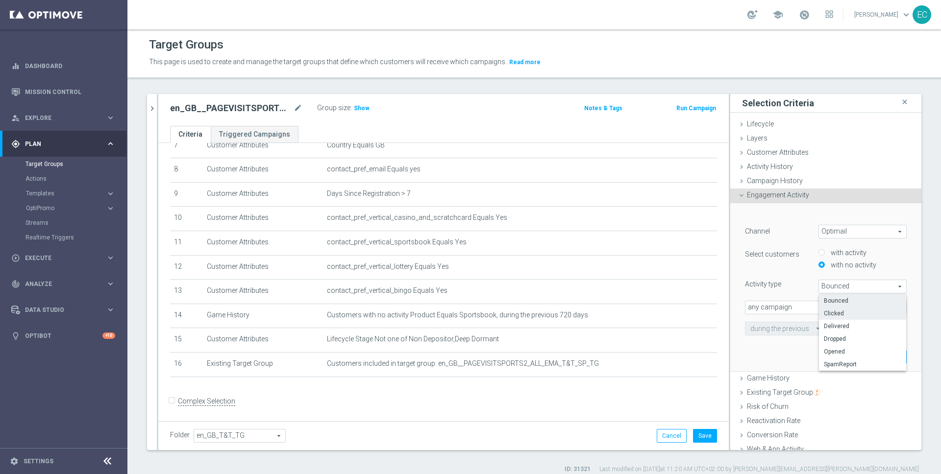
click at [833, 311] on span "Clicked" at bounding box center [862, 314] width 77 height 8
type input "Clicked"
click at [795, 311] on span "any campaign" at bounding box center [825, 307] width 161 height 13
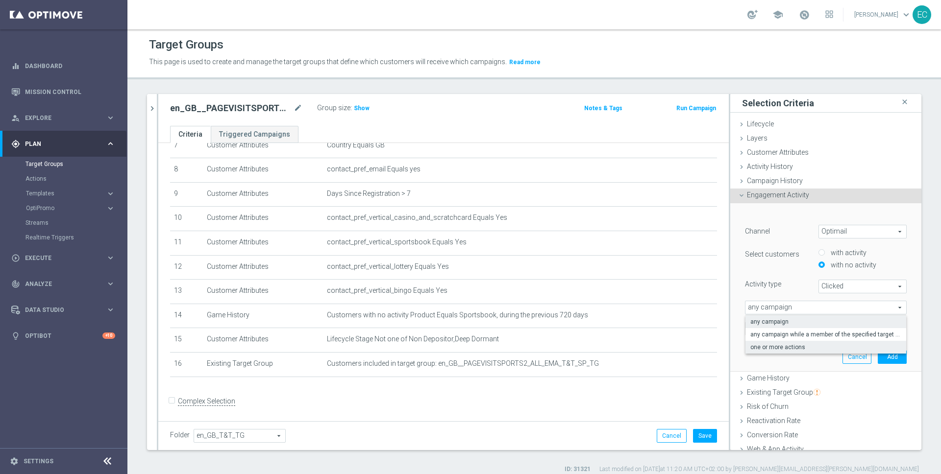
click at [794, 348] on span "one or more actions" at bounding box center [825, 348] width 151 height 8
type input "one or more actions"
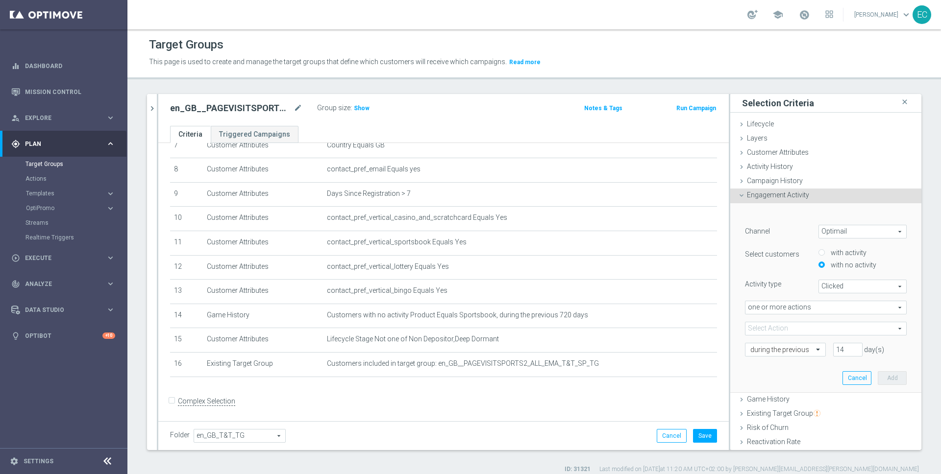
click at [825, 325] on span at bounding box center [825, 329] width 161 height 13
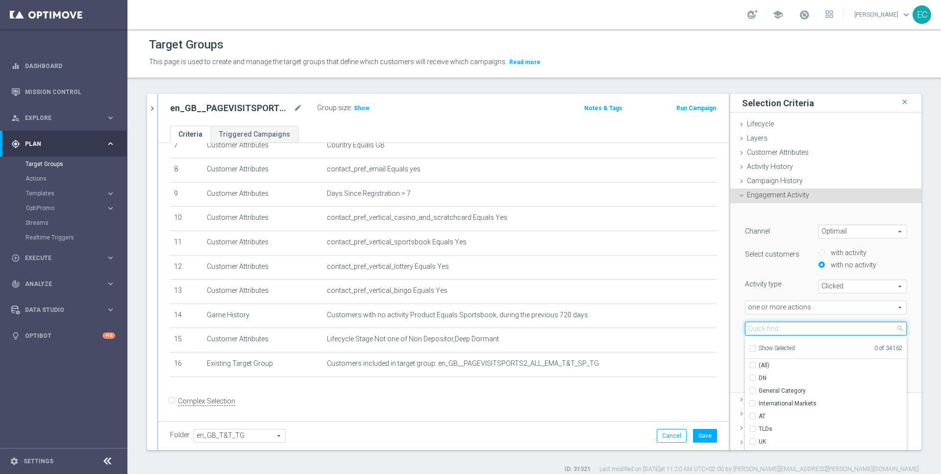
click at [815, 329] on input "search" at bounding box center [826, 329] width 162 height 14
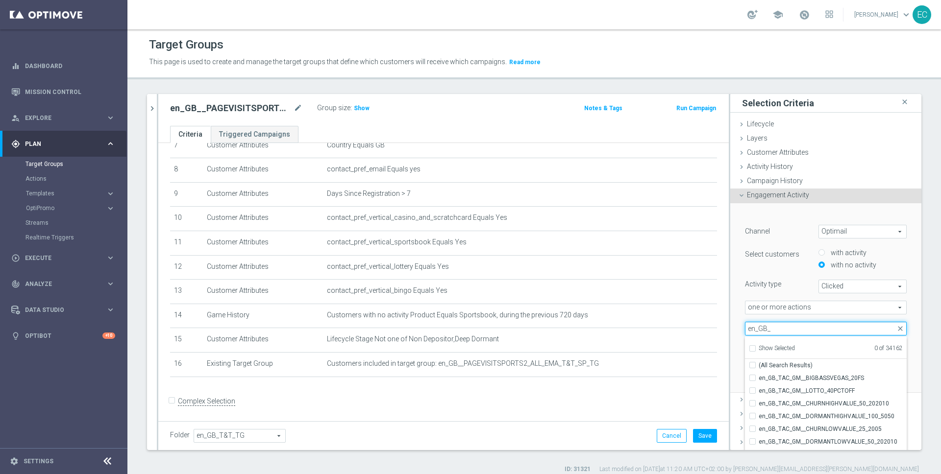
click at [790, 332] on input "en_GB_" at bounding box center [826, 329] width 162 height 14
paste input "Track & Trigger en_gb_set_page_visit_sportsbook"
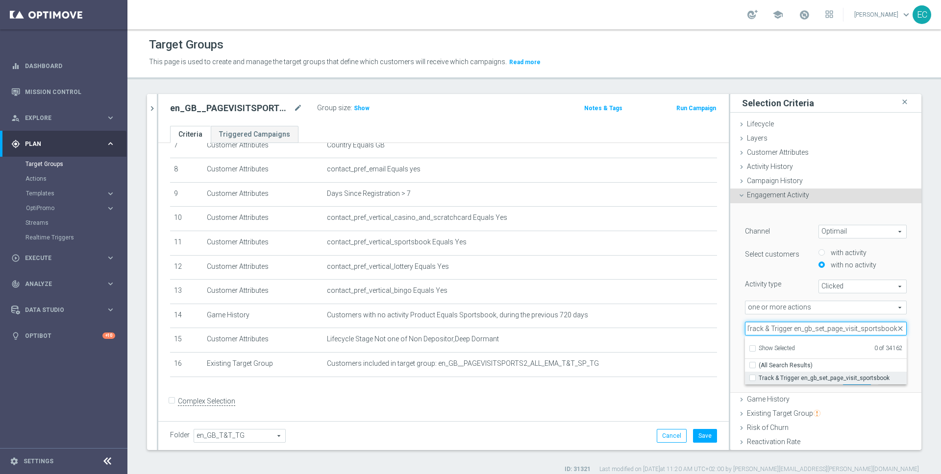
type input "Track & Trigger en_gb_set_page_visit_sportsbook"
click at [813, 380] on span "Track & Trigger en_gb_set_page_visit_sportsbook" at bounding box center [833, 378] width 148 height 8
click at [759, 380] on input "Track & Trigger en_gb_set_page_visit_sportsbook" at bounding box center [755, 378] width 6 height 6
checkbox input "true"
type input "Track & Trigger en_gb_set_page_visit_sportsbook"
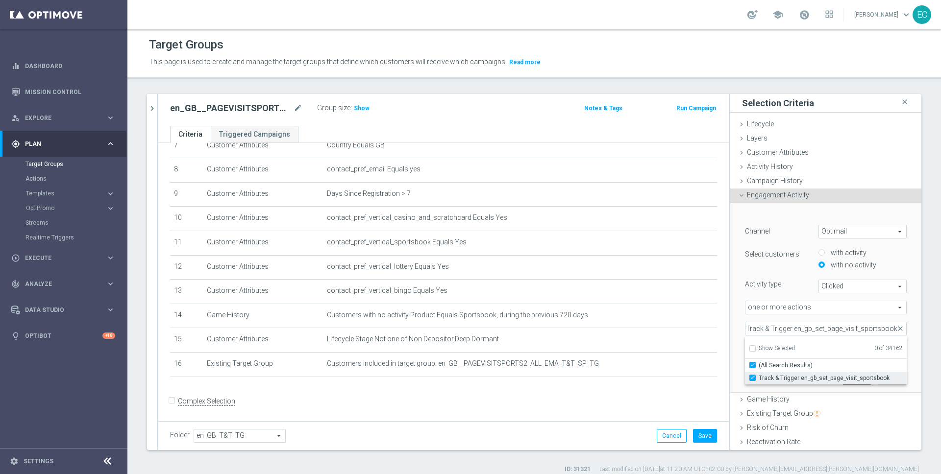
checkbox input "true"
click at [759, 273] on div "Channel Optimail Optimail arrow_drop_down search Select customers with activity…" at bounding box center [826, 291] width 162 height 132
click at [835, 351] on input "14" at bounding box center [847, 350] width 29 height 14
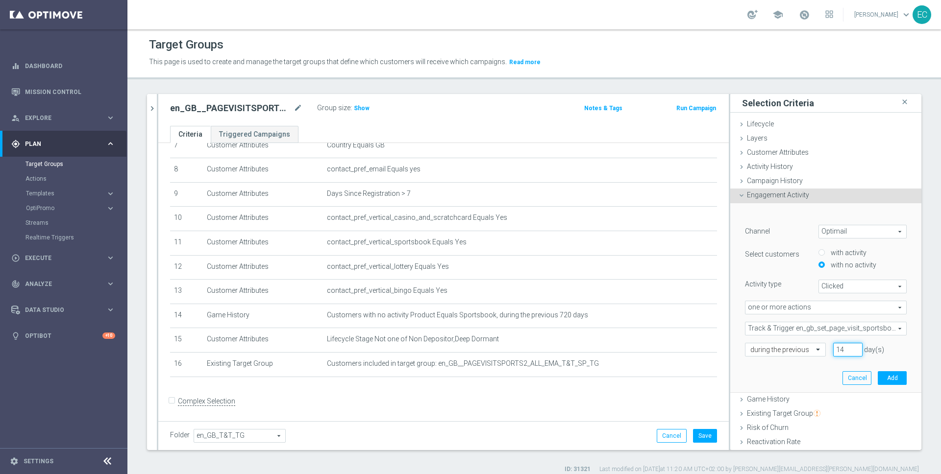
click at [835, 351] on input "14" at bounding box center [847, 350] width 29 height 14
type input "3"
click at [880, 373] on button "Add" at bounding box center [892, 379] width 29 height 14
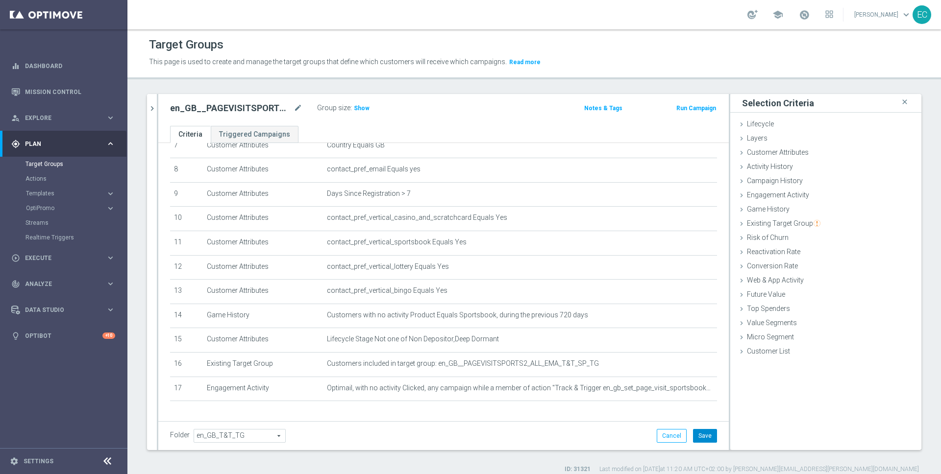
click at [701, 434] on button "Save" at bounding box center [705, 436] width 24 height 14
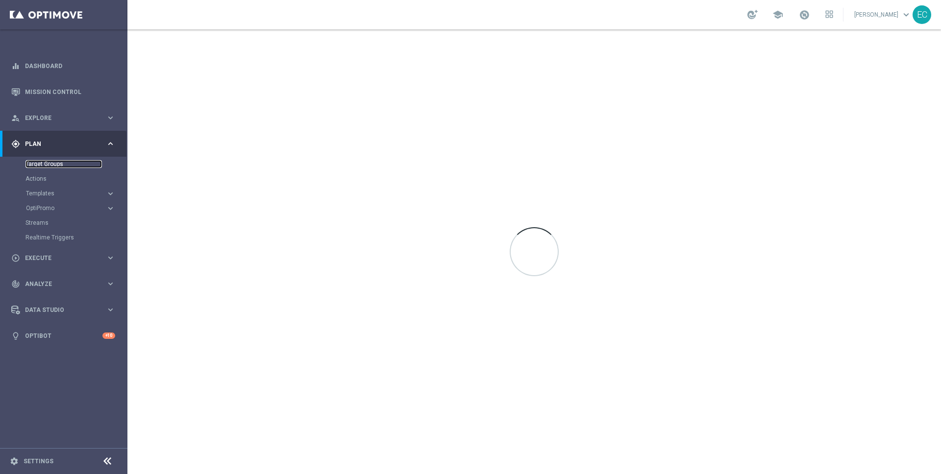
click at [53, 166] on link "Target Groups" at bounding box center [63, 164] width 76 height 8
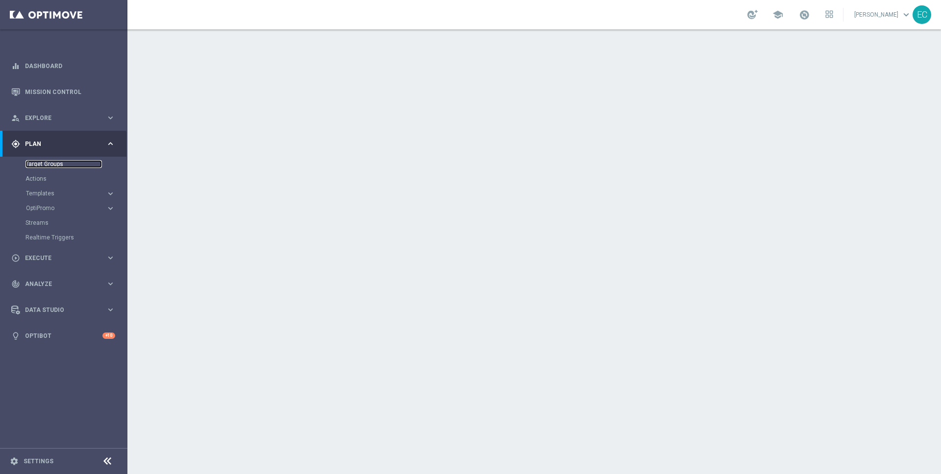
click at [52, 160] on link "Target Groups" at bounding box center [63, 164] width 76 height 8
click at [55, 175] on link "Actions" at bounding box center [63, 179] width 76 height 8
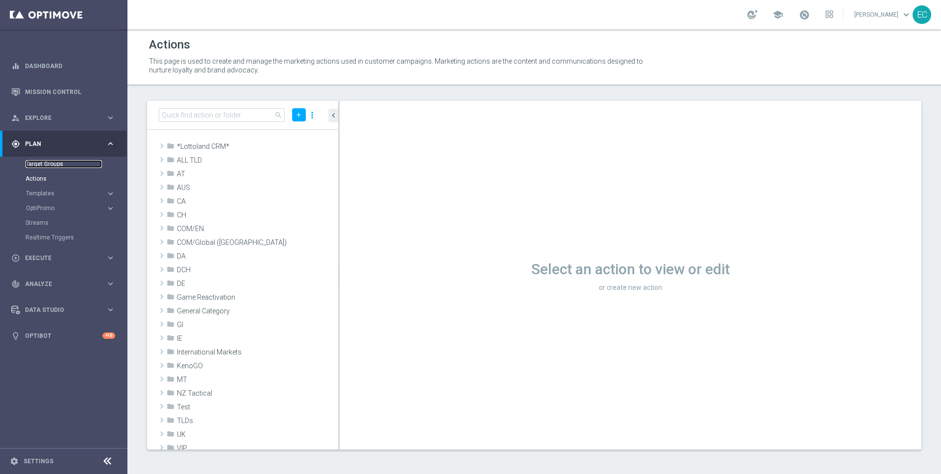
click at [54, 164] on link "Target Groups" at bounding box center [63, 164] width 76 height 8
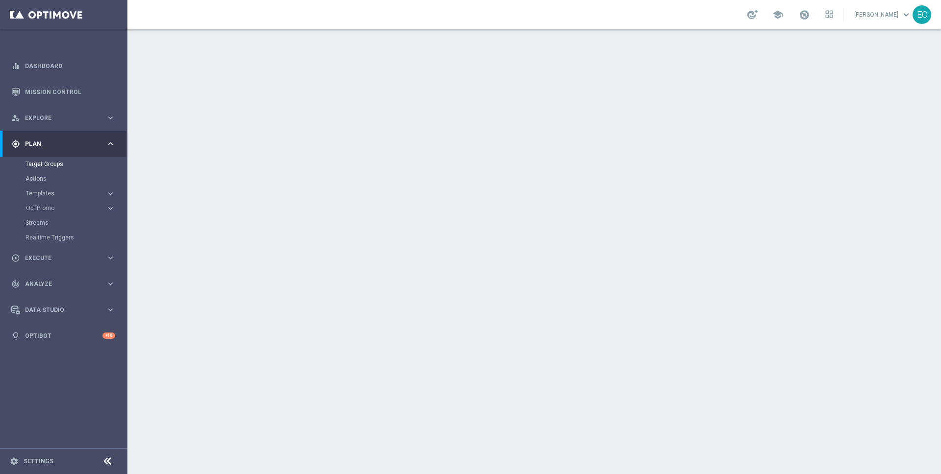
click at [51, 190] on button "Templates keyboard_arrow_right" at bounding box center [70, 194] width 90 height 8
click at [65, 162] on link "Target Groups" at bounding box center [63, 164] width 76 height 8
click at [49, 167] on link "Target Groups" at bounding box center [63, 164] width 76 height 8
click at [49, 166] on link "Target Groups" at bounding box center [63, 164] width 76 height 8
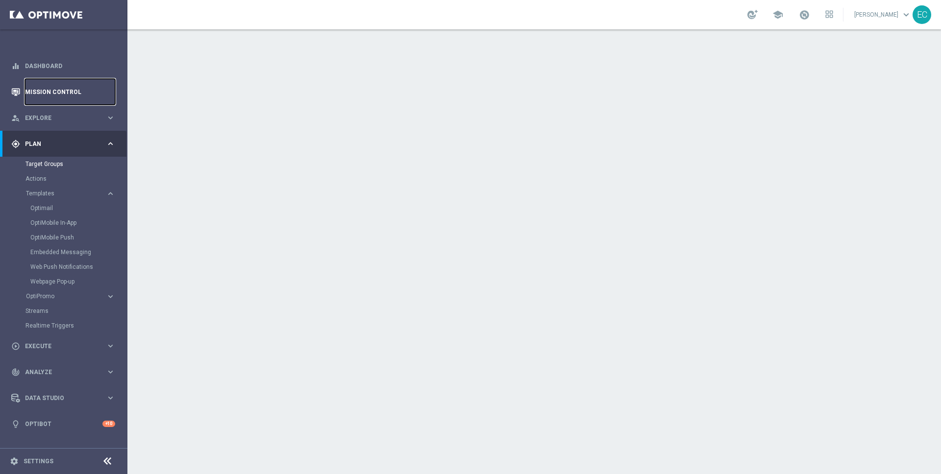
click at [54, 89] on link "Mission Control" at bounding box center [70, 92] width 90 height 26
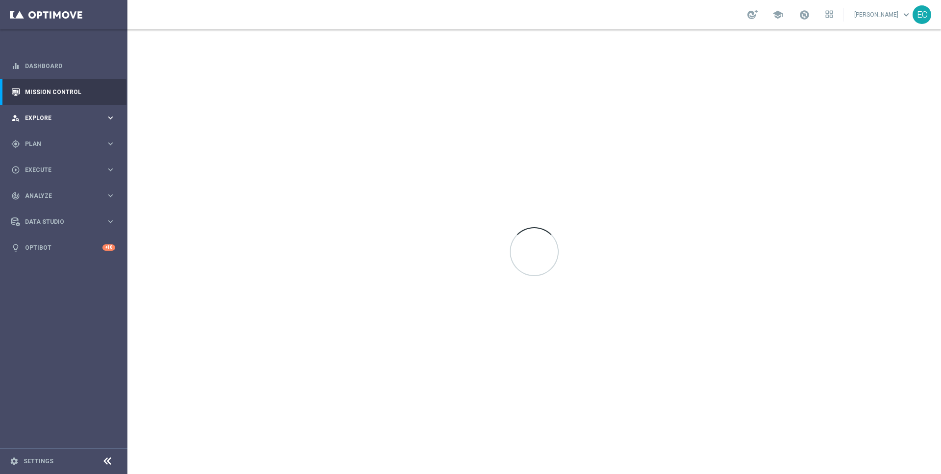
click at [94, 116] on span "Explore" at bounding box center [65, 118] width 81 height 6
click at [59, 259] on span "Plan" at bounding box center [65, 262] width 81 height 6
click at [53, 164] on link "Target Groups" at bounding box center [63, 164] width 76 height 8
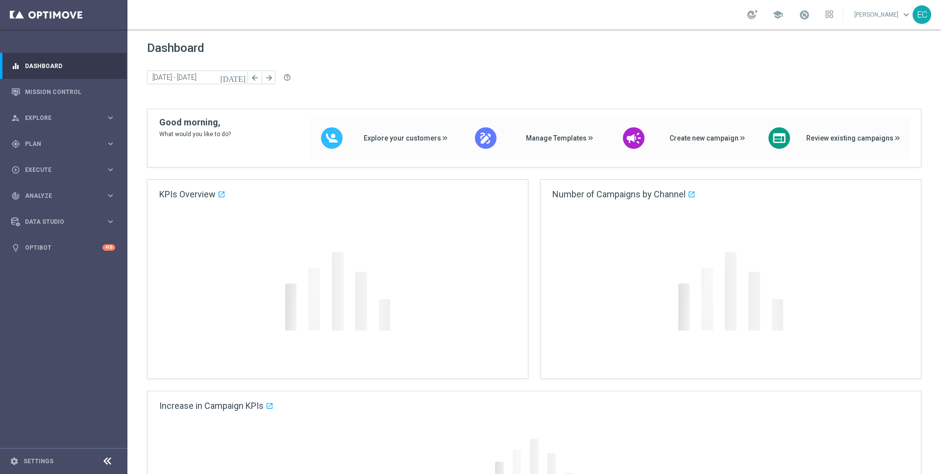
click at [80, 117] on span "Explore" at bounding box center [65, 118] width 81 height 6
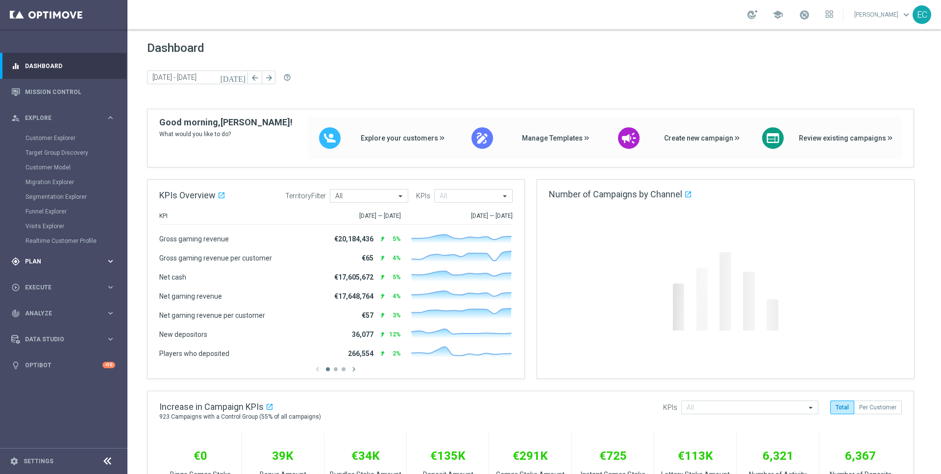
click at [58, 251] on div "gps_fixed Plan keyboard_arrow_right" at bounding box center [63, 261] width 126 height 26
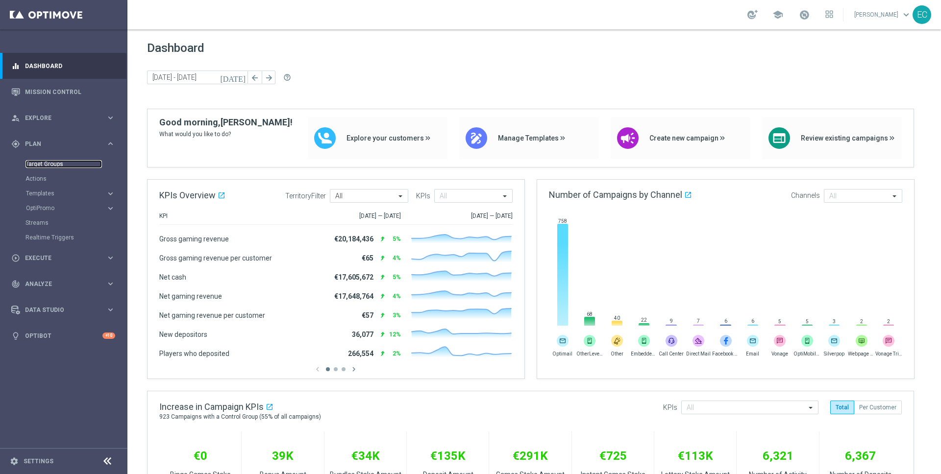
click at [46, 162] on link "Target Groups" at bounding box center [63, 164] width 76 height 8
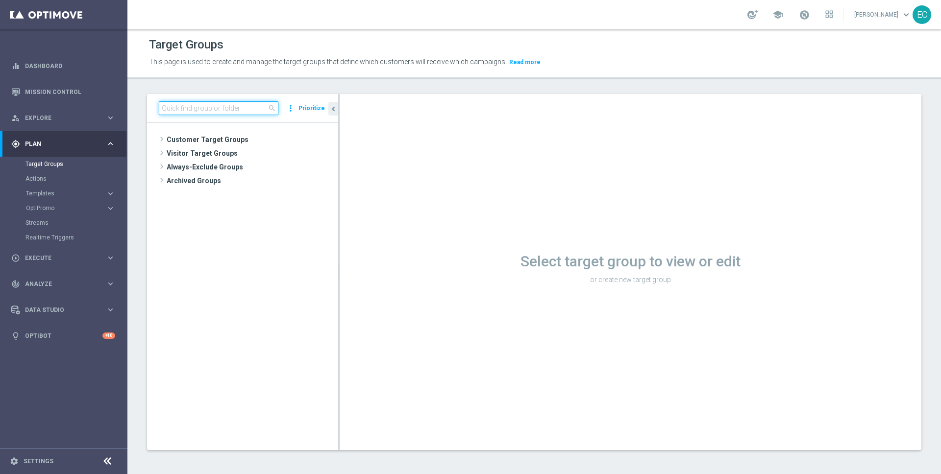
click at [227, 111] on input at bounding box center [219, 108] width 120 height 14
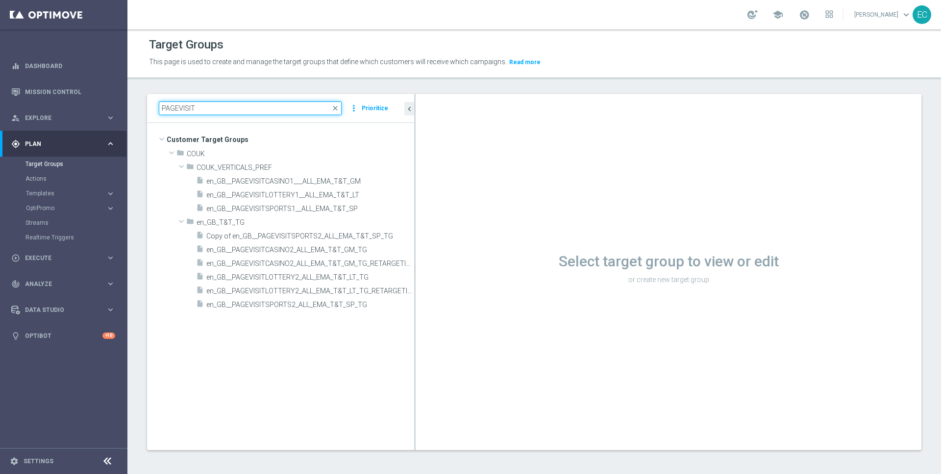
drag, startPoint x: 339, startPoint y: 175, endPoint x: 466, endPoint y: 175, distance: 126.9
click at [466, 175] on as-split "PAGEVISIT close more_vert Prioritize Customer Target Groups library_add create_…" at bounding box center [534, 272] width 774 height 356
type input "PAGEVISIT"
click at [362, 266] on span "en_GB__PAGEVISITCASINO2_ALL_EMA_T&T_GM_TG_RETARGETING" at bounding box center [299, 264] width 186 height 8
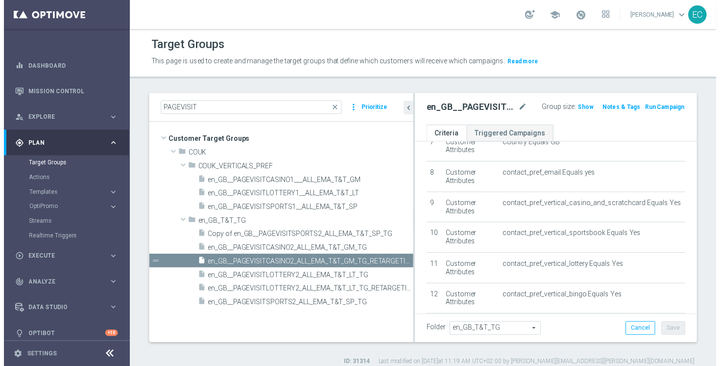
scroll to position [376, 0]
